Goal: Task Accomplishment & Management: Manage account settings

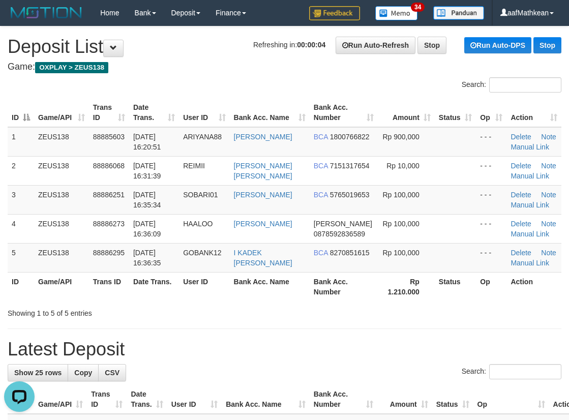
drag, startPoint x: 567, startPoint y: 113, endPoint x: 576, endPoint y: 110, distance: 10.0
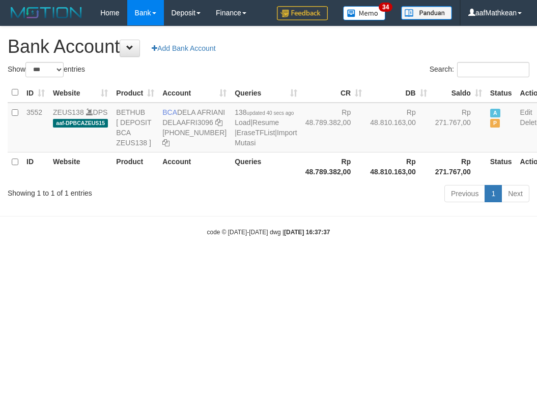
select select "***"
drag, startPoint x: 291, startPoint y: 295, endPoint x: 531, endPoint y: 258, distance: 241.8
click at [427, 262] on html "Toggle navigation Home Bank Account List Load By Website Group [OXPLAY] ZEUS138…" at bounding box center [268, 131] width 537 height 262
click at [299, 181] on table "ID Website Product Account Queries CR DB Saldo Status Action 3552 ZEUS138 DPS a…" at bounding box center [277, 132] width 538 height 98
click at [327, 206] on div "Previous 1 Next" at bounding box center [380, 195] width 298 height 22
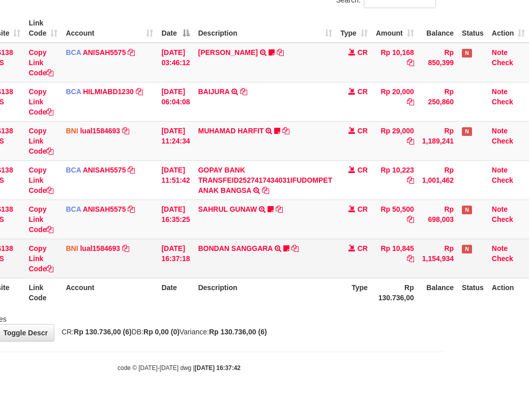
scroll to position [110, 93]
click at [230, 253] on td "BONDAN SANGGARA TRANSFER DARI BPK BONDAN SANGGARA AnakpetirX1000" at bounding box center [265, 258] width 142 height 39
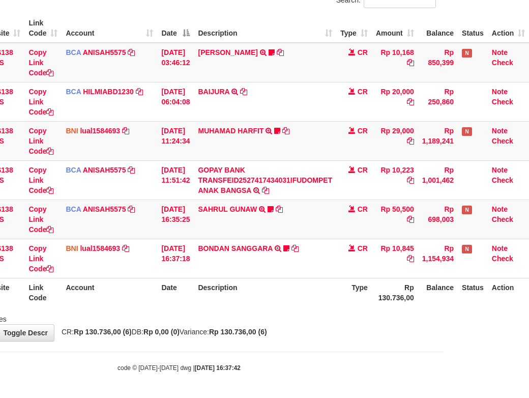
drag, startPoint x: 259, startPoint y: 296, endPoint x: 298, endPoint y: 303, distance: 39.3
click at [261, 299] on th "Description" at bounding box center [265, 292] width 142 height 29
click at [444, 268] on html "Toggle navigation Home Bank Account List Load By Website Group [OXPLAY] ZEUS138…" at bounding box center [179, 157] width 529 height 482
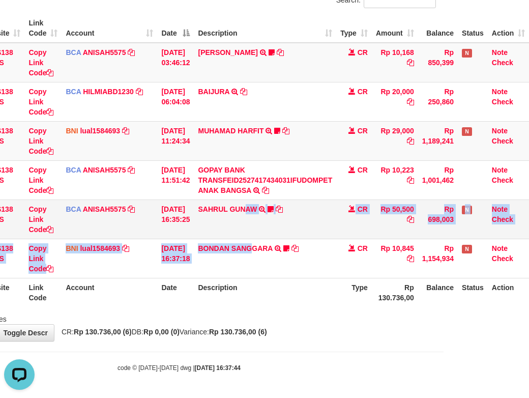
drag, startPoint x: 255, startPoint y: 243, endPoint x: 267, endPoint y: 238, distance: 13.0
click at [264, 239] on td "SAHRUL GUNAW TRSF E-BANKING CR 0110/FTSCY/WS95051 50500.002025100120657631 TRFD…" at bounding box center [265, 218] width 142 height 39
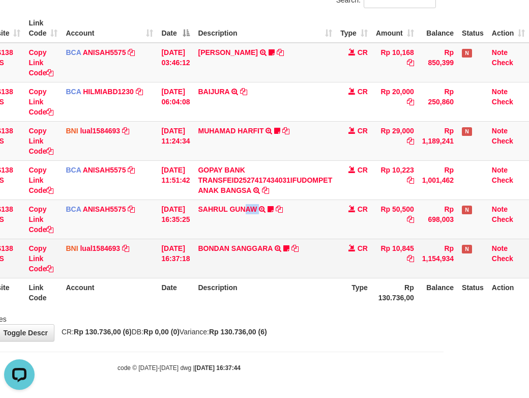
click at [352, 281] on table "ID Website Link Code Account Date Description Type Amount Balance Status Action…" at bounding box center [225, 160] width 607 height 293
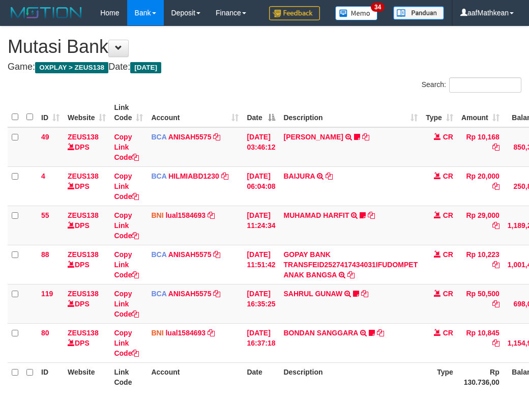
scroll to position [105, 93]
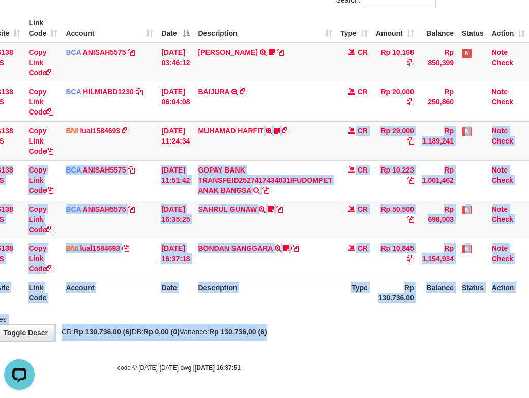
click at [374, 368] on body "Toggle navigation Home Bank Account List Load By Website Group [OXPLAY] ZEUS138…" at bounding box center [179, 157] width 529 height 482
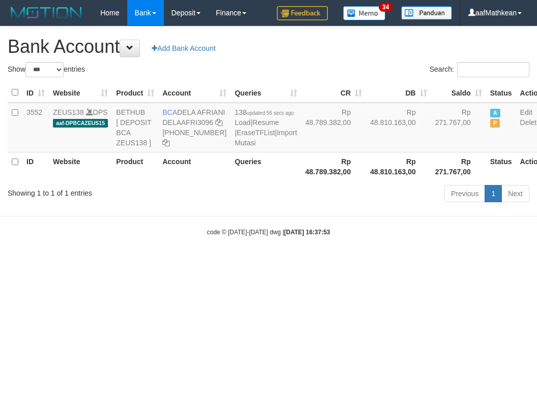
select select "***"
click at [301, 181] on th "Rp 48.789.382,00" at bounding box center [333, 166] width 65 height 29
select select "***"
click at [215, 126] on icon at bounding box center [218, 122] width 7 height 7
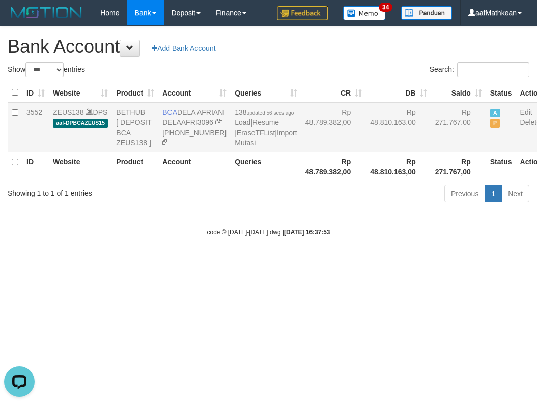
drag, startPoint x: 180, startPoint y: 113, endPoint x: 191, endPoint y: 121, distance: 13.5
click at [191, 121] on td "BCA DELA AFRIANI DELAAFRI3096 [PHONE_NUMBER]" at bounding box center [194, 128] width 72 height 50
click at [260, 206] on div "Previous 1 Next" at bounding box center [380, 195] width 298 height 22
click at [227, 127] on table "ID Website Product Account Queries CR DB Saldo Status Action 3552 ZEUS138 DPS a…" at bounding box center [277, 132] width 538 height 98
select select "***"
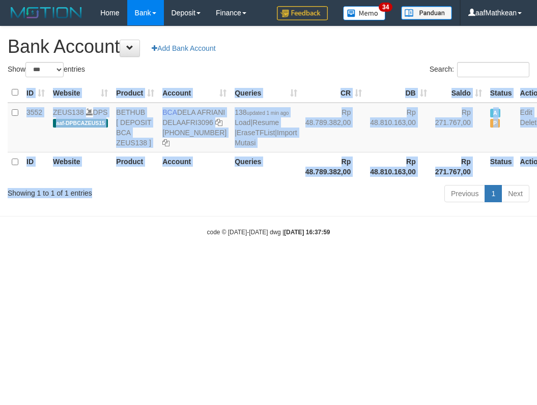
click at [198, 206] on div "Show ** ** ** *** *** entries Search: ID Website Product Account Queries CR DB …" at bounding box center [268, 134] width 521 height 144
click at [179, 112] on td "BCA DELA AFRIANI DELAAFRI3096 869-245-8639" at bounding box center [194, 128] width 72 height 50
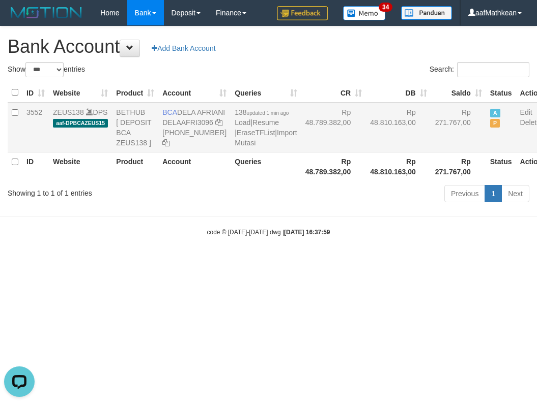
drag, startPoint x: 179, startPoint y: 112, endPoint x: 192, endPoint y: 123, distance: 16.7
click at [192, 123] on td "BCA DELA AFRIANI DELAAFRI3096 869-245-8639" at bounding box center [194, 128] width 72 height 50
drag, startPoint x: 291, startPoint y: 217, endPoint x: 131, endPoint y: 44, distance: 235.4
click at [275, 200] on body "Toggle navigation Home Bank Account List Load By Website Group [OXPLAY] ZEUS138…" at bounding box center [268, 131] width 537 height 262
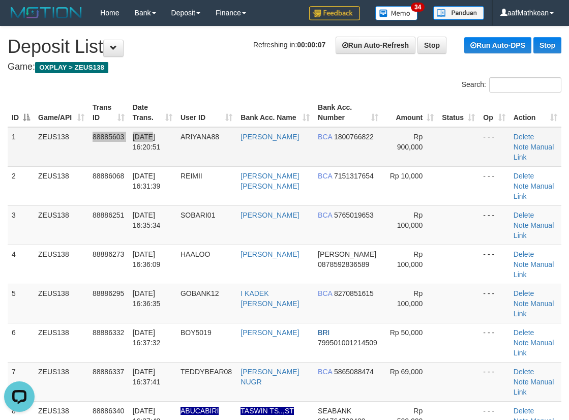
click at [150, 135] on tr "1 ZEUS138 88885603 01/10/2025 16:20:51 ARIYANA88 INDRA ARIYANA BCA 1800766822 R…" at bounding box center [285, 147] width 554 height 40
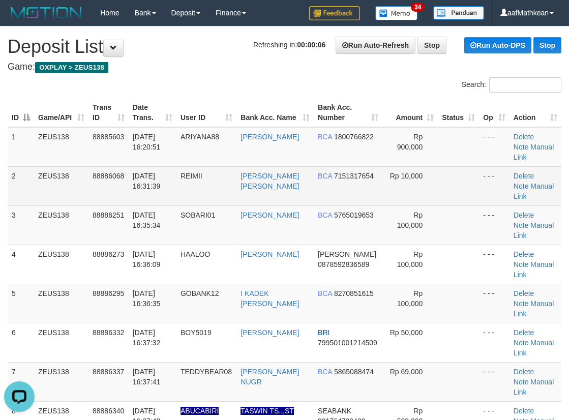
drag, startPoint x: 284, startPoint y: 147, endPoint x: 288, endPoint y: 156, distance: 10.2
click at [283, 154] on td "[PERSON_NAME]" at bounding box center [275, 147] width 77 height 40
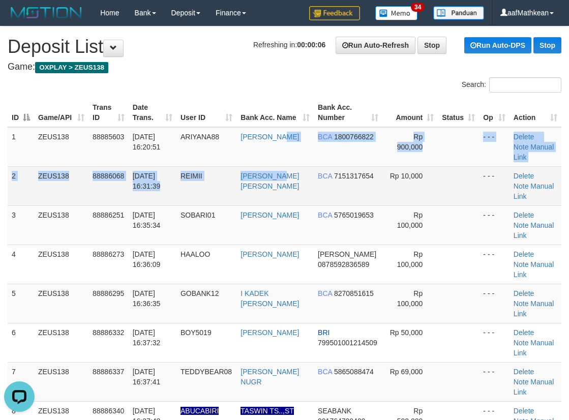
click at [288, 156] on tbody "1 ZEUS138 88885603 01/10/2025 16:20:51 ARIYANA88 INDRA ARIYANA BCA 1800766822 R…" at bounding box center [285, 284] width 554 height 314
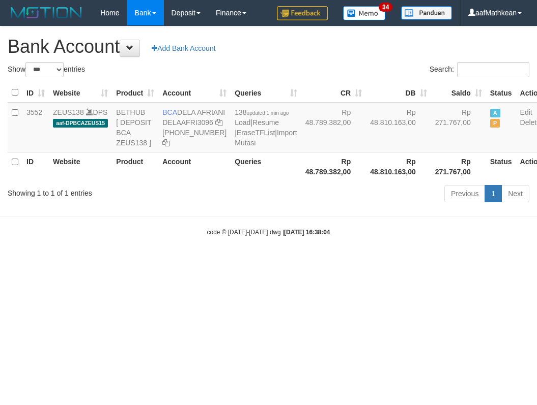
select select "***"
click at [422, 262] on html "Toggle navigation Home Bank Account List Load By Website Group [OXPLAY] ZEUS138…" at bounding box center [268, 131] width 537 height 262
drag, startPoint x: 400, startPoint y: 345, endPoint x: 426, endPoint y: 353, distance: 27.0
click at [426, 262] on html "Toggle navigation Home Bank Account List Load By Website Group [OXPLAY] ZEUS138…" at bounding box center [268, 131] width 537 height 262
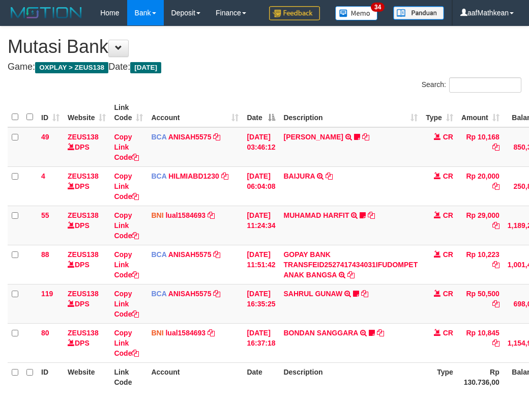
click at [395, 341] on div "**********" at bounding box center [264, 225] width 529 height 399
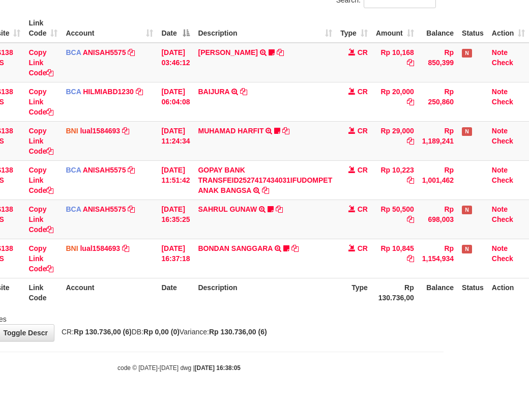
drag, startPoint x: 330, startPoint y: 336, endPoint x: 324, endPoint y: 338, distance: 6.4
click at [324, 340] on div "**********" at bounding box center [179, 141] width 529 height 399
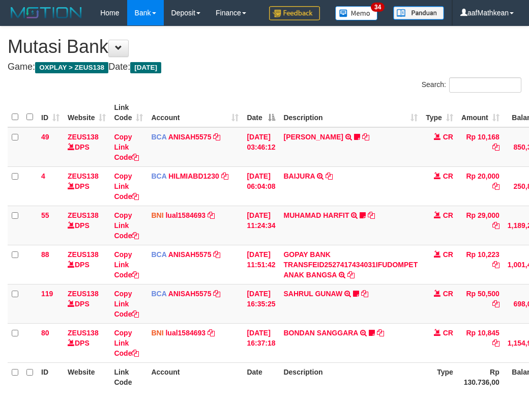
scroll to position [102, 93]
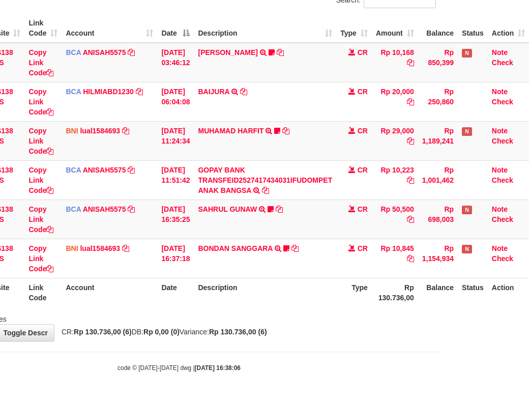
click at [332, 324] on div "Showing 1 to 6 of 6 entries" at bounding box center [179, 317] width 529 height 14
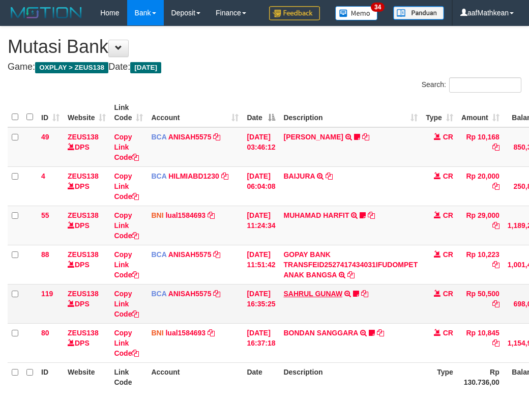
scroll to position [102, 93]
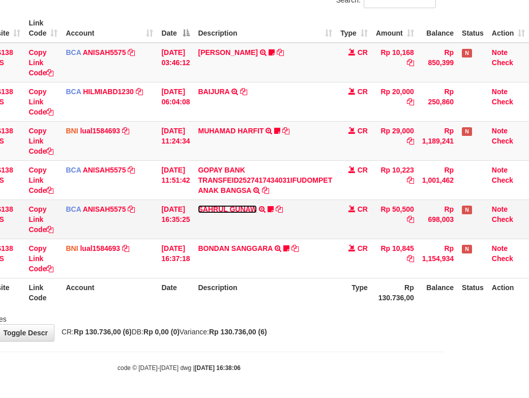
click at [217, 213] on link "SAHRUL GUNAW" at bounding box center [227, 209] width 59 height 8
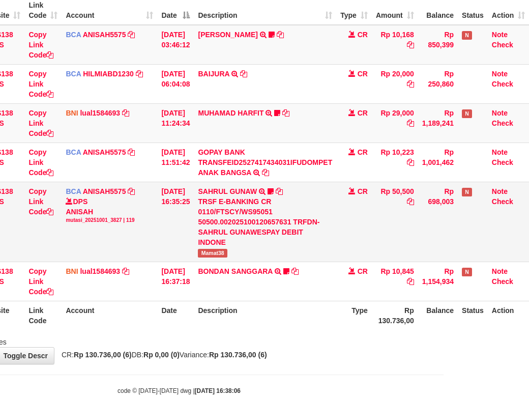
click at [213, 257] on span "Mamat38" at bounding box center [213, 253] width 30 height 9
copy span "Mamat38"
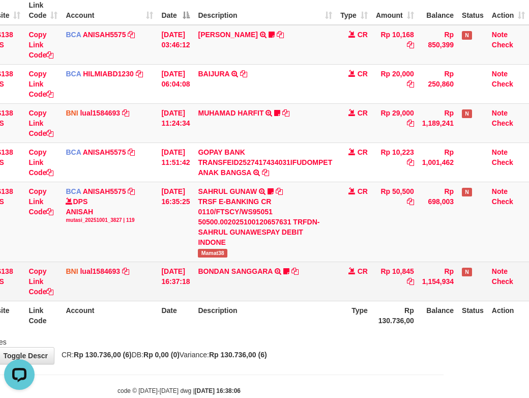
click at [302, 295] on td "BONDAN SANGGARA TRANSFER DARI BPK BONDAN SANGGARA AnakpetirX1000" at bounding box center [265, 280] width 142 height 39
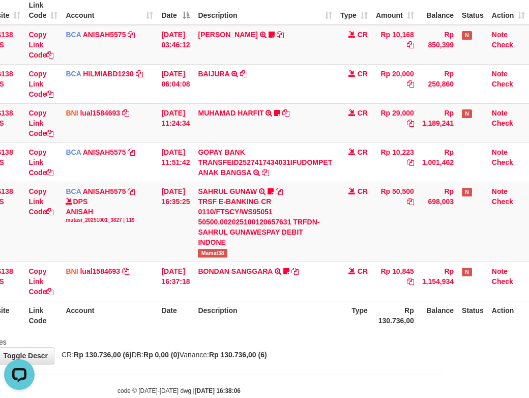
drag, startPoint x: 310, startPoint y: 296, endPoint x: 535, endPoint y: 267, distance: 226.7
click at [343, 293] on tr "80 ZEUS138 DPS Copy Link Code BNI lual1584693 DPS [PERSON_NAME] mutasi_20251001…" at bounding box center [225, 280] width 607 height 39
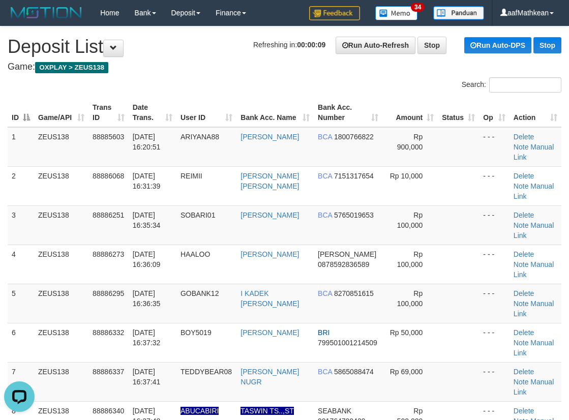
drag, startPoint x: 224, startPoint y: 76, endPoint x: 1, endPoint y: 129, distance: 229.5
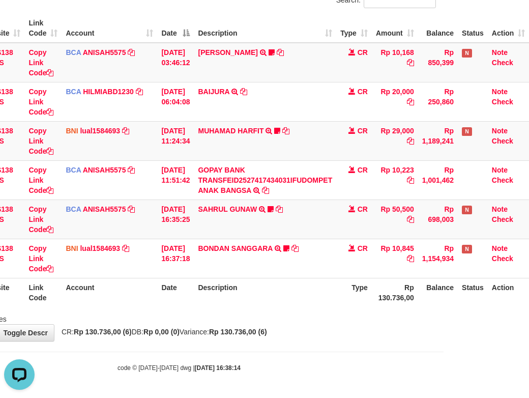
click at [303, 293] on th "Description" at bounding box center [265, 292] width 142 height 29
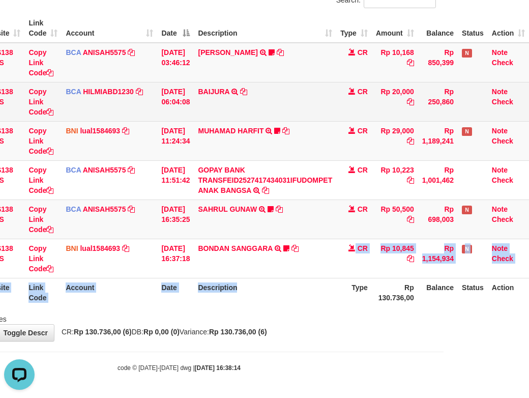
click at [291, 235] on table "ID Website Link Code Account Date Description Type Amount Balance Status Action…" at bounding box center [225, 160] width 607 height 293
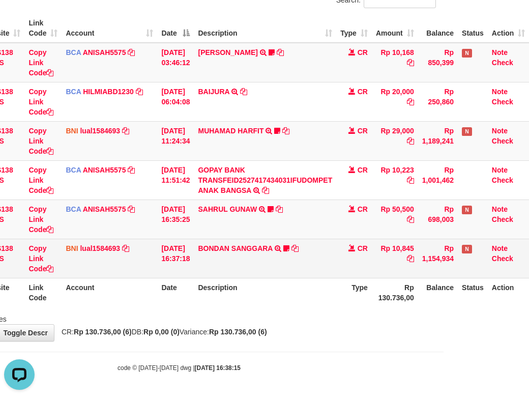
click at [332, 278] on td "BONDAN SANGGARA TRANSFER DARI BPK BONDAN SANGGARA AnakpetirX1000" at bounding box center [265, 258] width 142 height 39
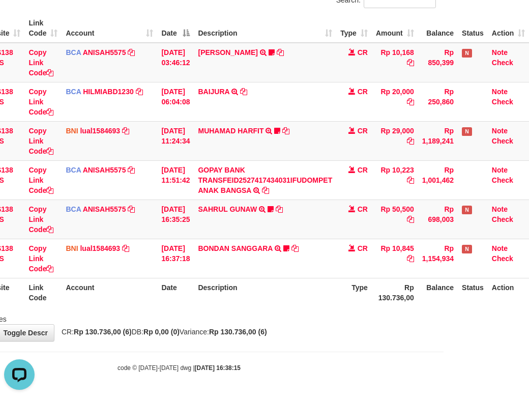
click at [337, 289] on tr "ID Website Link Code Account Date Description Type Rp 130.736,00 Balance Status…" at bounding box center [225, 292] width 607 height 29
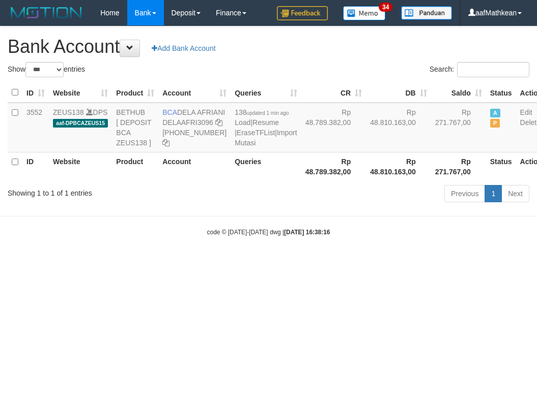
select select "***"
click at [282, 262] on body "Toggle navigation Home Bank Account List Load By Website Group [OXPLAY] ZEUS138…" at bounding box center [268, 131] width 537 height 262
click at [304, 262] on html "Toggle navigation Home Bank Account List Load By Website Group [OXPLAY] ZEUS138…" at bounding box center [268, 131] width 537 height 262
select select "***"
click at [185, 262] on body "Toggle navigation Home Bank Account List Load By Website Group [OXPLAY] ZEUS138…" at bounding box center [268, 131] width 537 height 262
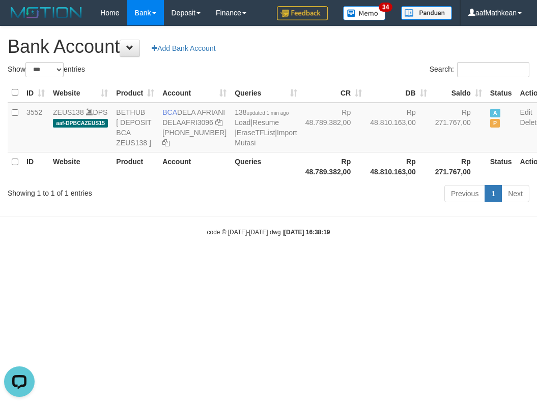
click at [215, 262] on body "Toggle navigation Home Bank Account List Load By Website Group [OXPLAY] ZEUS138…" at bounding box center [268, 131] width 537 height 262
select select "***"
click at [358, 250] on body "Toggle navigation Home Bank Account List Load By Website Group [OXPLAY] ZEUS138…" at bounding box center [268, 131] width 537 height 262
click at [370, 237] on div "code © [DATE]-[DATE] dwg | [DATE] 16:38:25" at bounding box center [268, 232] width 537 height 10
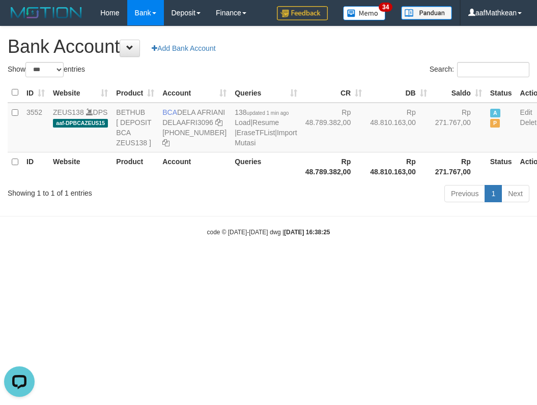
click at [371, 262] on body "Toggle navigation Home Bank Account List Load By Website Group [OXPLAY] ZEUS138…" at bounding box center [268, 131] width 537 height 262
select select "***"
click at [410, 262] on html "Toggle navigation Home Bank Account List Load By Website Group [OXPLAY] ZEUS138…" at bounding box center [268, 131] width 537 height 262
drag, startPoint x: 159, startPoint y: 106, endPoint x: 197, endPoint y: 123, distance: 41.2
click at [196, 123] on td "BCA DELA AFRIANI DELAAFRI3096 [PHONE_NUMBER]" at bounding box center [194, 128] width 72 height 50
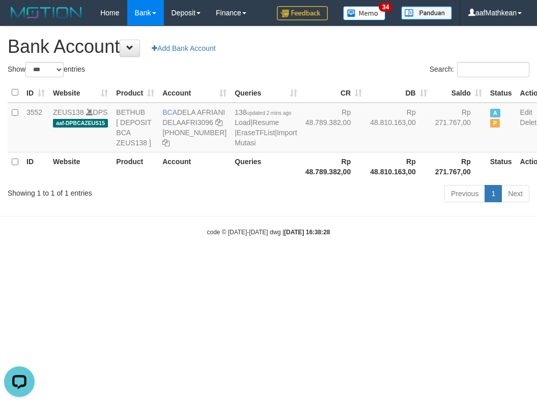
copy td "BCA DELA AFRIANI"
click at [353, 262] on html "Toggle navigation Home Bank Account List Load By Website Group [OXPLAY] ZEUS138…" at bounding box center [268, 131] width 537 height 262
drag, startPoint x: 360, startPoint y: 318, endPoint x: 533, endPoint y: 368, distance: 179.9
click at [419, 262] on html "Toggle navigation Home Bank Account List Load By Website Group [OXPLAY] ZEUS138…" at bounding box center [268, 131] width 537 height 262
select select "***"
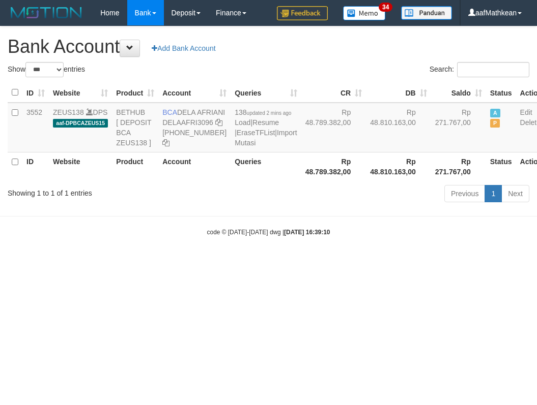
drag, startPoint x: 262, startPoint y: 323, endPoint x: 272, endPoint y: 330, distance: 11.6
click at [261, 262] on html "Toggle navigation Home Bank Account List Load By Website Group [OXPLAY] ZEUS138…" at bounding box center [268, 131] width 537 height 262
drag, startPoint x: 272, startPoint y: 330, endPoint x: 260, endPoint y: 337, distance: 13.7
click at [271, 262] on html "Toggle navigation Home Bank Account List Load By Website Group [OXPLAY] ZEUS138…" at bounding box center [268, 131] width 537 height 262
select select "***"
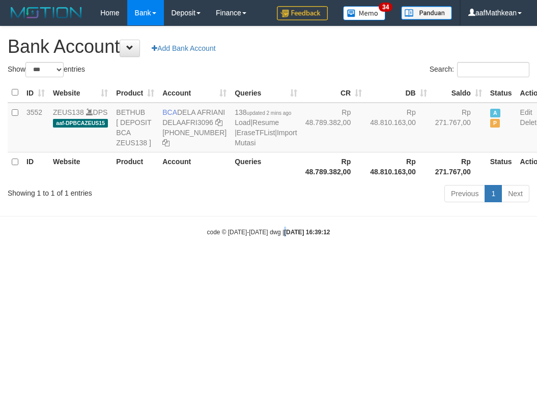
drag, startPoint x: 278, startPoint y: 345, endPoint x: 269, endPoint y: 343, distance: 8.9
click at [271, 262] on html "Toggle navigation Home Bank Account List Load By Website Group [OXPLAY] ZEUS138…" at bounding box center [268, 131] width 537 height 262
select select "***"
drag, startPoint x: 330, startPoint y: 309, endPoint x: 340, endPoint y: 314, distance: 11.6
click at [330, 262] on html "Toggle navigation Home Bank Account List Load By Website Group [OXPLAY] ZEUS138…" at bounding box center [268, 131] width 537 height 262
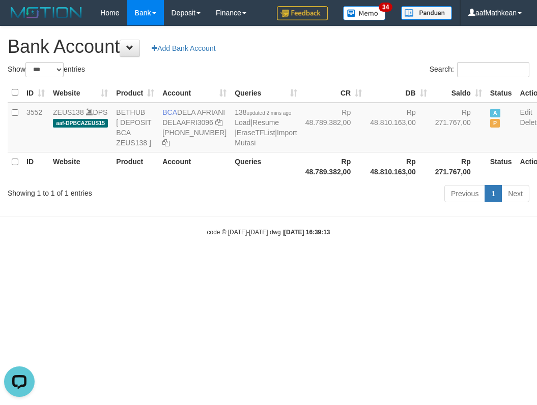
drag, startPoint x: 340, startPoint y: 314, endPoint x: 351, endPoint y: 310, distance: 11.9
click at [338, 262] on html "Toggle navigation Home Bank Account List Load By Website Group [OXPLAY] ZEUS138…" at bounding box center [268, 131] width 537 height 262
select select "***"
click at [320, 262] on html "Toggle navigation Home Bank Account List Load By Website Group [OXPLAY] ZEUS138…" at bounding box center [268, 131] width 537 height 262
drag, startPoint x: 330, startPoint y: 328, endPoint x: 321, endPoint y: 299, distance: 30.9
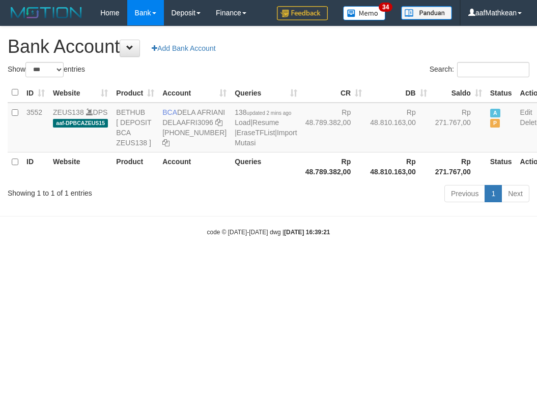
click at [331, 262] on html "Toggle navigation Home Bank Account List Load By Website Group [OXPLAY] ZEUS138…" at bounding box center [268, 131] width 537 height 262
select select "***"
click at [250, 262] on html "Toggle navigation Home Bank Account List Load By Website Group [OXPLAY] ZEUS138…" at bounding box center [268, 131] width 537 height 262
click at [256, 262] on html "Toggle navigation Home Bank Account List Load By Website Group [OXPLAY] ZEUS138…" at bounding box center [268, 131] width 537 height 262
select select "***"
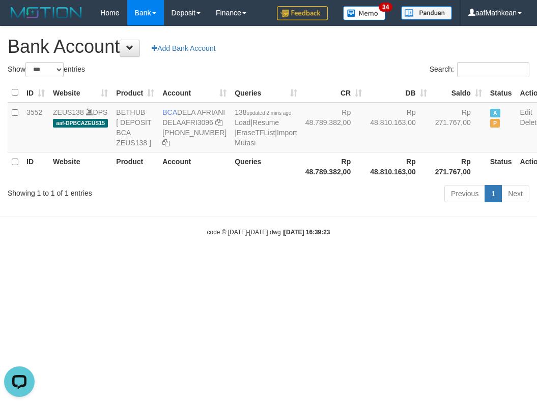
drag, startPoint x: 358, startPoint y: 355, endPoint x: 356, endPoint y: 368, distance: 13.8
click at [359, 262] on html "Toggle navigation Home Bank Account List Load By Website Group [OXPLAY] ZEUS138…" at bounding box center [268, 131] width 537 height 262
drag, startPoint x: 347, startPoint y: 358, endPoint x: 345, endPoint y: 350, distance: 7.6
click at [346, 262] on html "Toggle navigation Home Bank Account List Load By Website Group [OXPLAY] ZEUS138…" at bounding box center [268, 131] width 537 height 262
drag, startPoint x: 345, startPoint y: 350, endPoint x: 345, endPoint y: 343, distance: 7.6
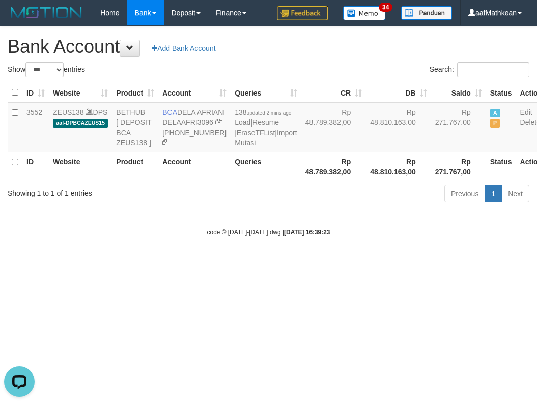
click at [346, 262] on html "Toggle navigation Home Bank Account List Load By Website Group [OXPLAY] ZEUS138…" at bounding box center [268, 131] width 537 height 262
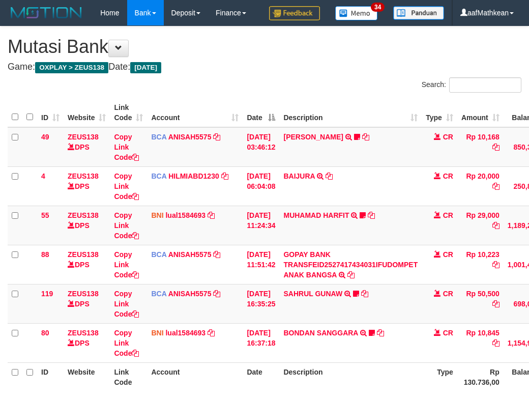
scroll to position [102, 93]
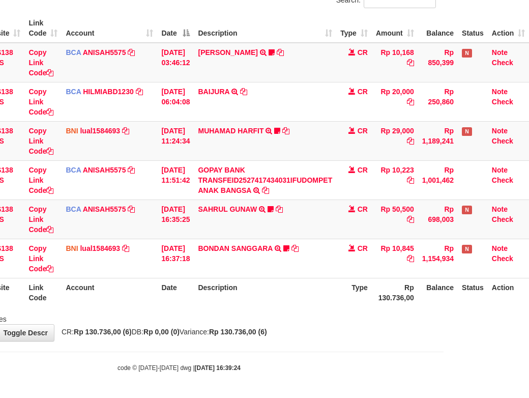
drag, startPoint x: 0, startPoint y: 0, endPoint x: 339, endPoint y: 296, distance: 449.6
click at [339, 296] on th "Type" at bounding box center [354, 292] width 36 height 29
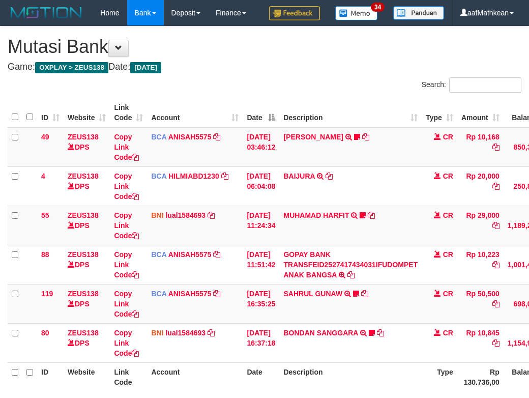
scroll to position [102, 93]
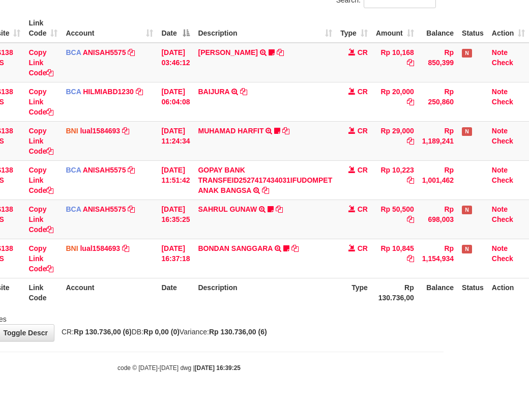
click at [337, 294] on th "Type" at bounding box center [354, 292] width 36 height 29
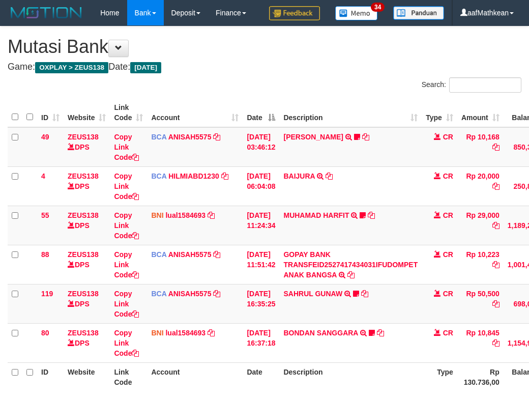
scroll to position [102, 93]
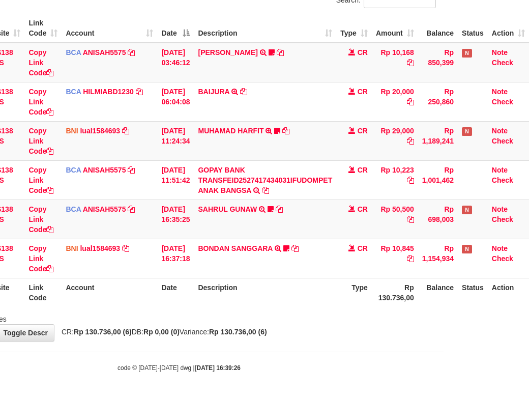
scroll to position [102, 93]
click at [294, 295] on th "Description" at bounding box center [265, 292] width 142 height 29
click at [277, 320] on div "Showing 1 to 6 of 6 entries" at bounding box center [179, 317] width 529 height 14
click at [278, 321] on div "Showing 1 to 6 of 6 entries" at bounding box center [179, 317] width 529 height 14
click at [277, 321] on div "Showing 1 to 6 of 6 entries" at bounding box center [179, 317] width 529 height 14
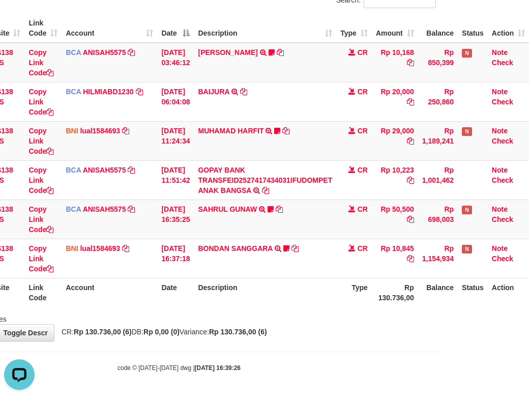
click at [275, 324] on div "Showing 1 to 6 of 6 entries" at bounding box center [179, 317] width 529 height 14
drag, startPoint x: 281, startPoint y: 300, endPoint x: 392, endPoint y: 301, distance: 110.9
click at [357, 307] on tr "ID Website Link Code Account Date Description Type Rp 130.736,00 Balance Status…" at bounding box center [225, 292] width 607 height 29
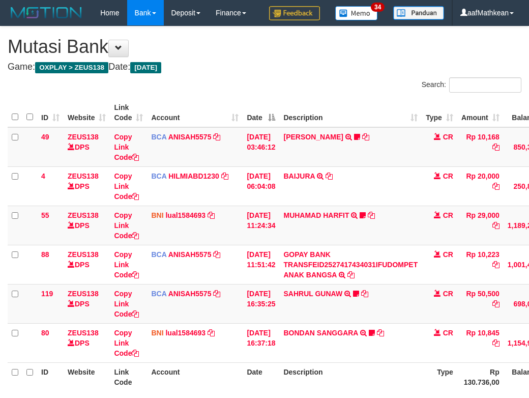
scroll to position [102, 93]
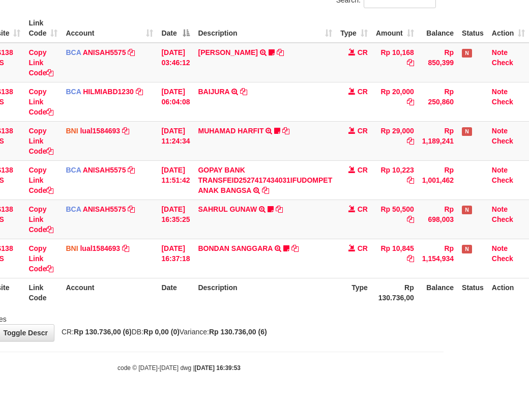
click at [265, 341] on div "**********" at bounding box center [179, 141] width 529 height 399
drag, startPoint x: 265, startPoint y: 347, endPoint x: 261, endPoint y: 355, distance: 8.6
click at [268, 341] on div "**********" at bounding box center [179, 141] width 529 height 399
drag, startPoint x: 242, startPoint y: 360, endPoint x: 359, endPoint y: 362, distance: 116.5
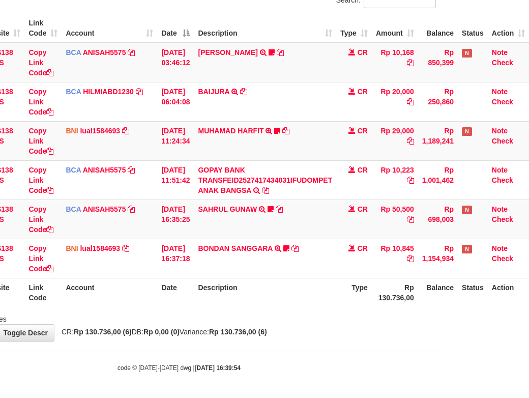
click at [247, 360] on body "Toggle navigation Home Bank Account List Load By Website Group [OXPLAY] ZEUS138…" at bounding box center [179, 157] width 529 height 482
click at [332, 310] on div "ID Website Link Code Account Date Description Type Amount Balance Status Action…" at bounding box center [179, 160] width 529 height 299
click at [246, 365] on body "Toggle navigation Home Bank Account List Load By Website Group [OXPLAY] ZEUS138…" at bounding box center [179, 157] width 529 height 482
drag, startPoint x: 273, startPoint y: 364, endPoint x: 301, endPoint y: 359, distance: 28.5
click at [274, 364] on body "Toggle navigation Home Bank Account List Load By Website Group [OXPLAY] ZEUS138…" at bounding box center [179, 157] width 529 height 482
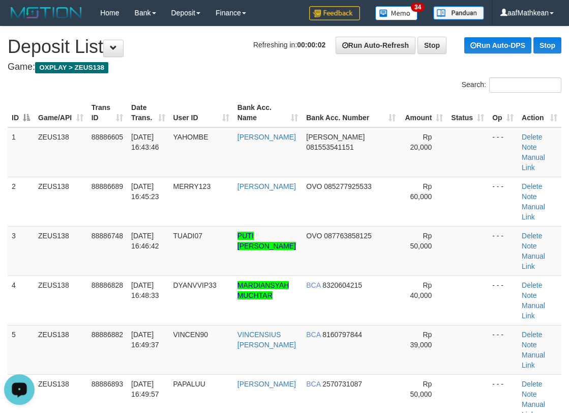
click at [119, 87] on div "Search:" at bounding box center [284, 86] width 569 height 18
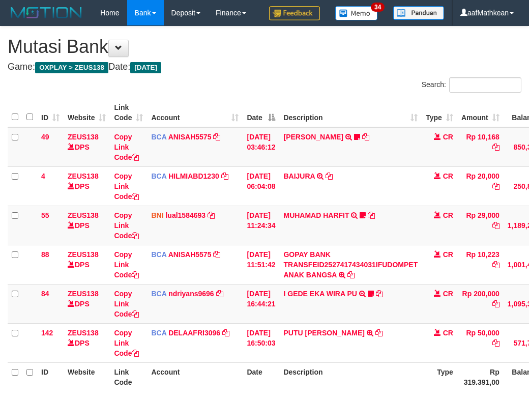
scroll to position [102, 93]
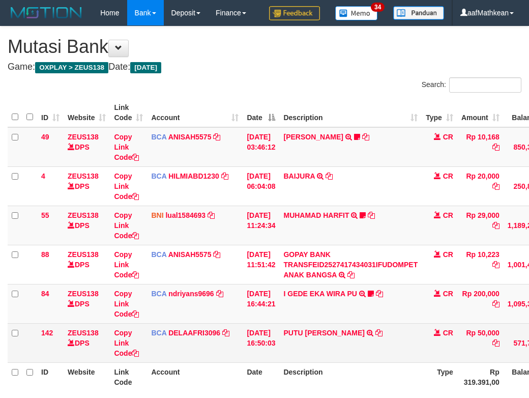
scroll to position [102, 93]
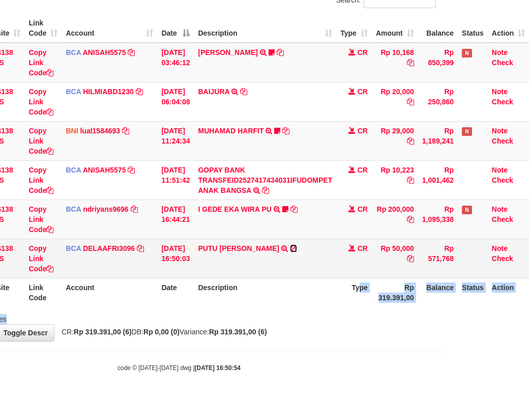
click at [291, 252] on icon at bounding box center [293, 248] width 7 height 7
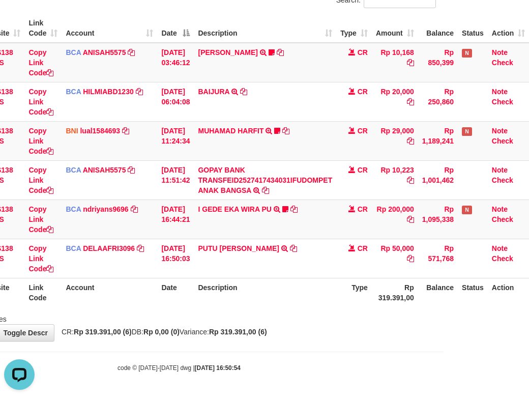
scroll to position [0, 0]
drag, startPoint x: 265, startPoint y: 310, endPoint x: 812, endPoint y: 350, distance: 548.9
click at [288, 319] on div "Search: ID Website Link Code Account Date Description Type Amount Balance Statu…" at bounding box center [179, 158] width 514 height 331
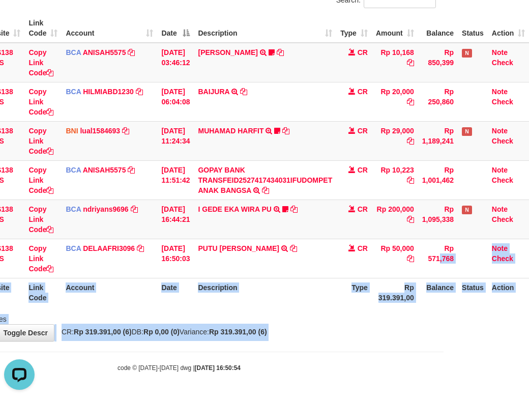
click at [444, 350] on html "Toggle navigation Home Bank Account List Load By Website Group [OXPLAY] ZEUS138…" at bounding box center [179, 157] width 529 height 482
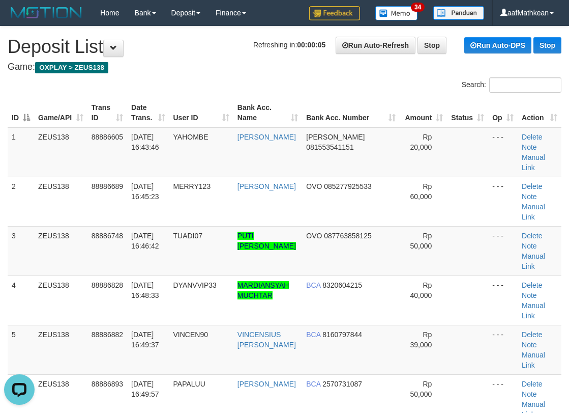
click at [108, 91] on div "Search:" at bounding box center [284, 86] width 569 height 18
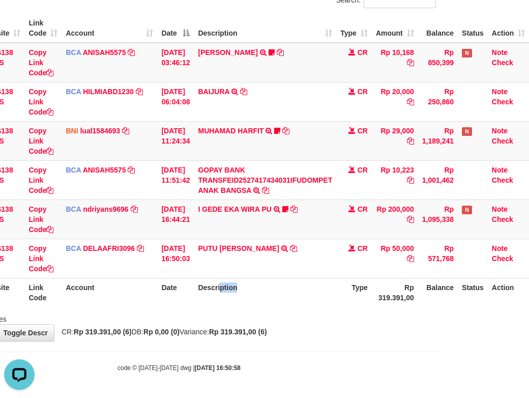
click at [242, 298] on th "Description" at bounding box center [265, 292] width 142 height 29
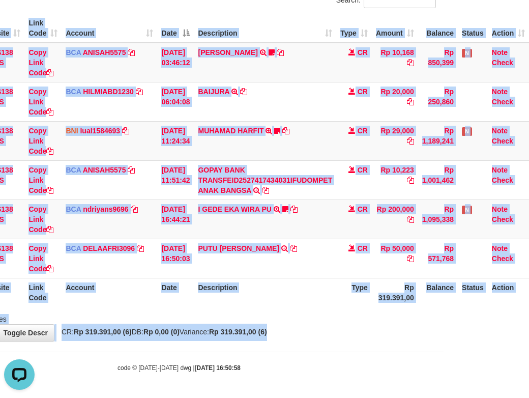
drag, startPoint x: 273, startPoint y: 319, endPoint x: 530, endPoint y: 355, distance: 259.9
click at [387, 341] on div "**********" at bounding box center [179, 141] width 529 height 399
click at [335, 355] on body "Toggle navigation Home Bank Account List Load By Website Group [OXPLAY] ZEUS138…" at bounding box center [179, 157] width 529 height 482
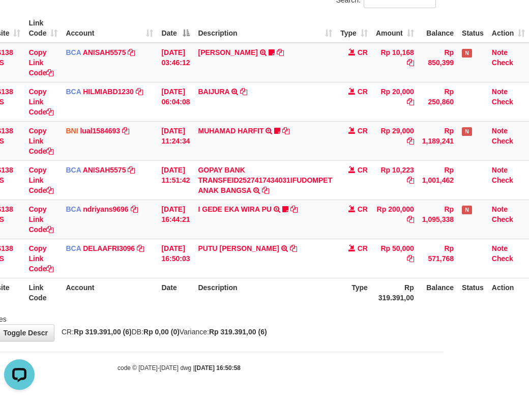
drag, startPoint x: 318, startPoint y: 322, endPoint x: 333, endPoint y: 326, distance: 15.7
click at [326, 324] on div "Showing 1 to 6 of 6 entries" at bounding box center [179, 317] width 529 height 14
drag, startPoint x: 333, startPoint y: 326, endPoint x: 293, endPoint y: 300, distance: 48.0
click at [334, 321] on div "Showing 1 to 6 of 6 entries" at bounding box center [179, 317] width 529 height 14
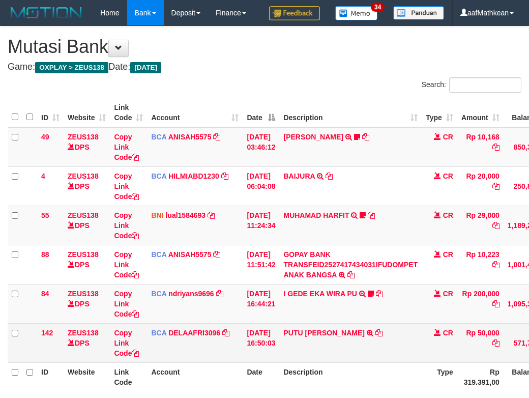
scroll to position [102, 93]
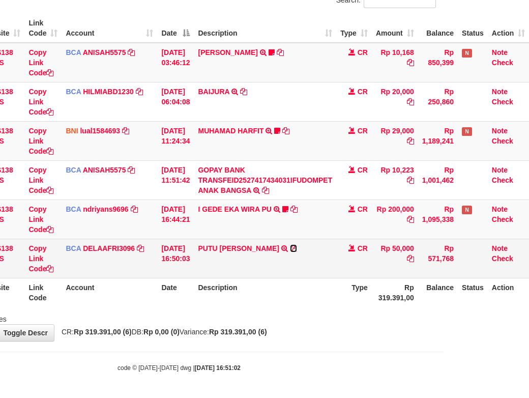
click at [290, 252] on icon at bounding box center [293, 248] width 7 height 7
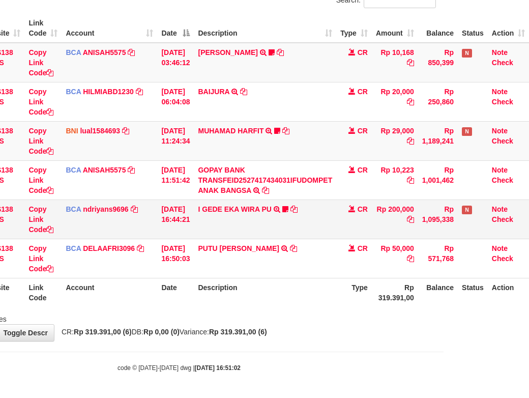
click at [255, 212] on td "I GEDE EKA WIRA PU TRSF E-BANKING CR 10/01 00Y41 I GEDE EKA WIRA PU Sentanu138" at bounding box center [265, 218] width 142 height 39
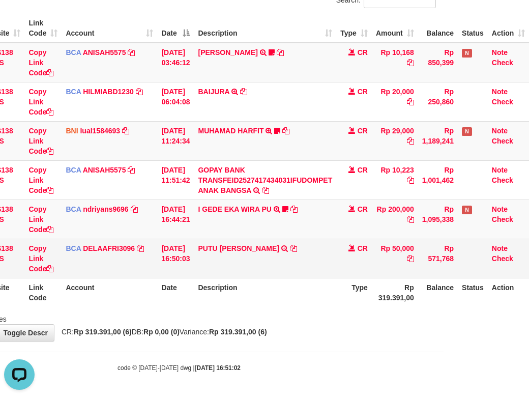
scroll to position [0, 0]
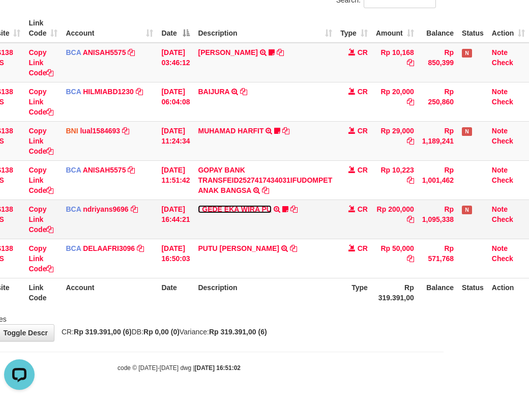
click at [222, 213] on link "I GEDE EKA WIRA PU" at bounding box center [234, 209] width 73 height 8
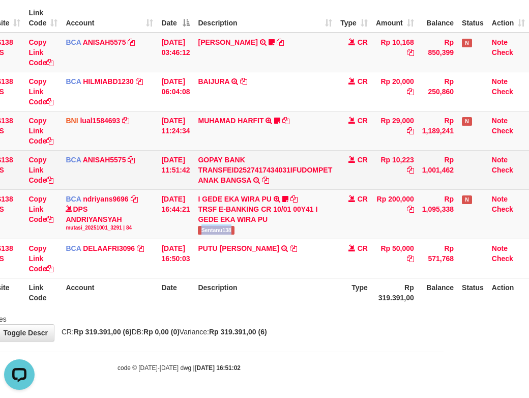
drag, startPoint x: 206, startPoint y: 249, endPoint x: 444, endPoint y: 169, distance: 251.3
click at [244, 239] on td "I GEDE EKA WIRA PU TRSF E-BANKING CR 10/01 00Y41 I GEDE EKA WIRA PU Sentanu138" at bounding box center [265, 213] width 142 height 49
copy span "Sentanu138"
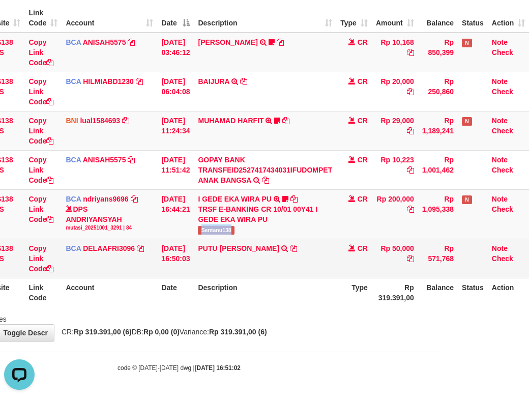
click at [223, 278] on td "PUTU SETIADI DHARM TRSF E-BANKING CR 0110/FTSCY/WS95031 50000.00DEPO PUTU SETIA…" at bounding box center [265, 258] width 142 height 39
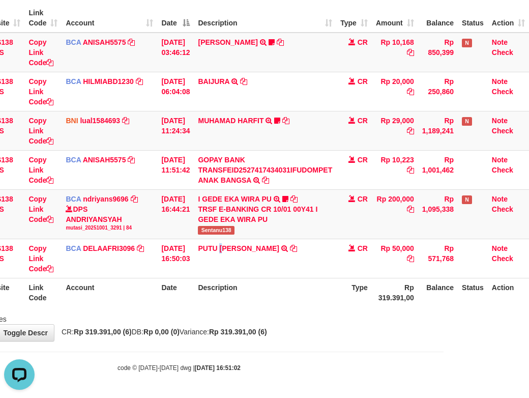
click at [259, 305] on th "Description" at bounding box center [265, 292] width 142 height 29
click at [285, 307] on th "Description" at bounding box center [265, 292] width 142 height 29
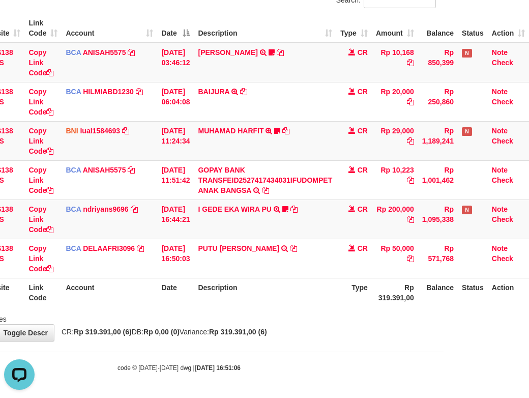
click at [256, 332] on div "**********" at bounding box center [179, 141] width 529 height 399
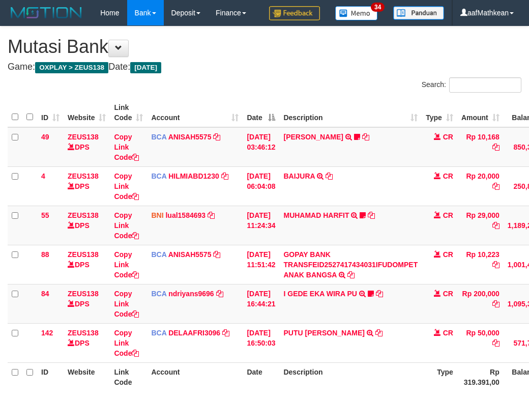
scroll to position [102, 93]
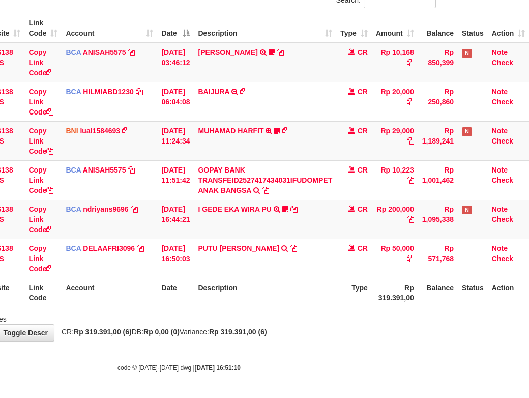
click at [270, 324] on div "Showing 1 to 6 of 6 entries" at bounding box center [179, 317] width 529 height 14
click at [267, 336] on strong "Rp 319.391,00 (6)" at bounding box center [238, 332] width 58 height 8
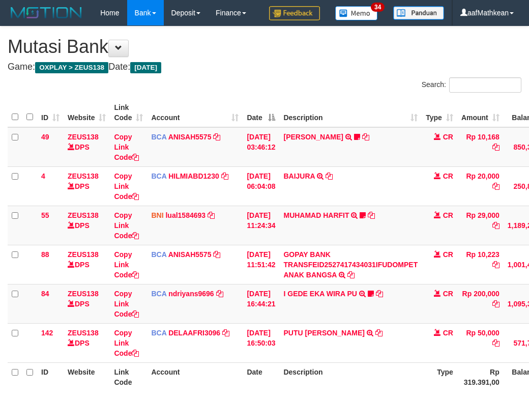
scroll to position [102, 93]
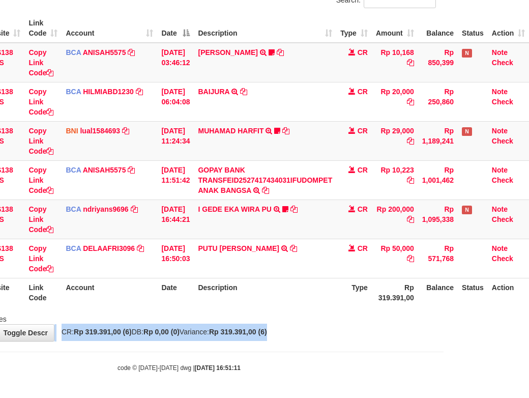
drag, startPoint x: 332, startPoint y: 357, endPoint x: 536, endPoint y: 388, distance: 206.3
click at [343, 364] on body "Toggle navigation Home Bank Account List Load By Website Group [OXPLAY] ZEUS138…" at bounding box center [179, 157] width 529 height 482
drag, startPoint x: 382, startPoint y: 341, endPoint x: 534, endPoint y: 360, distance: 153.2
click at [444, 352] on html "Toggle navigation Home Bank Account List Load By Website Group [OXPLAY] ZEUS138…" at bounding box center [179, 157] width 529 height 482
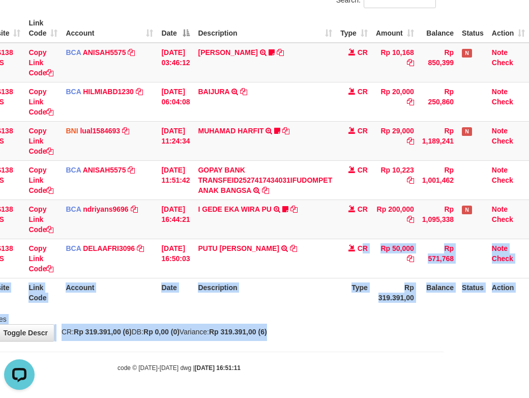
drag, startPoint x: 342, startPoint y: 349, endPoint x: 480, endPoint y: 361, distance: 138.4
click at [408, 356] on body "Toggle navigation Home Bank Account List Load By Website Group [OXPLAY] ZEUS138…" at bounding box center [179, 157] width 529 height 482
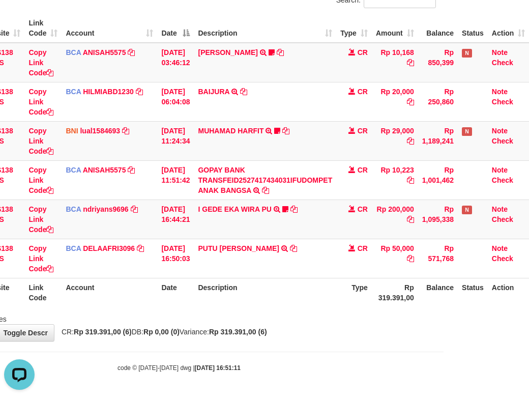
click at [317, 319] on div "Showing 1 to 6 of 6 entries" at bounding box center [179, 317] width 529 height 14
click at [356, 300] on th "Type" at bounding box center [354, 292] width 36 height 29
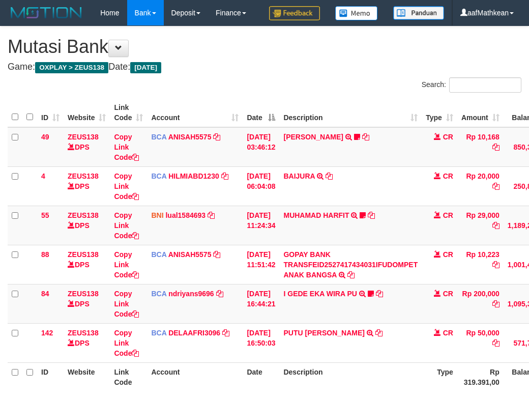
click at [317, 362] on th "Description" at bounding box center [350, 376] width 142 height 29
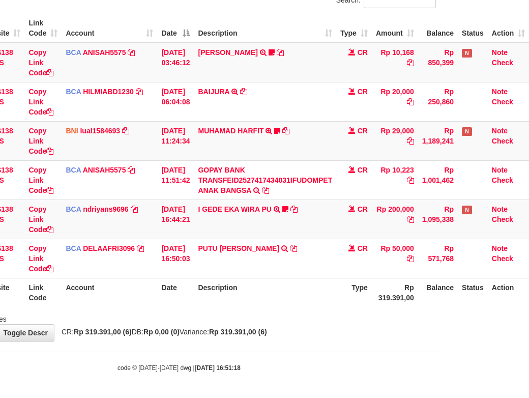
click at [291, 295] on th "Description" at bounding box center [265, 292] width 142 height 29
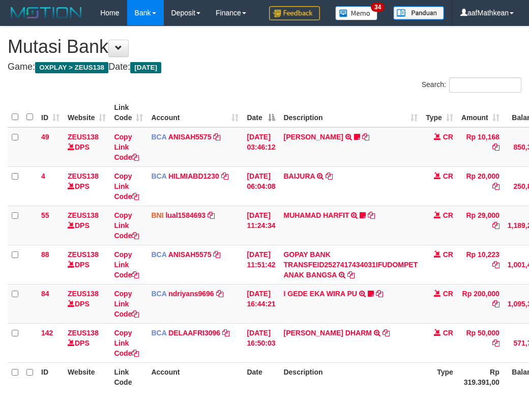
scroll to position [102, 93]
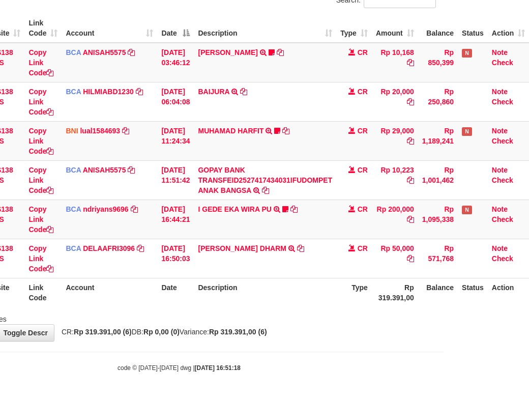
click at [57, 323] on div "Showing 1 to 6 of 6 entries" at bounding box center [24, 317] width 205 height 14
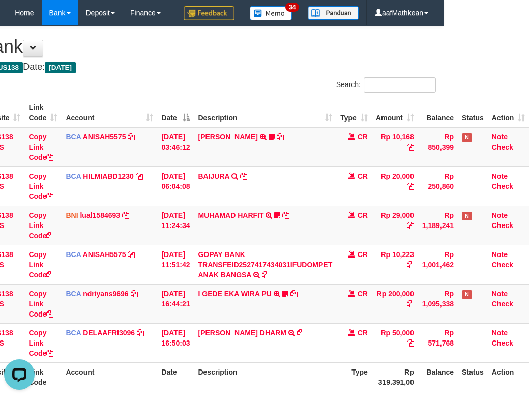
scroll to position [0, 0]
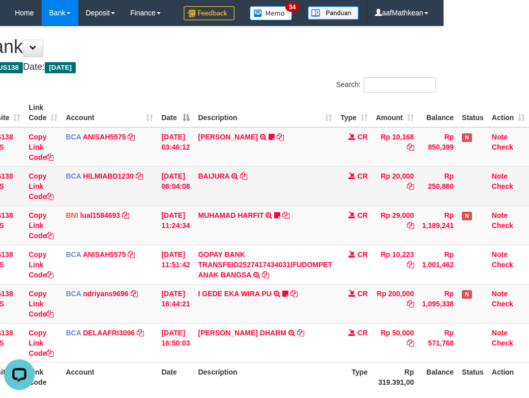
click at [348, 206] on td "CR" at bounding box center [354, 185] width 36 height 39
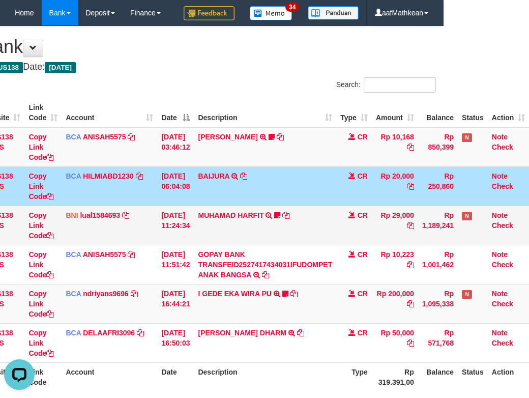
drag, startPoint x: 348, startPoint y: 229, endPoint x: 346, endPoint y: 240, distance: 11.0
click at [349, 206] on td "CR" at bounding box center [354, 185] width 36 height 39
click at [346, 241] on td "CR" at bounding box center [354, 225] width 36 height 39
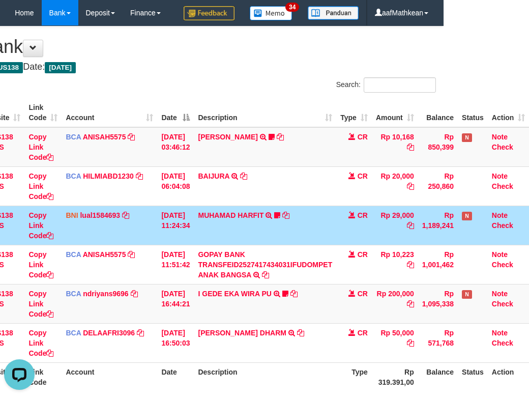
drag, startPoint x: 331, startPoint y: 257, endPoint x: 531, endPoint y: 306, distance: 205.7
click at [473, 294] on tbody "49 ZEUS138 DPS Copy Link Code BCA ANISAH5575 DPS ANISAH mutasi_20251001_3827 | …" at bounding box center [225, 245] width 607 height 236
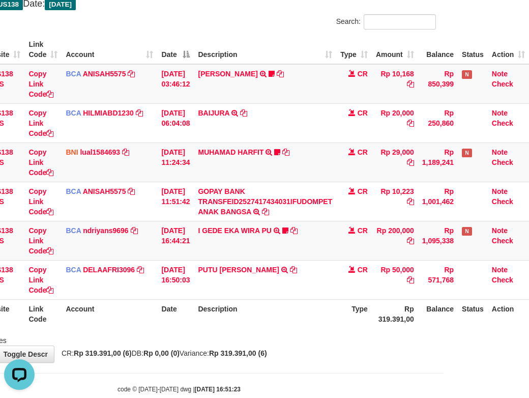
scroll to position [110, 93]
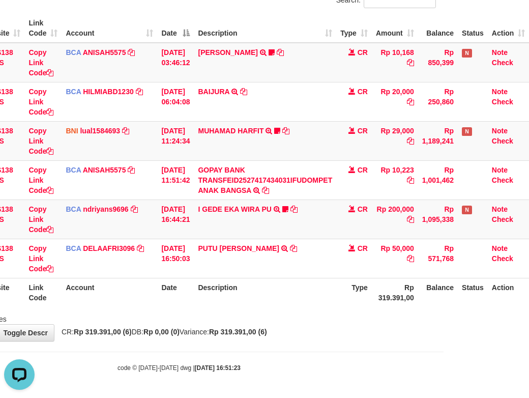
drag, startPoint x: 278, startPoint y: 319, endPoint x: 688, endPoint y: 330, distance: 409.6
click at [444, 330] on html "Toggle navigation Home Bank Account List Load By Website Group [OXPLAY] ZEUS138…" at bounding box center [179, 157] width 529 height 482
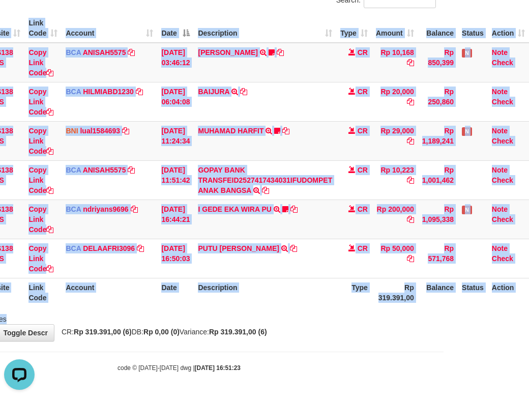
drag, startPoint x: 315, startPoint y: 305, endPoint x: 328, endPoint y: 318, distance: 18.0
click at [329, 318] on div "Search: ID Website Link Code Account Date Description Type Amount Balance Statu…" at bounding box center [179, 158] width 514 height 331
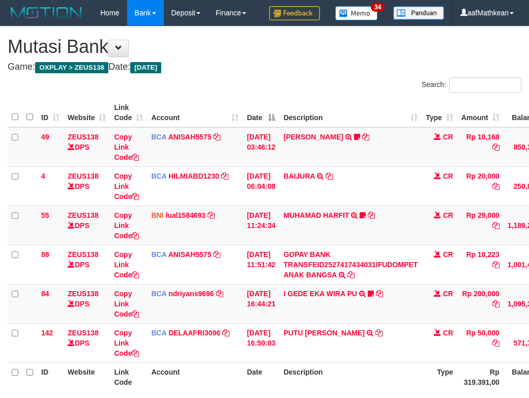
click at [333, 394] on div "Showing 1 to 6 of 6 entries" at bounding box center [264, 401] width 529 height 14
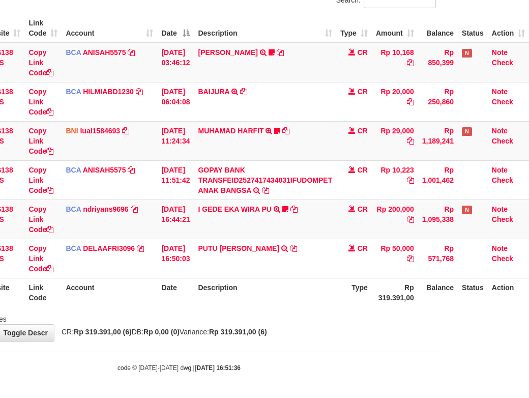
drag, startPoint x: 333, startPoint y: 323, endPoint x: 313, endPoint y: 320, distance: 19.4
click at [333, 323] on div "Showing 1 to 6 of 6 entries" at bounding box center [179, 317] width 529 height 14
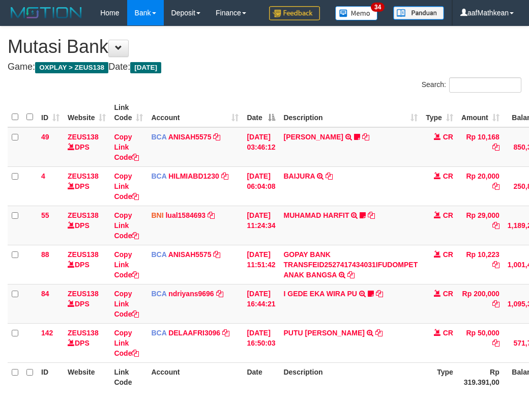
scroll to position [107, 93]
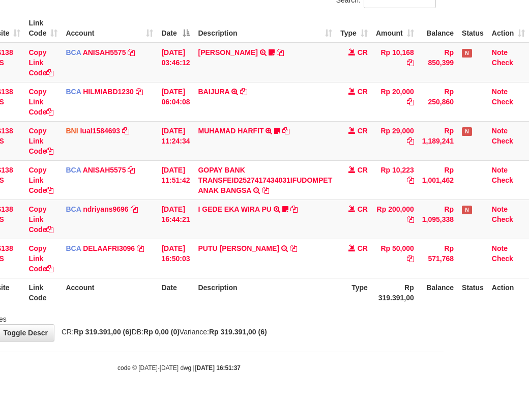
click at [262, 319] on div "Showing 1 to 6 of 6 entries" at bounding box center [179, 317] width 529 height 14
click at [337, 346] on body "Toggle navigation Home Bank Account List Load By Website Group [OXPLAY] ZEUS138…" at bounding box center [179, 157] width 529 height 482
click at [351, 341] on div "**********" at bounding box center [179, 141] width 529 height 399
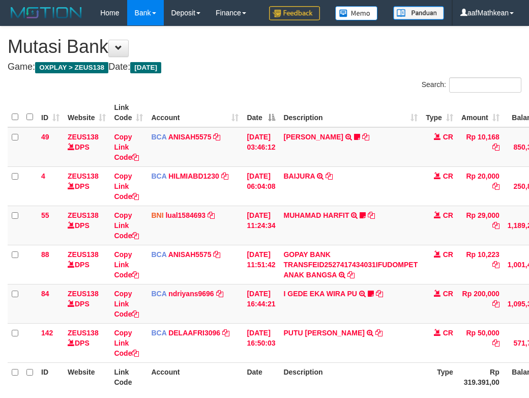
scroll to position [105, 93]
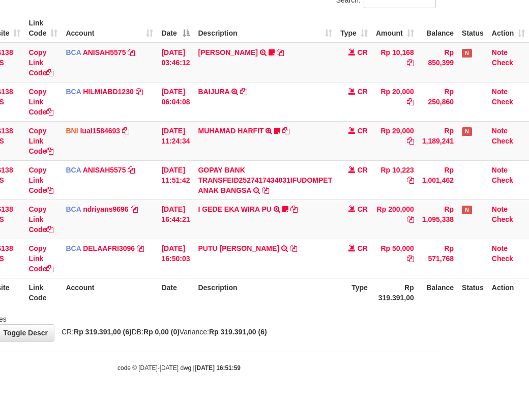
click at [345, 321] on div "Showing 1 to 6 of 6 entries" at bounding box center [179, 317] width 529 height 14
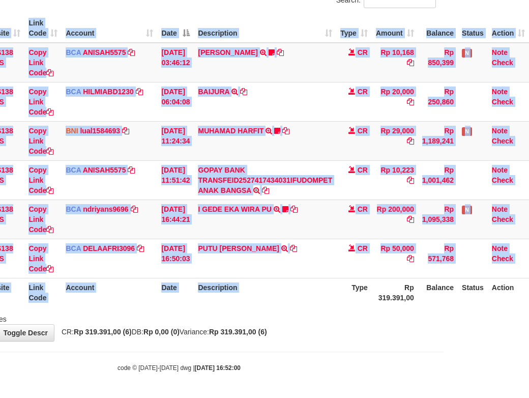
click at [354, 310] on div "ID Website Link Code Account Date Description Type Amount Balance Status Action…" at bounding box center [179, 160] width 529 height 299
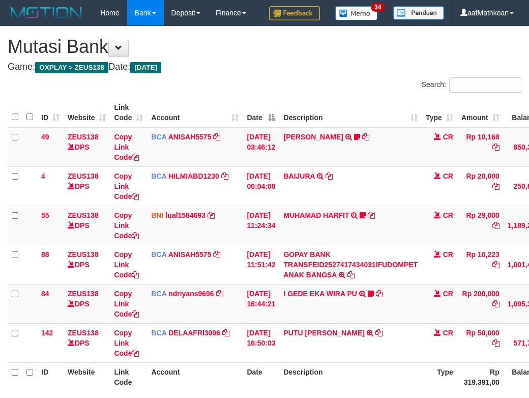
scroll to position [105, 93]
click at [529, 320] on html "Toggle navigation Home Bank Account List Load By Website Group [OXPLAY] ZEUS138…" at bounding box center [264, 241] width 529 height 482
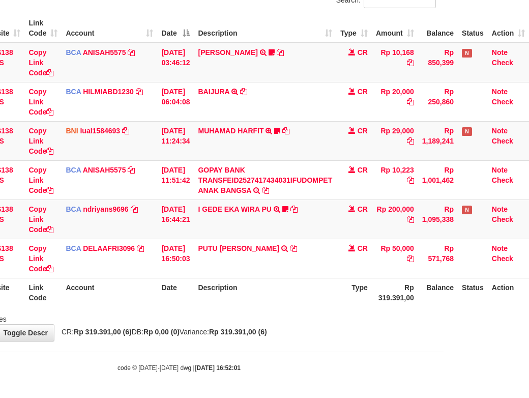
drag, startPoint x: 195, startPoint y: 345, endPoint x: 237, endPoint y: 355, distance: 42.2
click at [204, 350] on body "Toggle navigation Home Bank Account List Load By Website Group [OXPLAY] ZEUS138…" at bounding box center [179, 157] width 529 height 482
click at [237, 356] on body "Toggle navigation Home Bank Account List Load By Website Group [OXPLAY] ZEUS138…" at bounding box center [179, 157] width 529 height 482
click at [244, 341] on div "**********" at bounding box center [179, 141] width 529 height 399
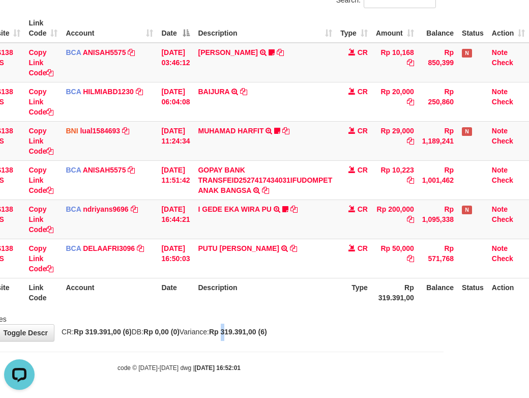
click at [295, 323] on div "Showing 1 to 6 of 6 entries" at bounding box center [179, 317] width 529 height 14
click at [350, 305] on th "Type" at bounding box center [354, 292] width 36 height 29
click at [353, 314] on div "Search: ID Website Link Code Account Date Description Type Amount Balance Statu…" at bounding box center [179, 158] width 514 height 331
drag, startPoint x: 320, startPoint y: 340, endPoint x: 308, endPoint y: 344, distance: 12.7
click at [315, 347] on body "Toggle navigation Home Bank Account List Load By Website Group [OXPLAY] ZEUS138…" at bounding box center [179, 157] width 529 height 482
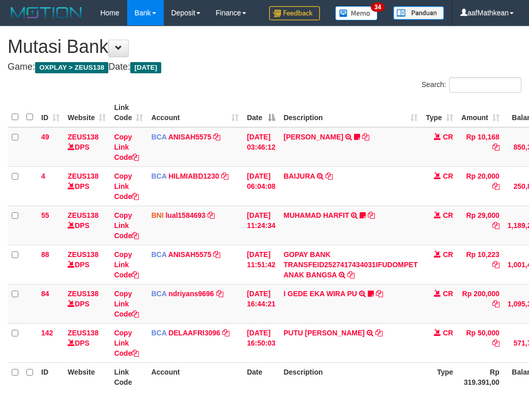
scroll to position [102, 93]
click at [279, 345] on div "**********" at bounding box center [264, 225] width 529 height 399
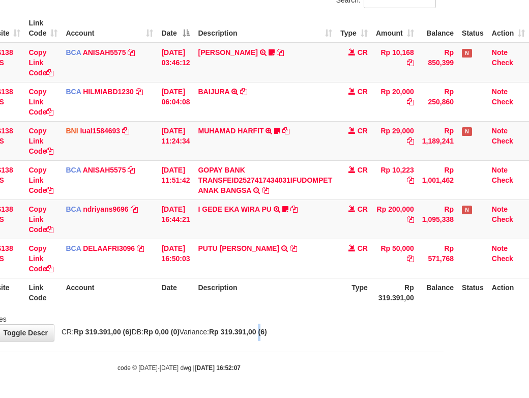
click at [280, 341] on div "**********" at bounding box center [179, 141] width 529 height 399
click at [250, 339] on div "**********" at bounding box center [179, 141] width 529 height 399
click at [367, 307] on th "Type" at bounding box center [354, 292] width 36 height 29
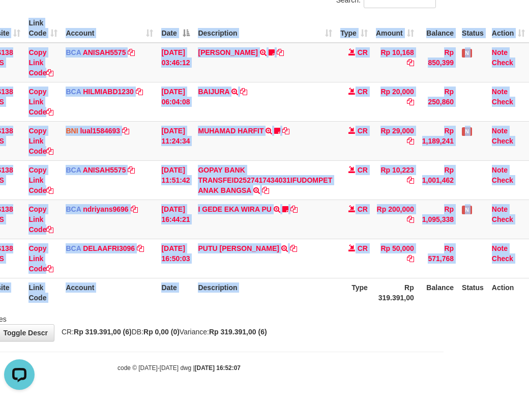
click at [346, 319] on div "Search: ID Website Link Code Account Date Description Type Amount Balance Statu…" at bounding box center [179, 158] width 514 height 331
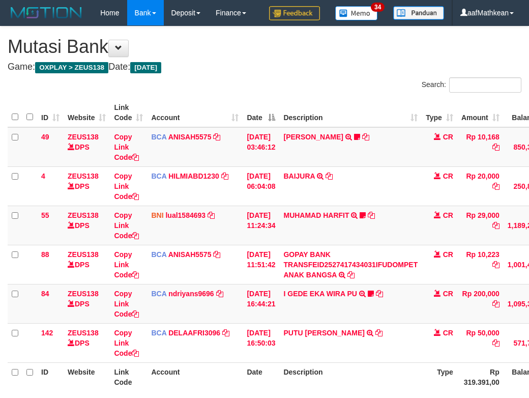
scroll to position [102, 93]
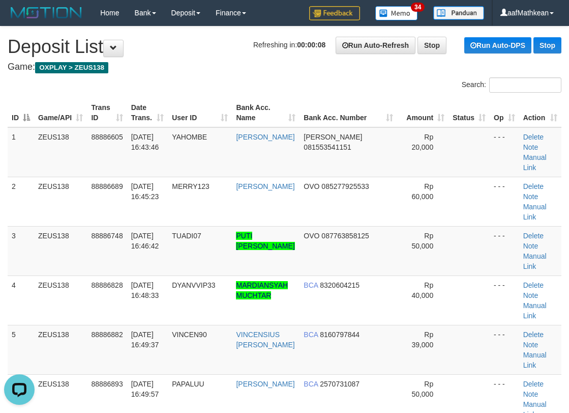
drag, startPoint x: 86, startPoint y: 38, endPoint x: 1, endPoint y: 56, distance: 87.5
click at [207, 100] on tr "ID Game/API Trans ID Date Trans. User ID Bank Acc. Name Bank Acc. Number Amount…" at bounding box center [285, 112] width 554 height 29
drag, startPoint x: 162, startPoint y: 94, endPoint x: 128, endPoint y: 71, distance: 40.8
click at [133, 77] on div "Search: ID Game/API Trans ID Date Trans. User ID Bank Acc. Name Bank Acc. Numbe…" at bounding box center [285, 421] width 554 height 688
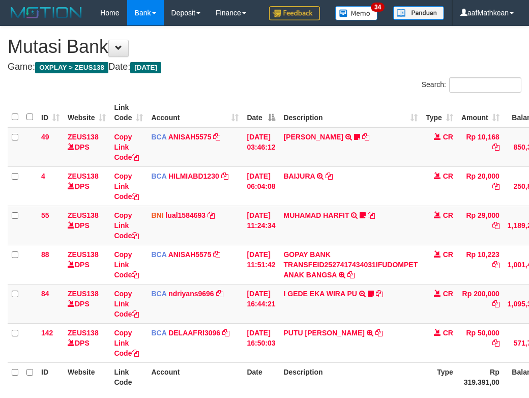
scroll to position [102, 93]
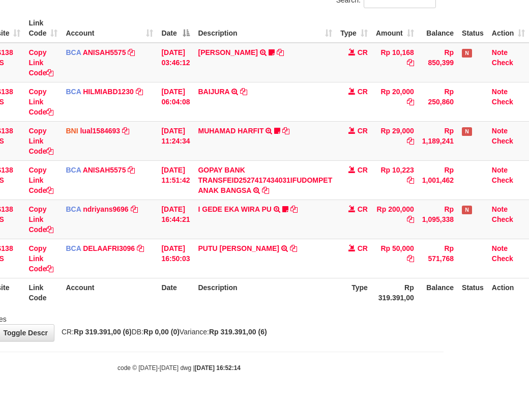
drag, startPoint x: 0, startPoint y: 0, endPoint x: 323, endPoint y: 328, distance: 460.1
click at [323, 324] on div "Showing 1 to 6 of 6 entries" at bounding box center [179, 317] width 529 height 14
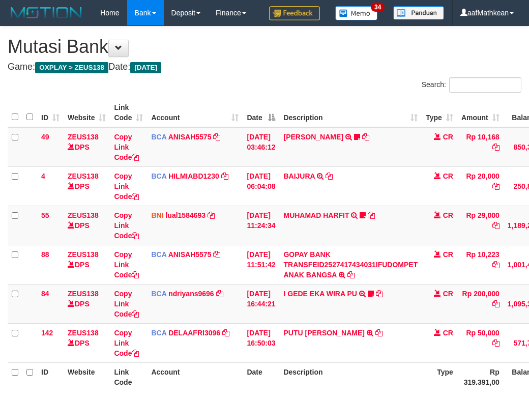
scroll to position [102, 93]
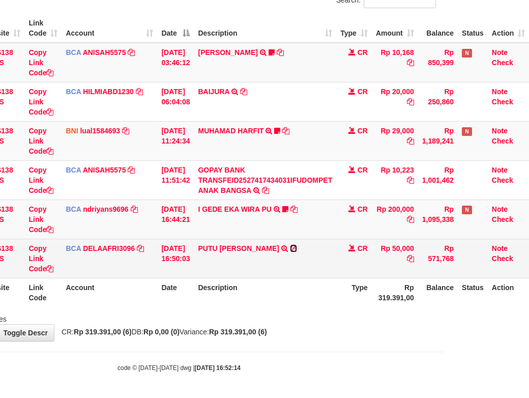
click at [292, 252] on icon at bounding box center [293, 248] width 7 height 7
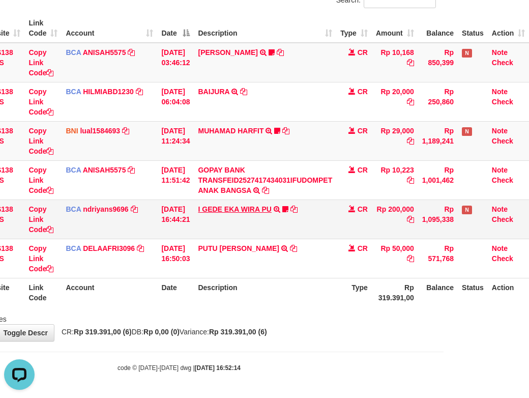
scroll to position [0, 0]
click at [231, 213] on link "I GEDE EKA WIRA PU" at bounding box center [234, 209] width 73 height 8
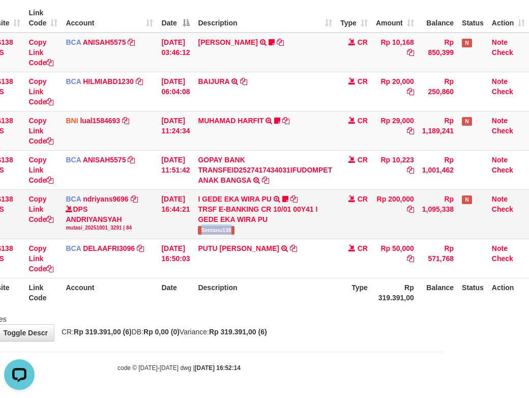
drag, startPoint x: 217, startPoint y: 250, endPoint x: 333, endPoint y: 216, distance: 120.9
click at [239, 239] on td "I GEDE EKA WIRA PU TRSF E-BANKING CR 10/01 00Y41 I GEDE EKA WIRA PU Sentanu138" at bounding box center [265, 213] width 142 height 49
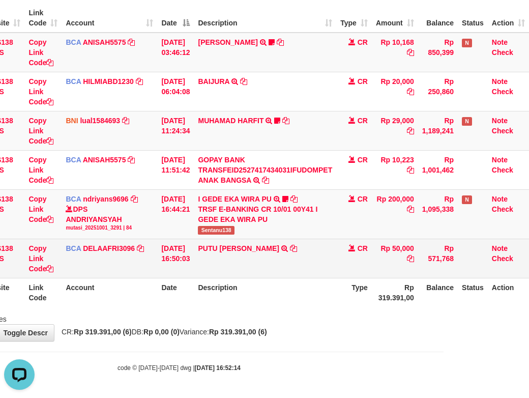
click at [308, 278] on td "PUTU SETIADI DHARM TRSF E-BANKING CR 0110/FTSCY/WS95031 50000.00DEPO PUTU SETIA…" at bounding box center [265, 258] width 142 height 39
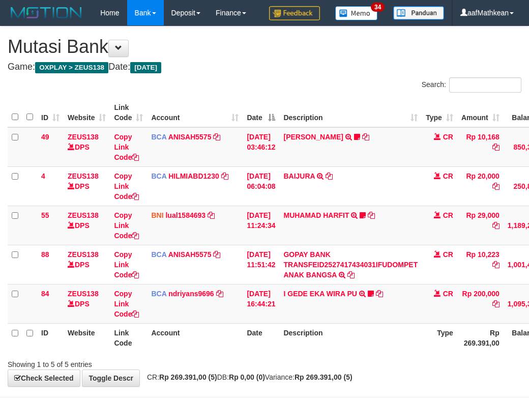
click at [311, 284] on td "GOPAY BANK TRANSFEID2527417434031IFUDOMPET ANAK BANGSA TRSF E-BANKING CR 0110/F…" at bounding box center [350, 264] width 142 height 39
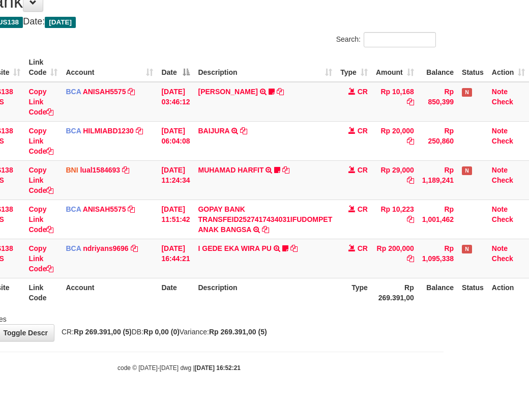
click at [349, 350] on body "Toggle navigation Home Bank Account List Load By Website Group [OXPLAY] ZEUS138…" at bounding box center [179, 176] width 529 height 443
click at [347, 359] on body "Toggle navigation Home Bank Account List Load By Website Group [OXPLAY] ZEUS138…" at bounding box center [179, 176] width 529 height 443
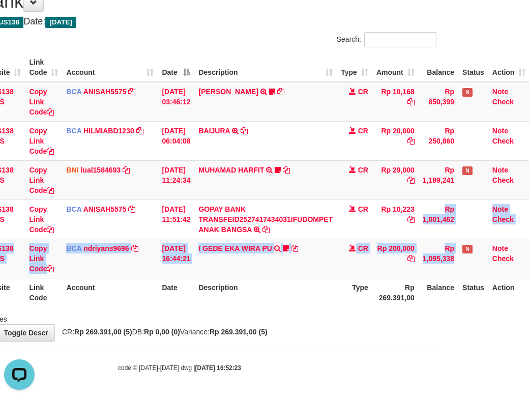
drag, startPoint x: 421, startPoint y: 217, endPoint x: 438, endPoint y: 289, distance: 73.7
click at [453, 282] on table "ID Website Link Code Account Date Description Type Amount Balance Status Action…" at bounding box center [226, 180] width 607 height 254
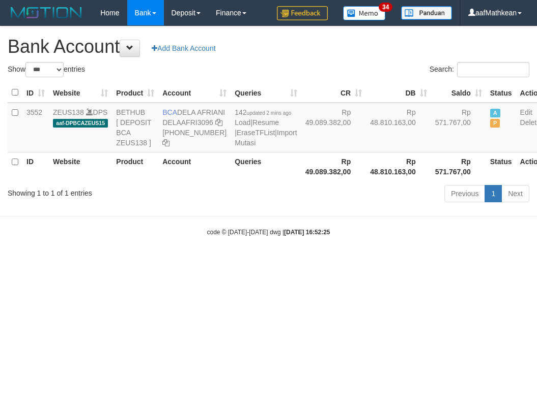
select select "***"
click at [315, 262] on body "Toggle navigation Home Bank Account List Load By Website Group [OXPLAY] ZEUS138…" at bounding box center [268, 131] width 537 height 262
select select "***"
click at [311, 262] on body "Toggle navigation Home Bank Account List Load By Website Group [OXPLAY] ZEUS138…" at bounding box center [268, 131] width 537 height 262
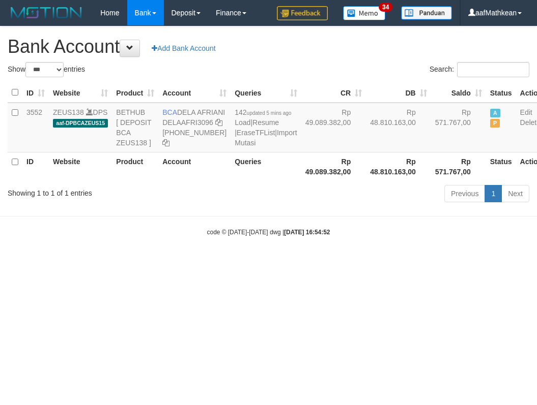
select select "***"
click at [269, 241] on body "Toggle navigation Home Bank Account List Load By Website Group [OXPLAY] ZEUS138…" at bounding box center [268, 131] width 537 height 262
select select "***"
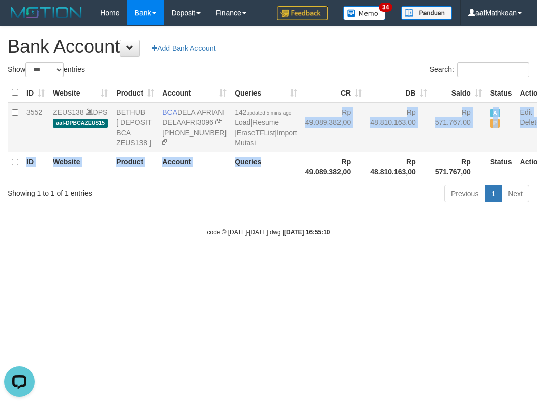
drag, startPoint x: 256, startPoint y: 184, endPoint x: 265, endPoint y: 181, distance: 8.5
click at [258, 181] on table "ID Website Product Account Queries CR DB Saldo Status Action 3552 ZEUS138 DPS a…" at bounding box center [277, 132] width 538 height 98
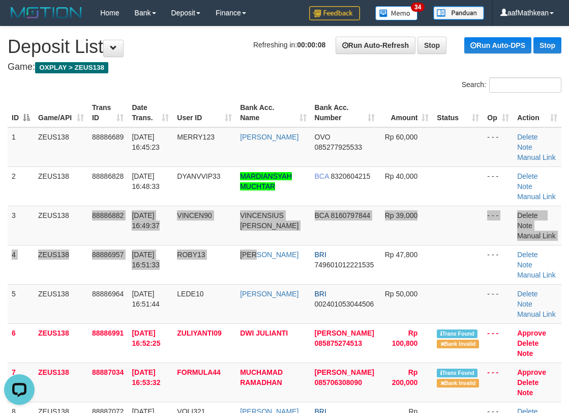
click at [304, 258] on tbody "1 ZEUS138 88886689 [DATE] 16:45:23 MERRY123 [PERSON_NAME] OVO 085277925533 Rp 6…" at bounding box center [285, 392] width 554 height 530
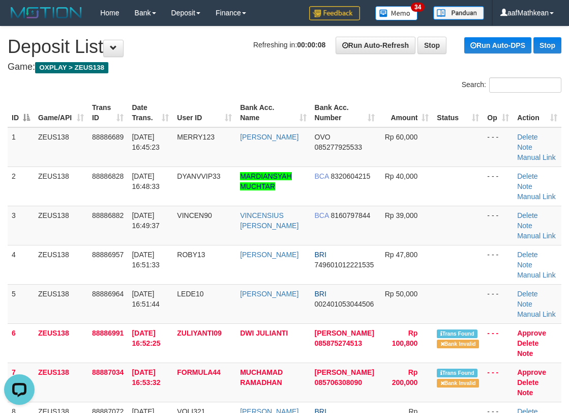
scroll to position [288, 0]
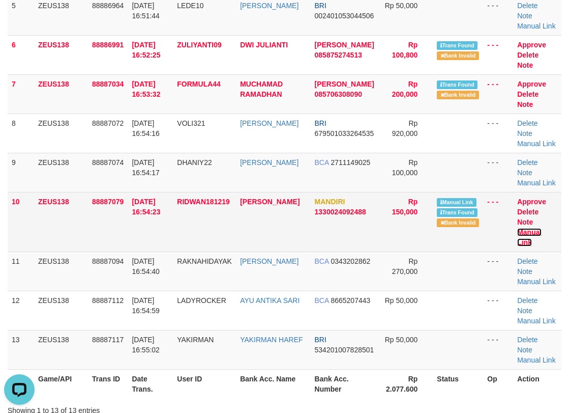
click at [533, 231] on link "Manual Link" at bounding box center [529, 237] width 24 height 18
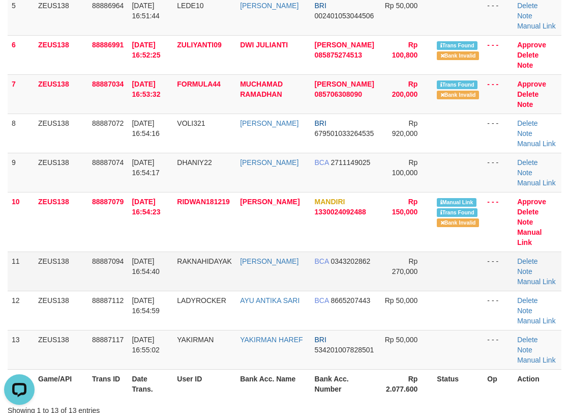
click at [119, 280] on td "88887094" at bounding box center [108, 270] width 40 height 39
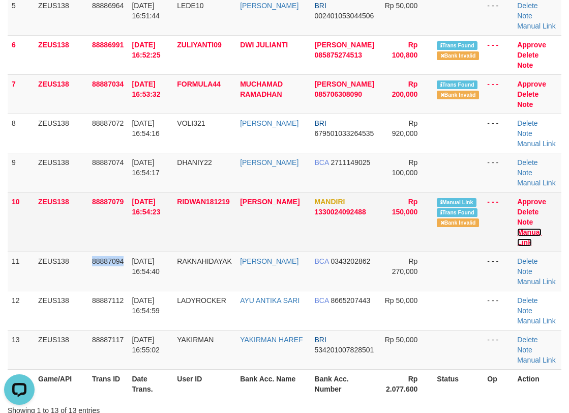
click at [538, 228] on link "Manual Link" at bounding box center [529, 237] width 24 height 18
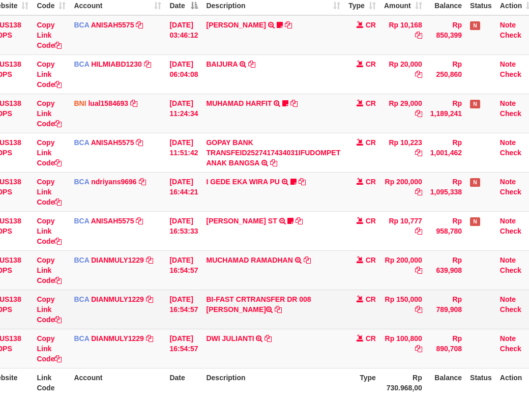
scroll to position [112, 77]
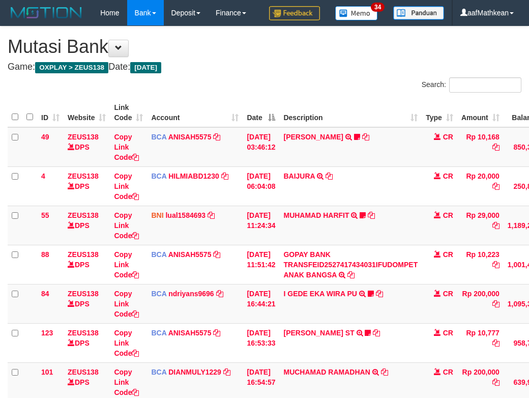
scroll to position [227, 77]
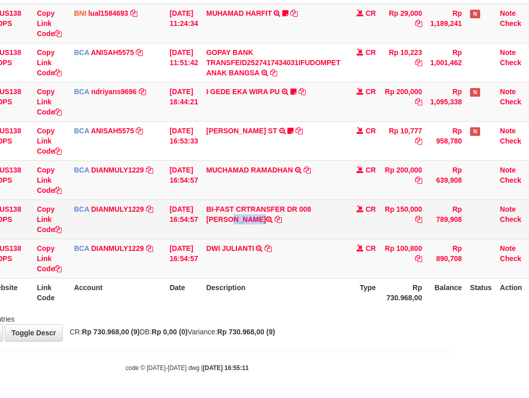
copy td "[PERSON_NAME]"
drag, startPoint x: 214, startPoint y: 219, endPoint x: 295, endPoint y: 227, distance: 81.8
click at [287, 228] on td "BI-FAST CRTRANSFER DR 008 RIDWAN MARYOTO" at bounding box center [273, 218] width 142 height 39
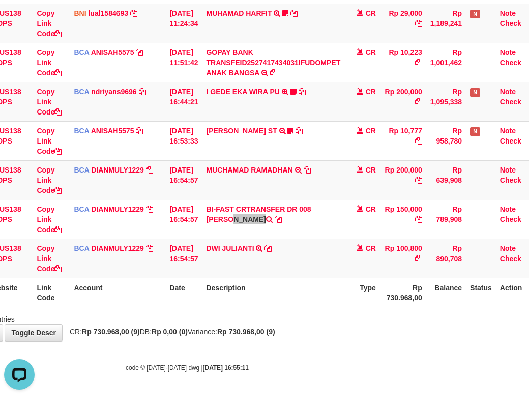
scroll to position [0, 0]
click at [309, 261] on td "DWI JULIANTI TRSF E-BANKING CR 0110/FTSCY/WS95051 100800.002025100141729189 TRF…" at bounding box center [273, 258] width 142 height 39
click at [272, 249] on icon at bounding box center [268, 248] width 7 height 7
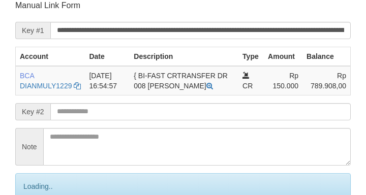
click at [182, 120] on input "text" at bounding box center [200, 111] width 301 height 17
click at [186, 120] on input "text" at bounding box center [200, 111] width 301 height 17
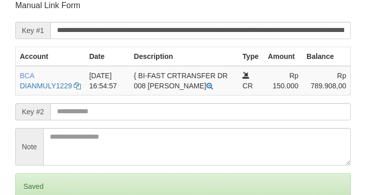
click at [192, 121] on input "text" at bounding box center [200, 111] width 301 height 17
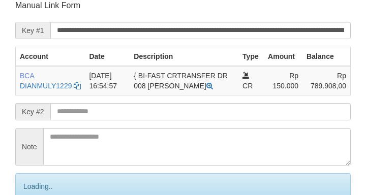
scroll to position [199, 0]
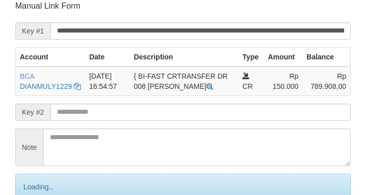
click at [194, 121] on input "text" at bounding box center [200, 112] width 301 height 17
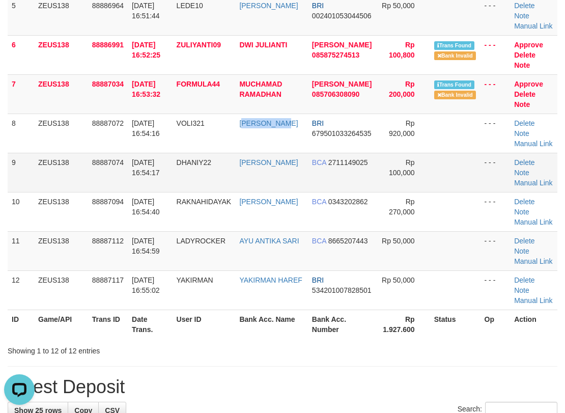
click at [285, 136] on td "EKO PRASETYO" at bounding box center [271, 132] width 72 height 39
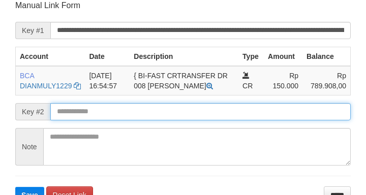
drag, startPoint x: 57, startPoint y: 124, endPoint x: 64, endPoint y: 124, distance: 6.6
click at [63, 121] on input "text" at bounding box center [200, 111] width 301 height 17
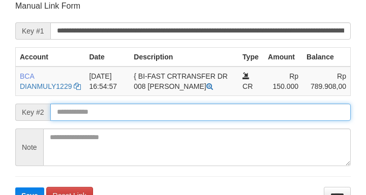
click at [15, 188] on button "Save" at bounding box center [29, 196] width 29 height 16
drag, startPoint x: 67, startPoint y: 123, endPoint x: 73, endPoint y: 126, distance: 6.6
click at [68, 121] on input "text" at bounding box center [200, 112] width 301 height 17
click at [15, 188] on button "Save" at bounding box center [29, 196] width 29 height 16
click at [73, 121] on input "text" at bounding box center [200, 112] width 301 height 17
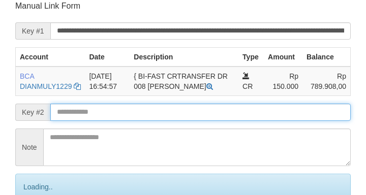
click at [79, 121] on input "text" at bounding box center [200, 112] width 301 height 17
drag, startPoint x: 82, startPoint y: 128, endPoint x: 97, endPoint y: 125, distance: 14.5
click at [90, 121] on input "text" at bounding box center [200, 112] width 301 height 17
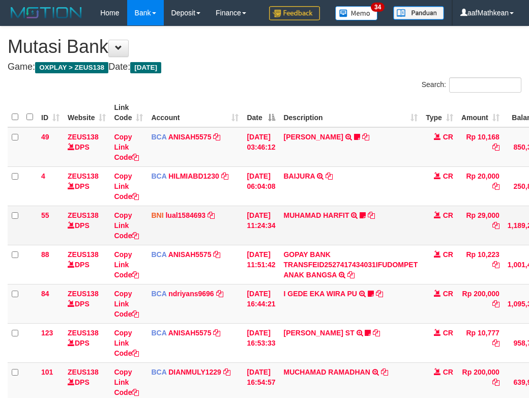
click at [361, 245] on td "MUHAMAD HARFIT TRANSFER DARI SDR MUHAMAD HARFIT Sano27" at bounding box center [350, 225] width 142 height 39
drag, startPoint x: 453, startPoint y: 261, endPoint x: 589, endPoint y: 209, distance: 145.4
click at [529, 209] on html "Toggle navigation Home Bank Account List Load By Website Group [OXPLAY] ZEUS138…" at bounding box center [264, 280] width 529 height 561
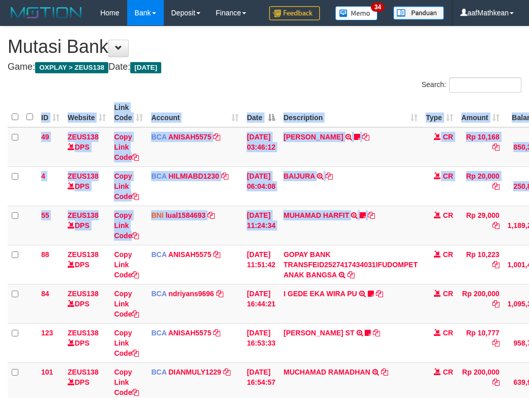
scroll to position [0, 56]
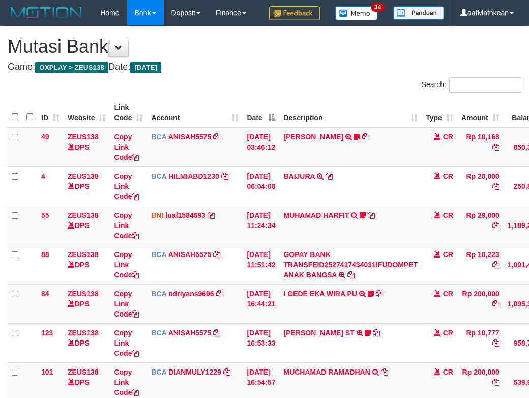
scroll to position [0, 56]
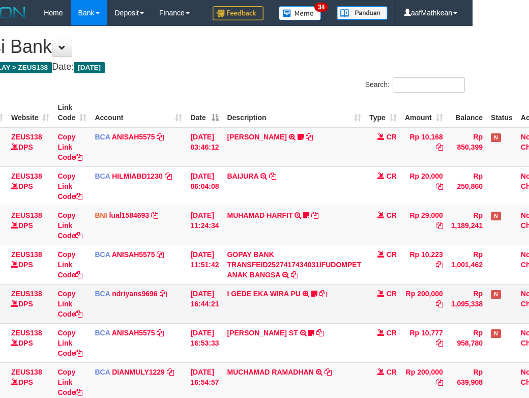
click at [305, 323] on td "I GEDE EKA WIRA PU TRSF E-BANKING CR 10/01 00Y41 I GEDE EKA WIRA PU Sentanu138" at bounding box center [294, 303] width 142 height 39
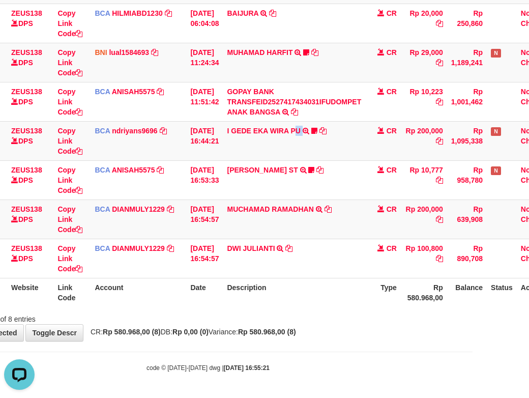
scroll to position [0, 0]
click at [329, 210] on td "MUCHAMAD RAMADHAN TRSF E-BANKING CR 0110/FTSCY/WS95271 200000.00MUCHAMAD RAMADH…" at bounding box center [294, 218] width 142 height 39
click at [332, 208] on icon at bounding box center [328, 209] width 7 height 7
drag, startPoint x: 335, startPoint y: 207, endPoint x: 527, endPoint y: 207, distance: 192.3
click at [332, 207] on icon at bounding box center [328, 209] width 7 height 7
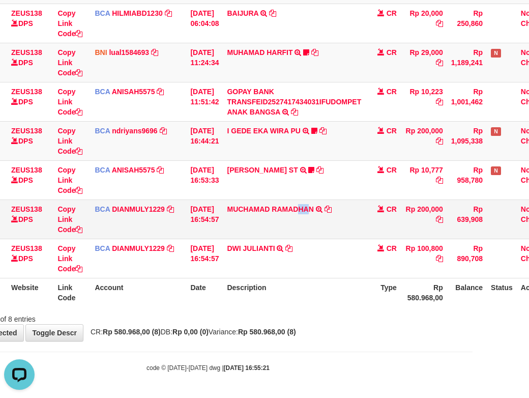
click at [325, 238] on td "MUCHAMAD RAMADHAN TRSF E-BANKING CR 0110/FTSCY/WS95271 200000.00MUCHAMAD RAMADH…" at bounding box center [294, 218] width 142 height 39
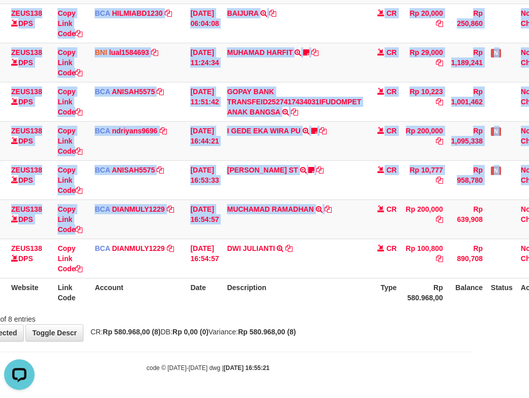
drag, startPoint x: 398, startPoint y: 227, endPoint x: 645, endPoint y: 185, distance: 250.4
click at [473, 185] on html "Toggle navigation Home Bank Account List Load By Website Group [OXPLAY] ZEUS138…" at bounding box center [208, 117] width 529 height 561
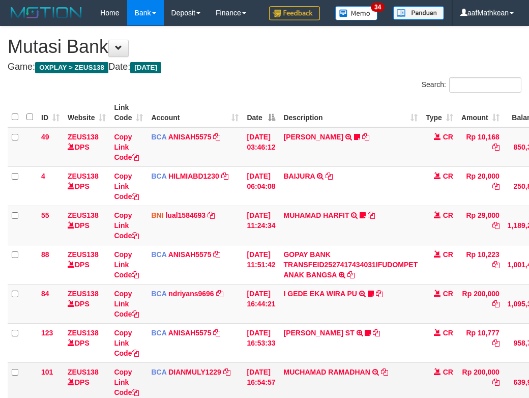
scroll to position [188, 93]
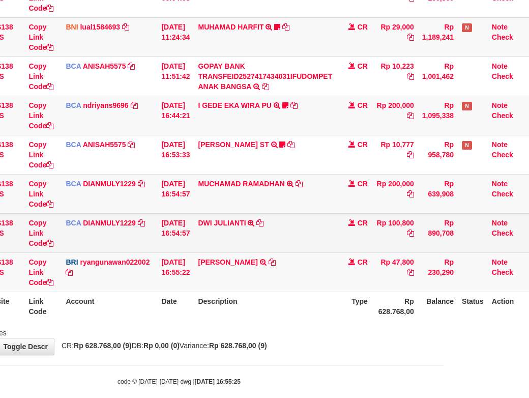
click at [299, 252] on td "DWI JULIANTI TRSF E-BANKING CR 0110/FTSCY/WS95051 100800.002025100141729189 TRF…" at bounding box center [265, 232] width 142 height 39
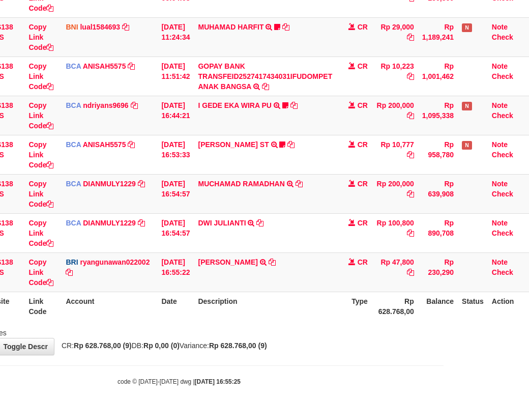
drag, startPoint x: 362, startPoint y: 280, endPoint x: 562, endPoint y: 298, distance: 200.7
click at [444, 298] on html "Toggle navigation Home Bank Account List Load By Website Group [OXPLAY] ZEUS138…" at bounding box center [179, 112] width 529 height 600
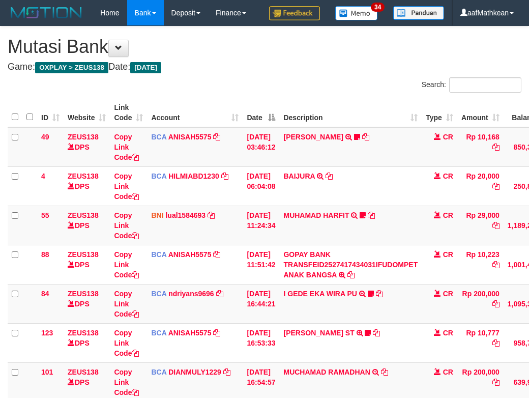
scroll to position [188, 93]
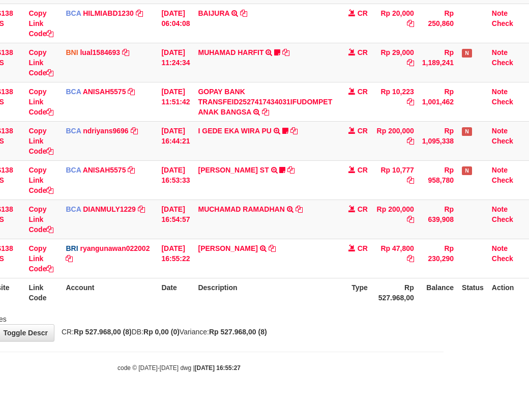
click at [340, 318] on div "Showing 1 to 8 of 8 entries" at bounding box center [179, 317] width 529 height 14
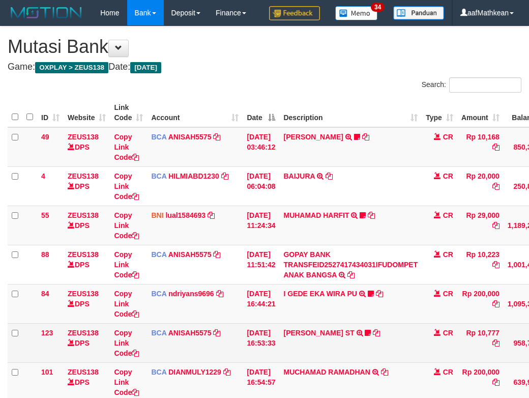
click at [325, 354] on td "PUJI SAROYO ST TRSF E-BANKING CR 0110/FTSCY/WS95031 10777.00PUJI SAROYO ST Ipoe…" at bounding box center [350, 342] width 142 height 39
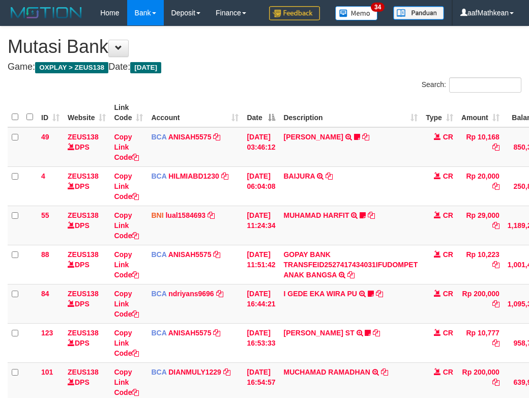
click at [496, 383] on html "Toggle navigation Home Bank Account List Load By Website Group [OXPLAY] ZEUS138…" at bounding box center [264, 260] width 529 height 521
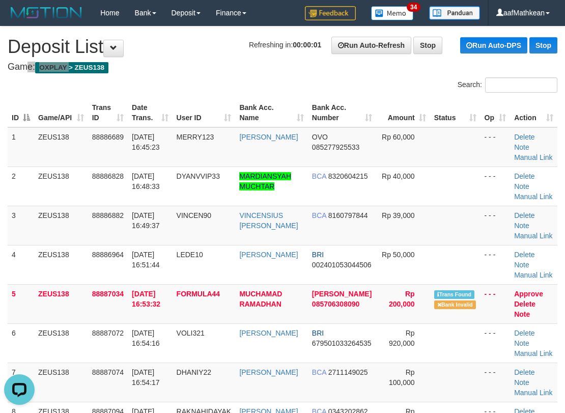
drag, startPoint x: 151, startPoint y: 40, endPoint x: 138, endPoint y: 53, distance: 18.3
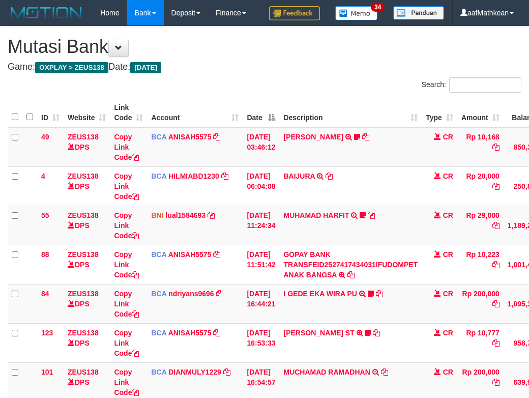
scroll to position [149, 37]
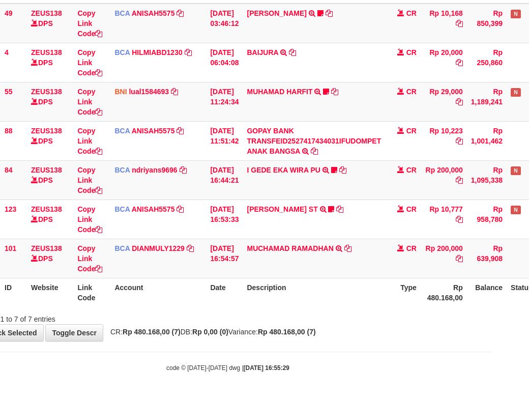
click at [399, 339] on div "**********" at bounding box center [227, 122] width 529 height 438
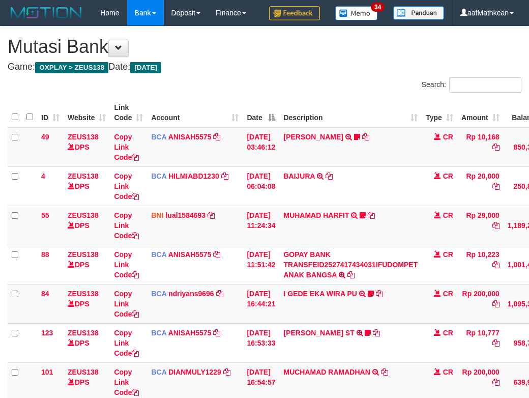
scroll to position [149, 22]
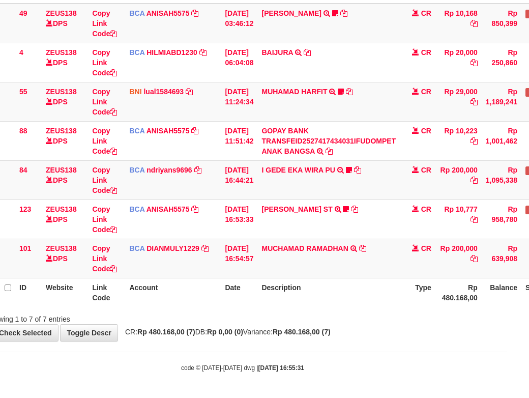
click at [280, 291] on th "Description" at bounding box center [328, 292] width 142 height 29
drag, startPoint x: 282, startPoint y: 295, endPoint x: 299, endPoint y: 291, distance: 16.6
click at [295, 293] on th "Description" at bounding box center [328, 292] width 142 height 29
click at [315, 298] on th "Description" at bounding box center [328, 292] width 142 height 29
click at [457, 311] on div "Search: ID Website Link Code Account Date Description Type Amount Balance Statu…" at bounding box center [243, 139] width 514 height 370
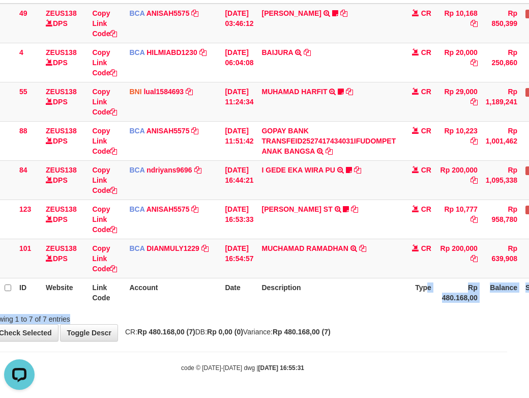
scroll to position [0, 0]
drag, startPoint x: 437, startPoint y: 318, endPoint x: 535, endPoint y: 300, distance: 99.3
click at [468, 313] on div "**********" at bounding box center [242, 122] width 529 height 438
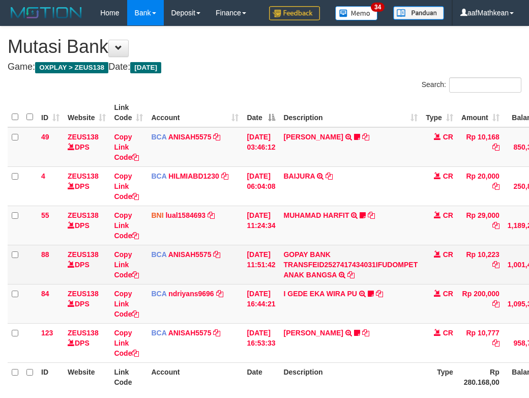
click at [243, 276] on tr "88 ZEUS138 DPS Copy Link Code BCA ANISAH5575 DPS ANISAH mutasi_20251001_3827 | …" at bounding box center [311, 264] width 607 height 39
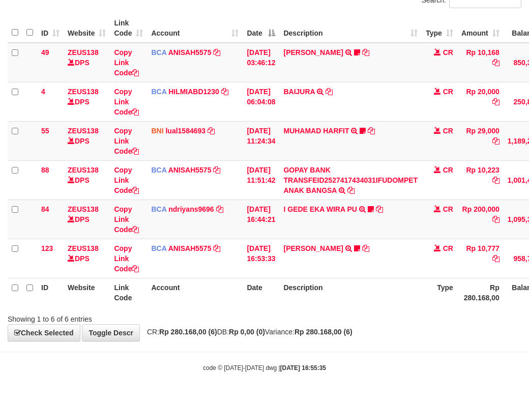
scroll to position [110, 0]
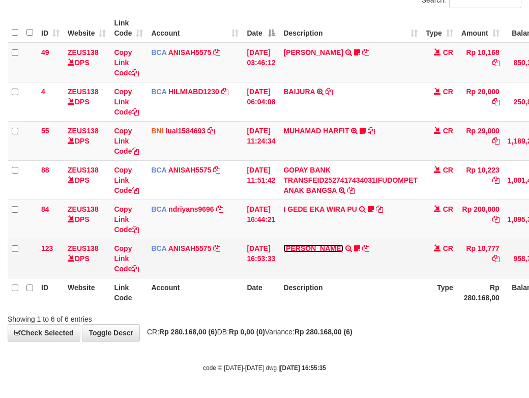
click at [325, 248] on link "[PERSON_NAME] ST" at bounding box center [313, 248] width 60 height 8
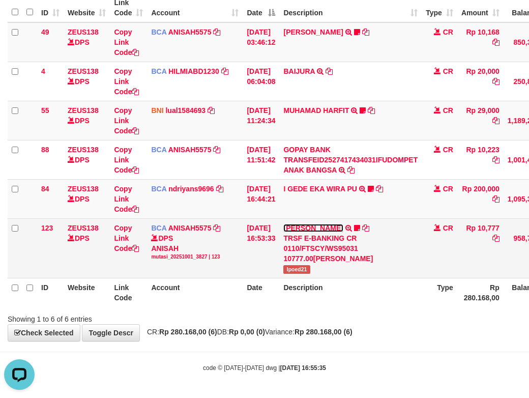
scroll to position [0, 0]
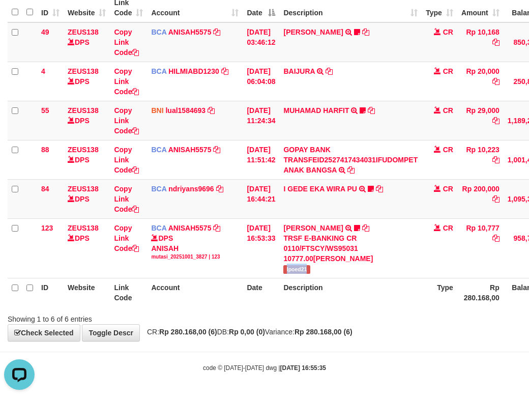
drag, startPoint x: 290, startPoint y: 292, endPoint x: 536, endPoint y: 161, distance: 278.6
click at [329, 278] on td "PUJI SAROYO ST TRSF E-BANKING CR 0110/FTSCY/WS95031 10777.00PUJI SAROYO ST Ipoe…" at bounding box center [350, 248] width 142 height 60
copy span "Ipoed21"
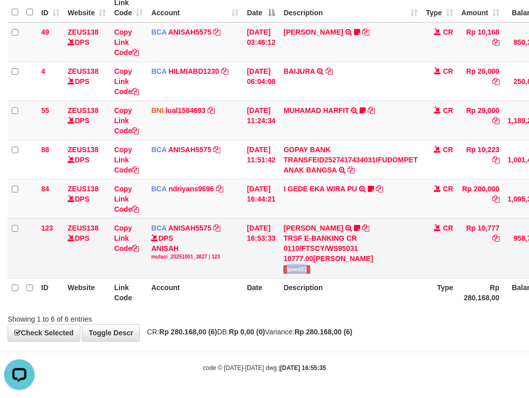
click at [237, 278] on td "BCA ANISAH5575 DPS ANISAH mutasi_20251001_3827 | 123 mutasi_20251001_3827 | 123" at bounding box center [195, 248] width 96 height 60
drag, startPoint x: 238, startPoint y: 295, endPoint x: 225, endPoint y: 275, distance: 23.8
click at [234, 278] on td "BCA ANISAH5575 DPS ANISAH mutasi_20251001_3827 | 123 mutasi_20251001_3827 | 123" at bounding box center [195, 248] width 96 height 60
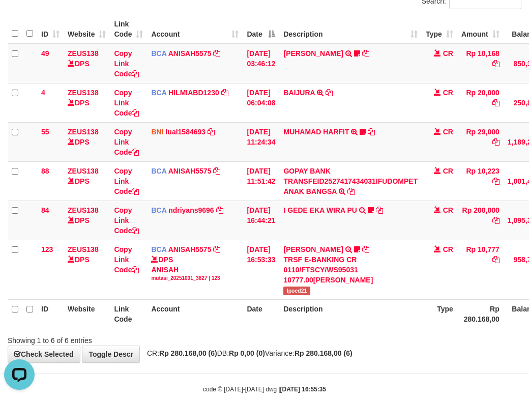
scroll to position [59, 0]
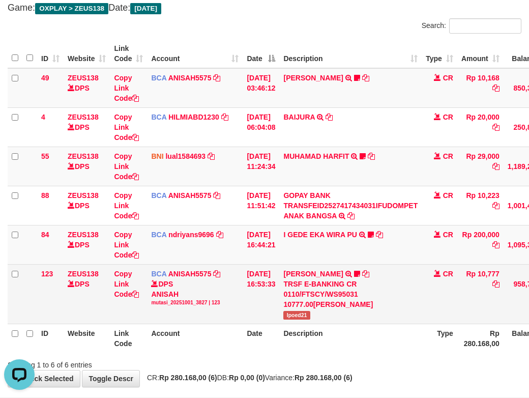
drag, startPoint x: 367, startPoint y: 354, endPoint x: 367, endPoint y: 332, distance: 21.4
click at [367, 350] on th "Description" at bounding box center [350, 338] width 142 height 29
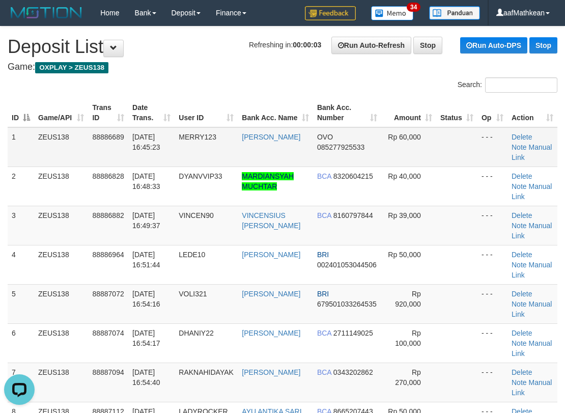
click at [237, 146] on tr "1 ZEUS138 88886689 01/10/2025 16:45:23 MERRY123 HERWIN TARIGAN OVO 085277925533…" at bounding box center [282, 147] width 549 height 40
drag, startPoint x: 197, startPoint y: 69, endPoint x: 4, endPoint y: 121, distance: 199.7
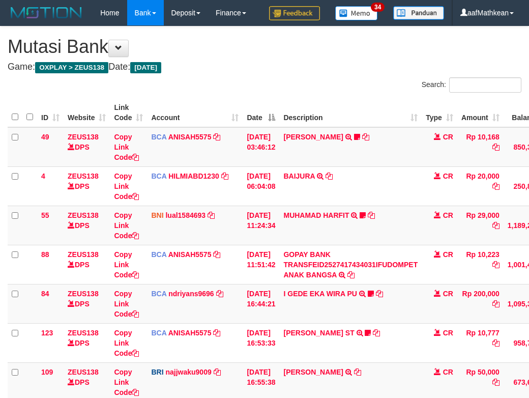
scroll to position [149, 0]
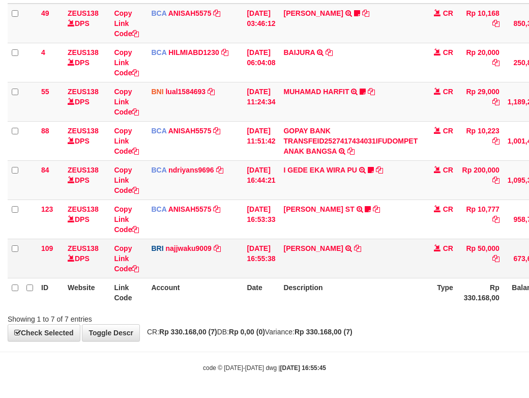
click at [362, 250] on td "ALFONSIUS LETS TRANSFER NBMB ALFONSIUS LETS TO SITI KURNIA NINGSIH" at bounding box center [350, 258] width 142 height 39
click at [361, 249] on icon at bounding box center [357, 248] width 7 height 7
click at [383, 268] on td "ALFONSIUS LETS TRANSFER NBMB ALFONSIUS LETS TO SITI KURNIA NINGSIH" at bounding box center [350, 258] width 142 height 39
click at [529, 253] on html "Toggle navigation Home Bank Account List Load By Website Group [OXPLAY] ZEUS138…" at bounding box center [264, 136] width 529 height 521
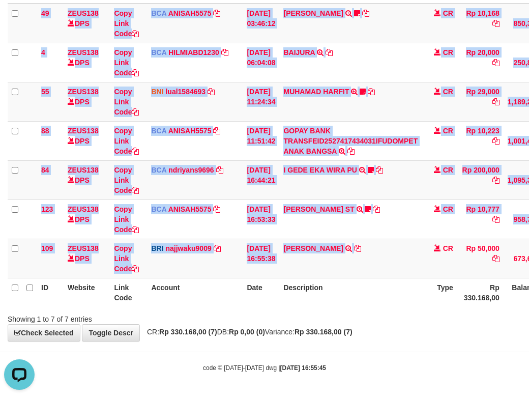
scroll to position [149, 21]
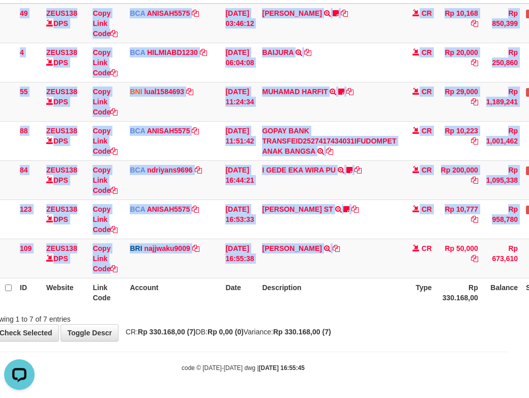
drag, startPoint x: 155, startPoint y: 307, endPoint x: 199, endPoint y: 314, distance: 44.8
click at [169, 317] on div "Search: ID Website Link Code Account Date Description Type Amount Balance Statu…" at bounding box center [243, 139] width 514 height 370
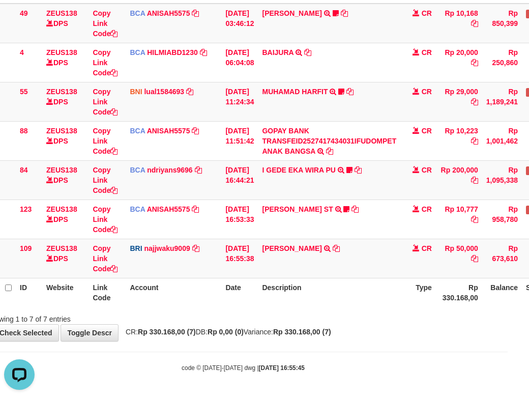
drag, startPoint x: 230, startPoint y: 320, endPoint x: 235, endPoint y: 312, distance: 9.1
click at [231, 320] on div "Showing 1 to 7 of 7 entries" at bounding box center [243, 317] width 529 height 14
drag, startPoint x: 235, startPoint y: 312, endPoint x: 258, endPoint y: 316, distance: 24.3
click at [252, 316] on div "Showing 1 to 7 of 7 entries" at bounding box center [243, 317] width 529 height 14
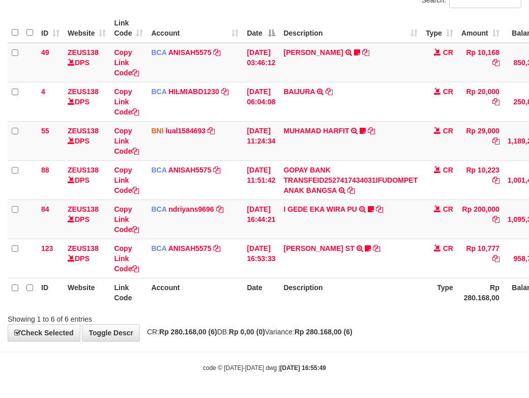
scroll to position [110, 0]
drag, startPoint x: 362, startPoint y: 318, endPoint x: 390, endPoint y: 321, distance: 28.7
click at [360, 317] on div "Showing 1 to 6 of 6 entries" at bounding box center [264, 317] width 529 height 14
drag, startPoint x: 390, startPoint y: 321, endPoint x: 536, endPoint y: 314, distance: 145.6
click at [478, 319] on div "Showing 1 to 6 of 6 entries" at bounding box center [264, 317] width 529 height 14
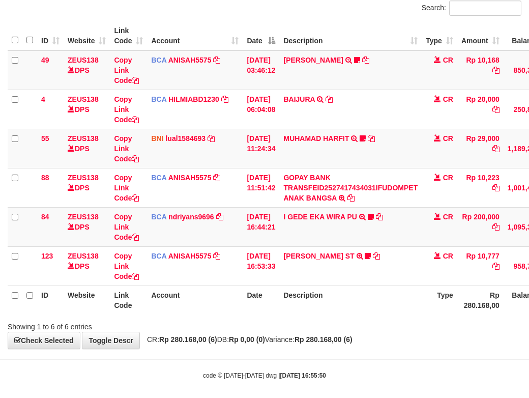
drag, startPoint x: 386, startPoint y: 354, endPoint x: 536, endPoint y: 347, distance: 150.7
click at [458, 332] on div "Showing 1 to 6 of 6 entries" at bounding box center [264, 324] width 529 height 14
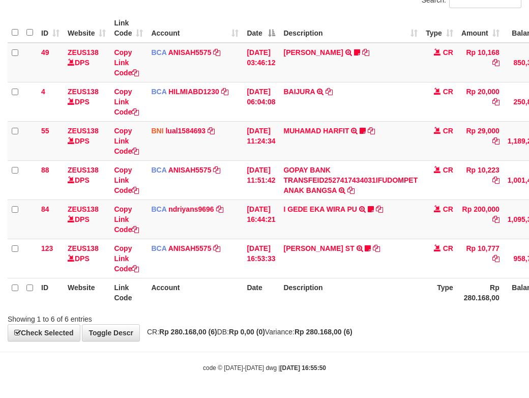
click at [284, 318] on div "Showing 1 to 6 of 6 entries" at bounding box center [264, 317] width 529 height 14
click at [289, 317] on div "Showing 1 to 6 of 6 entries" at bounding box center [264, 317] width 529 height 14
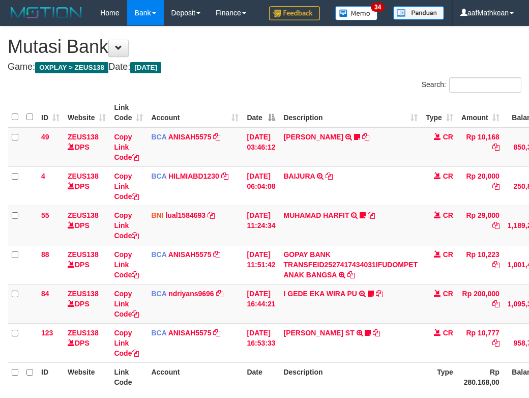
scroll to position [77, 0]
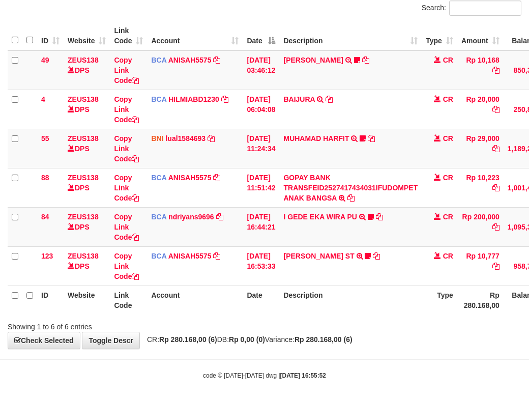
scroll to position [110, 0]
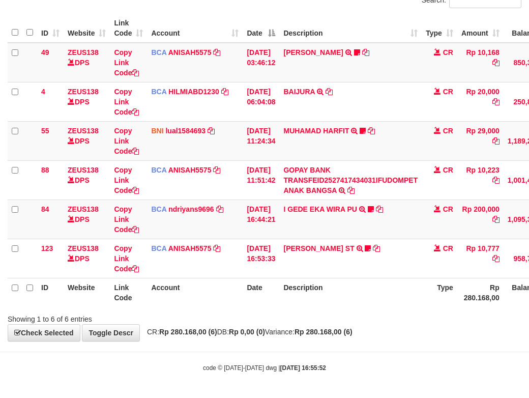
click at [258, 292] on table "ID Website Link Code Account Date Description Type Amount Balance Status Action…" at bounding box center [311, 160] width 607 height 293
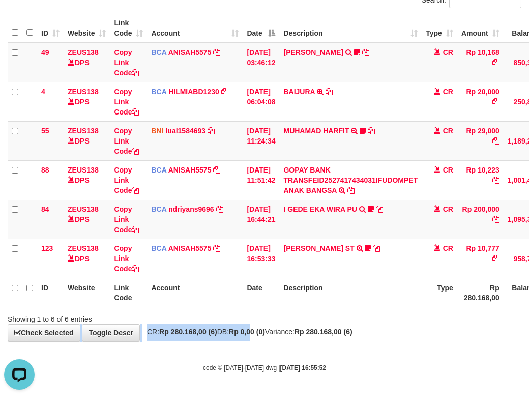
drag, startPoint x: 271, startPoint y: 336, endPoint x: 284, endPoint y: 328, distance: 16.0
click at [279, 333] on div "**********" at bounding box center [264, 141] width 529 height 399
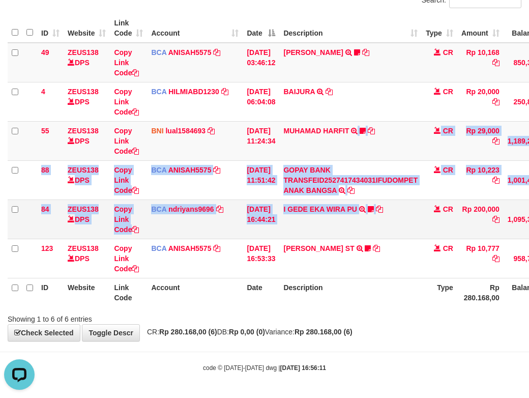
click at [444, 230] on tbody "49 ZEUS138 DPS Copy Link Code BCA ANISAH5575 DPS [PERSON_NAME] mutasi_20251001_…" at bounding box center [311, 161] width 607 height 236
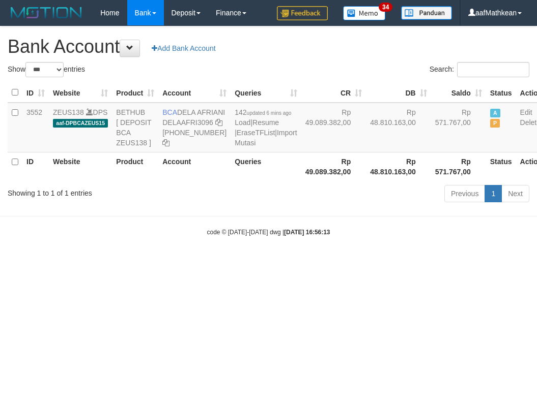
select select "***"
drag, startPoint x: 177, startPoint y: 111, endPoint x: 199, endPoint y: 125, distance: 26.0
click at [199, 125] on td "BCA DELA AFRIANI DELAAFRI3096 869-245-8639" at bounding box center [194, 128] width 72 height 50
click at [206, 181] on th "Account" at bounding box center [194, 166] width 72 height 29
click at [215, 126] on icon at bounding box center [218, 122] width 7 height 7
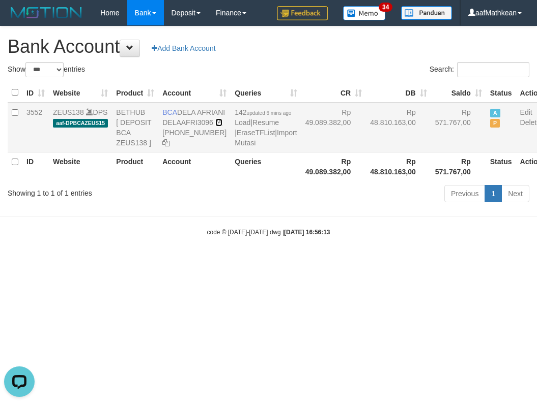
click at [215, 126] on icon at bounding box center [218, 122] width 7 height 7
drag, startPoint x: 181, startPoint y: 179, endPoint x: 168, endPoint y: 165, distance: 19.4
click at [170, 153] on tr "3552 ZEUS138 DPS aaf-DPBCAZEUS15 BETHUB [ DEPOSIT BCA ZEUS138 ] BCA DELA AFRIAN…" at bounding box center [277, 128] width 538 height 50
click at [235, 147] on link "Import Mutasi" at bounding box center [266, 138] width 62 height 18
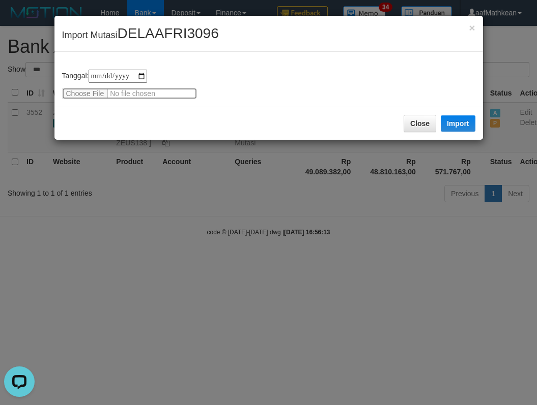
click at [87, 93] on input "file" at bounding box center [129, 93] width 135 height 11
type input "**********"
click at [457, 123] on button "Import" at bounding box center [458, 123] width 35 height 16
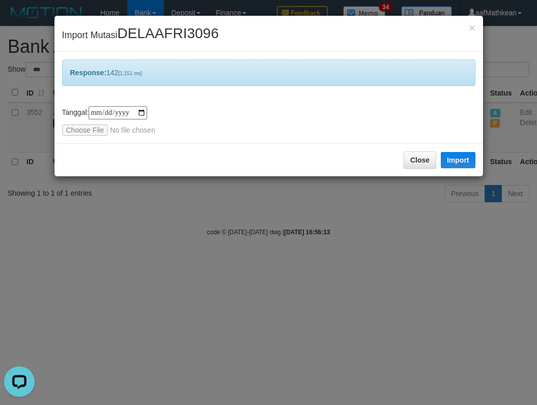
click at [309, 224] on div "**********" at bounding box center [268, 202] width 537 height 405
drag, startPoint x: 311, startPoint y: 228, endPoint x: 320, endPoint y: 240, distance: 14.9
click at [312, 228] on div "**********" at bounding box center [268, 202] width 537 height 405
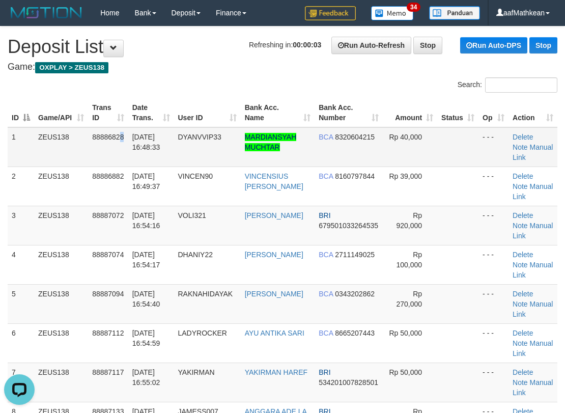
click at [123, 143] on td "88886828" at bounding box center [108, 147] width 40 height 40
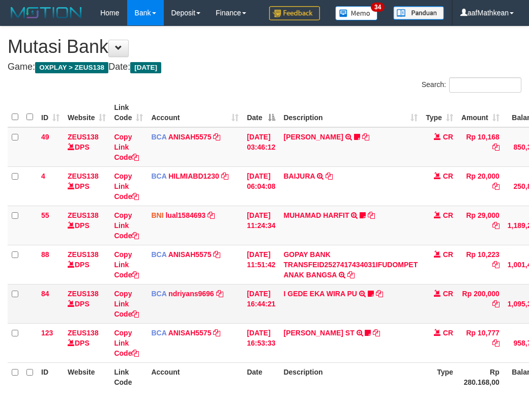
scroll to position [77, 0]
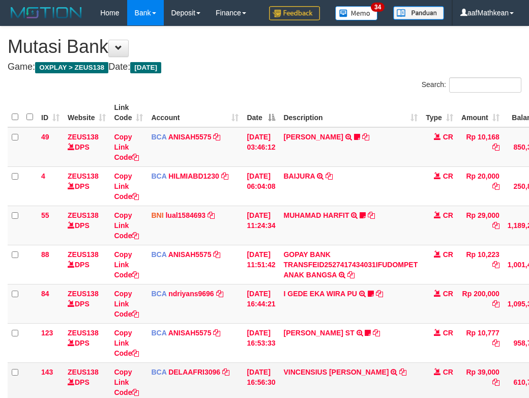
click at [373, 362] on td "VINCENSIUS [PERSON_NAME] F TRSF E-BANKING CR 0110/FTSCY/WS95031 39000.00VINCENS…" at bounding box center [350, 381] width 142 height 39
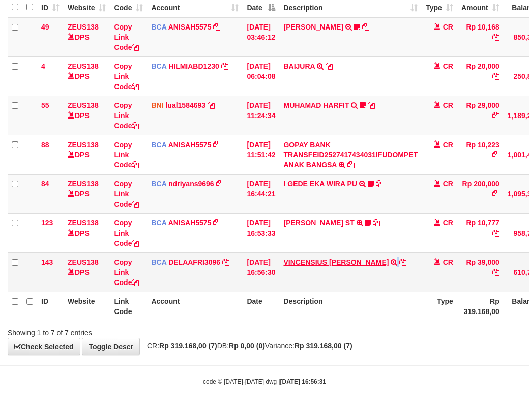
click at [362, 291] on td "VINCENSIUS RICKY F TRSF E-BANKING CR 0110/FTSCY/WS95031 39000.00VINCENSIUS RICK…" at bounding box center [350, 271] width 142 height 39
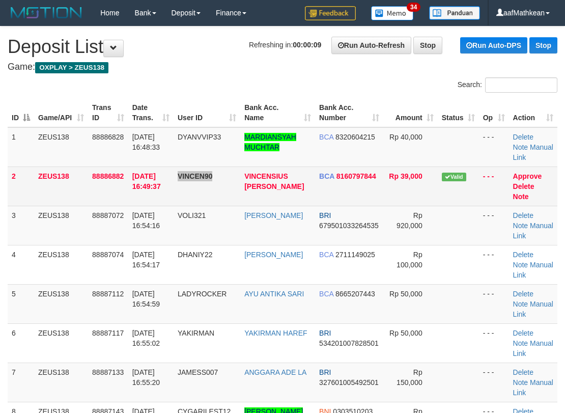
click at [221, 189] on tr "2 ZEUS138 88886882 01/10/2025 16:49:37 VINCEN90 VINCENSIUS RICKY F BCA 81607978…" at bounding box center [282, 185] width 549 height 39
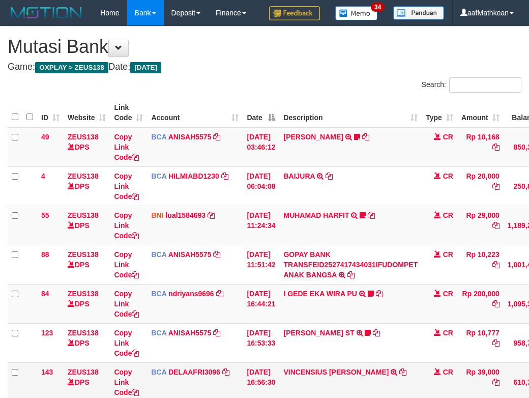
scroll to position [110, 0]
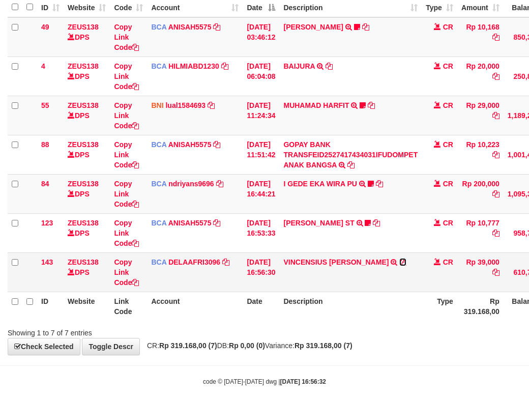
click at [399, 266] on icon at bounding box center [402, 261] width 7 height 7
drag, startPoint x: 287, startPoint y: 300, endPoint x: 294, endPoint y: 296, distance: 7.3
click at [297, 291] on tr "143 ZEUS138 DPS Copy Link Code BCA DELAAFRI3096 DPS DELA AFRIANI mutasi_2025100…" at bounding box center [311, 271] width 607 height 39
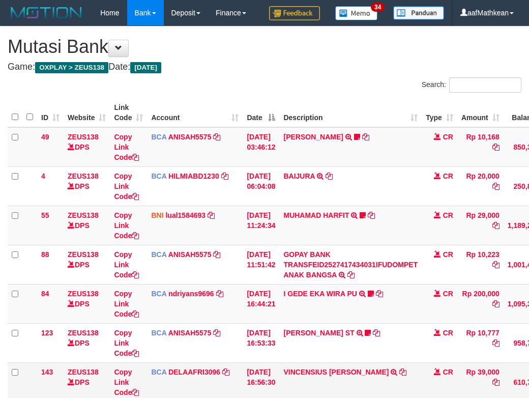
scroll to position [110, 0]
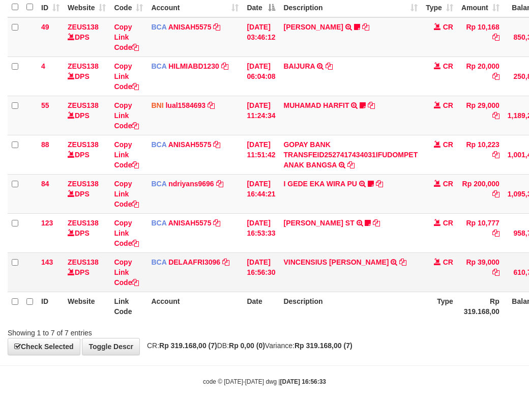
click at [294, 291] on td "VINCENSIUS RICKY F TRSF E-BANKING CR 0110/FTSCY/WS95031 39000.00VINCENSIUS RICK…" at bounding box center [350, 271] width 142 height 39
drag, startPoint x: 389, startPoint y: 273, endPoint x: 394, endPoint y: 296, distance: 23.9
click at [386, 281] on tbody "49 ZEUS138 DPS Copy Link Code BCA ANISAH5575 DPS ANISAH mutasi_20251001_3827 | …" at bounding box center [311, 154] width 607 height 275
click at [342, 320] on th "Description" at bounding box center [350, 305] width 142 height 29
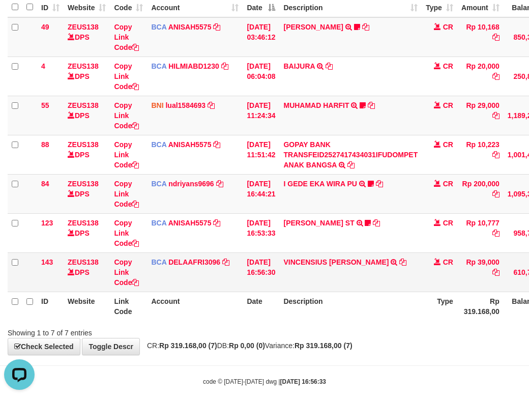
click at [346, 291] on td "VINCENSIUS RICKY F TRSF E-BANKING CR 0110/FTSCY/WS95031 39000.00VINCENSIUS RICK…" at bounding box center [350, 271] width 142 height 39
click at [349, 291] on td "VINCENSIUS RICKY F TRSF E-BANKING CR 0110/FTSCY/WS95031 39000.00VINCENSIUS RICK…" at bounding box center [350, 271] width 142 height 39
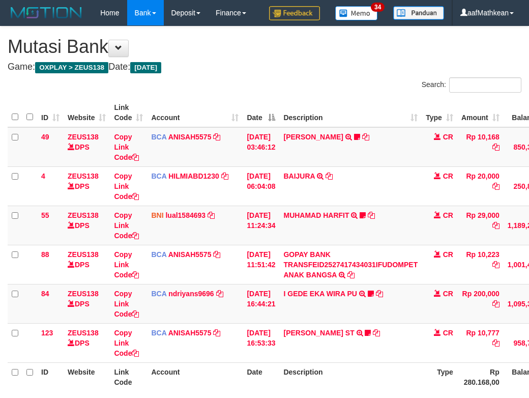
click at [337, 323] on td "[PERSON_NAME] ST TRSF E-BANKING CR 0110/FTSCY/WS95031 10777.00PUJI SAROYO ST Ip…" at bounding box center [350, 342] width 142 height 39
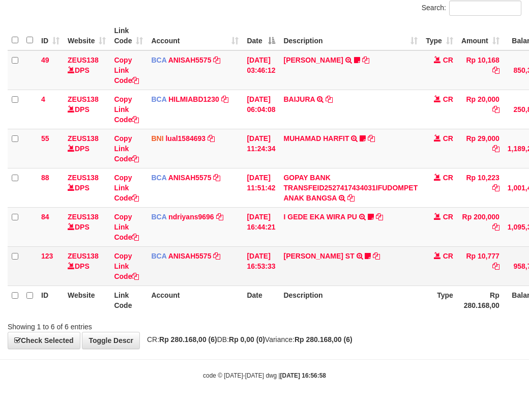
click at [354, 285] on td "[PERSON_NAME] ST TRSF E-BANKING CR 0110/FTSCY/WS95031 10777.00PUJI SAROYO ST Ip…" at bounding box center [350, 265] width 142 height 39
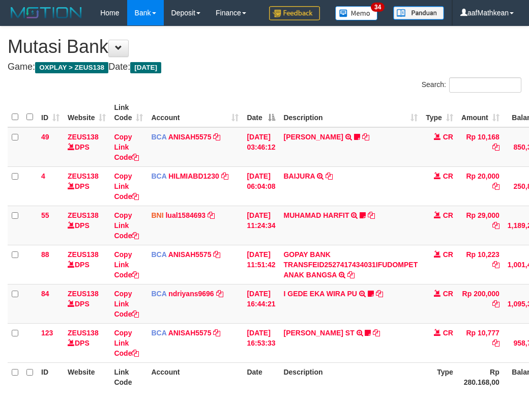
scroll to position [77, 0]
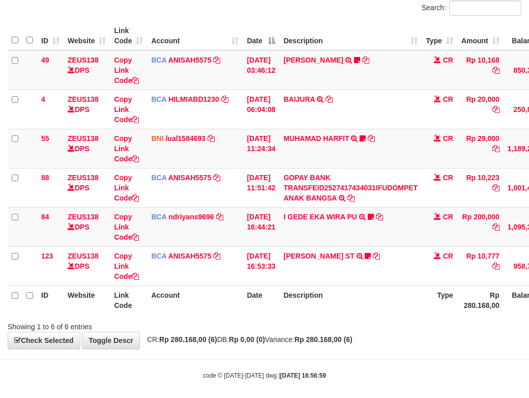
drag, startPoint x: 419, startPoint y: 361, endPoint x: 461, endPoint y: 367, distance: 43.2
click at [457, 348] on div "**********" at bounding box center [264, 149] width 529 height 399
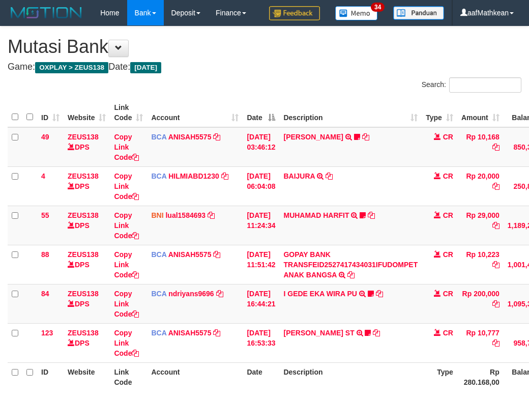
scroll to position [77, 0]
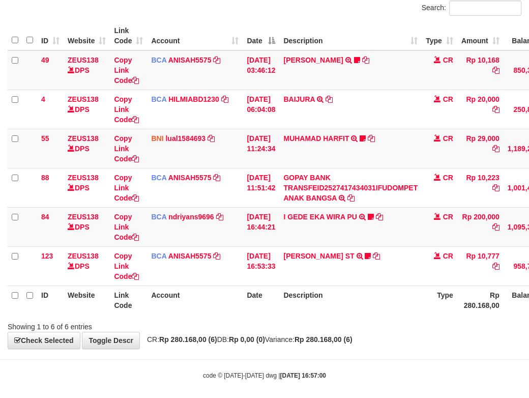
click at [254, 312] on table "ID Website Link Code Account Date Description Type Amount Balance Status Action…" at bounding box center [311, 167] width 607 height 293
click at [391, 314] on th "Description" at bounding box center [350, 299] width 142 height 29
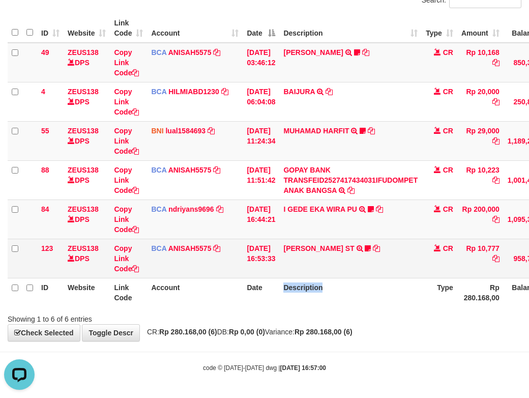
click at [462, 269] on tr "123 ZEUS138 DPS Copy Link Code BCA ANISAH5575 DPS [PERSON_NAME] mutasi_20251001…" at bounding box center [311, 258] width 607 height 39
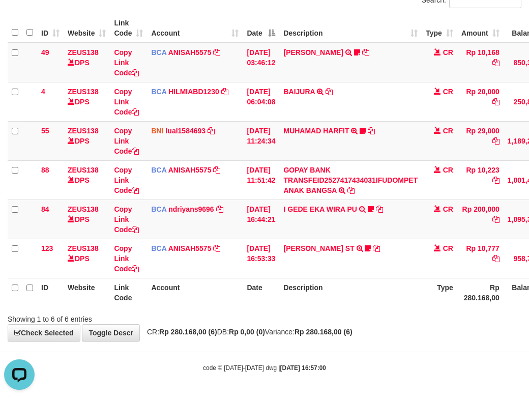
click at [457, 280] on th "Type" at bounding box center [440, 292] width 36 height 29
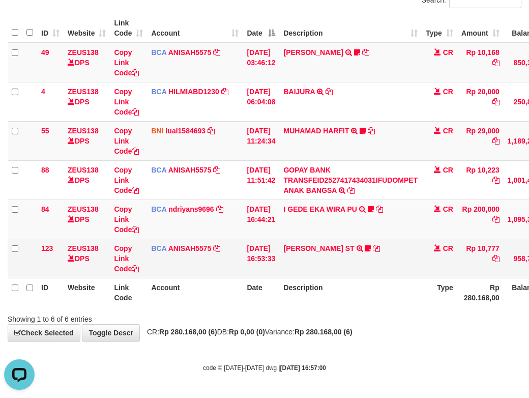
click at [436, 274] on td "CR" at bounding box center [440, 258] width 36 height 39
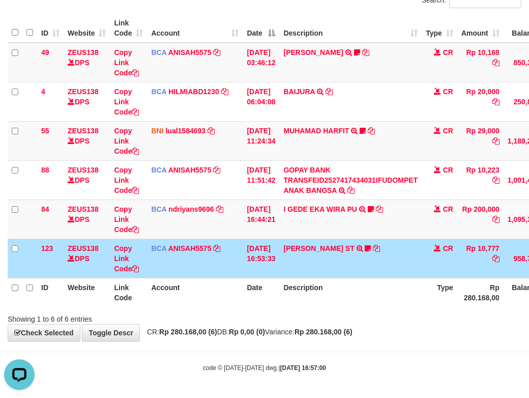
click at [373, 289] on th "Description" at bounding box center [350, 292] width 142 height 29
drag, startPoint x: 357, startPoint y: 300, endPoint x: 340, endPoint y: 295, distance: 17.5
click at [350, 300] on th "Description" at bounding box center [350, 292] width 142 height 29
click at [291, 300] on th "Description" at bounding box center [350, 292] width 142 height 29
click at [290, 304] on th "Description" at bounding box center [350, 292] width 142 height 29
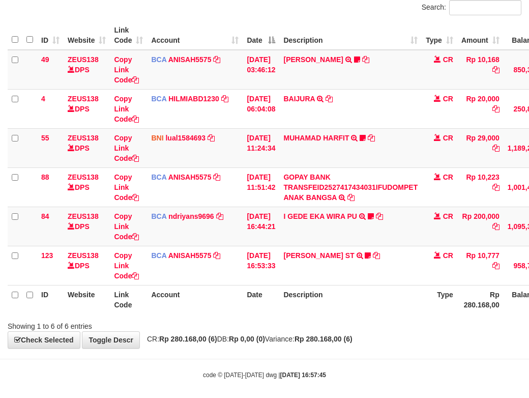
click at [367, 311] on th "Description" at bounding box center [350, 299] width 142 height 29
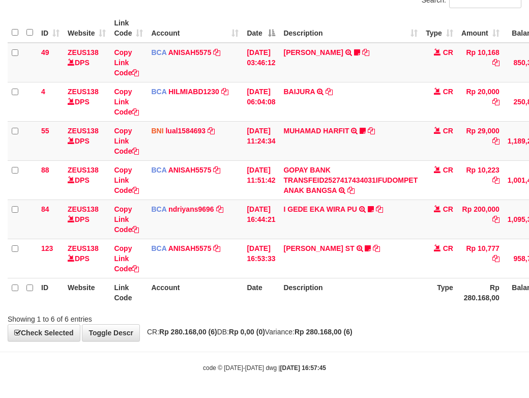
click at [365, 307] on div "ID Website Link Code Account Date Description Type Amount Balance Status Action…" at bounding box center [264, 160] width 529 height 299
click at [329, 317] on div "Showing 1 to 6 of 6 entries" at bounding box center [264, 317] width 529 height 14
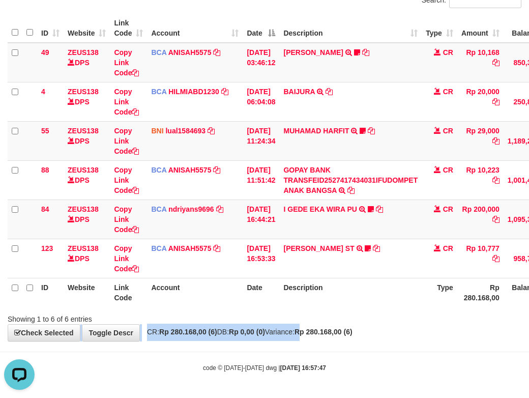
click at [326, 325] on div "**********" at bounding box center [264, 141] width 529 height 399
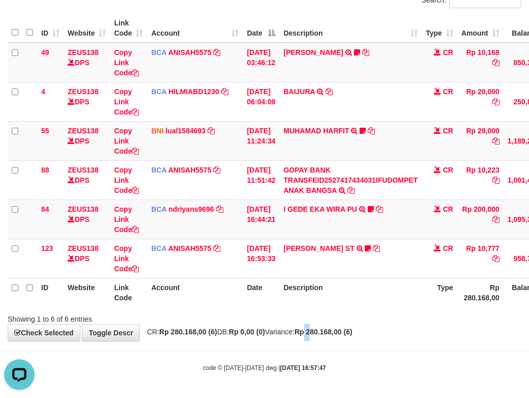
drag, startPoint x: 333, startPoint y: 334, endPoint x: 340, endPoint y: 343, distance: 11.3
click at [336, 339] on div "**********" at bounding box center [264, 141] width 529 height 399
drag, startPoint x: 365, startPoint y: 342, endPoint x: 355, endPoint y: 340, distance: 9.9
click at [361, 342] on body "Toggle navigation Home Bank Account List Load By Website Group [OXPLAY] ZEUS138…" at bounding box center [264, 157] width 529 height 482
click at [356, 340] on div "**********" at bounding box center [264, 141] width 529 height 399
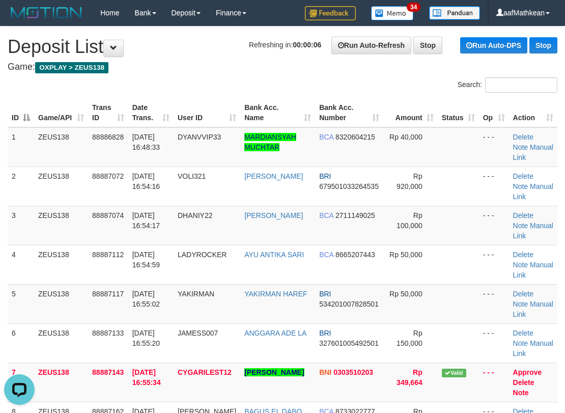
click at [114, 118] on table "ID Game/API Trans ID Date Trans. User ID Bank Acc. Name Bank Acc. Number Amount…" at bounding box center [282, 323] width 549 height 450
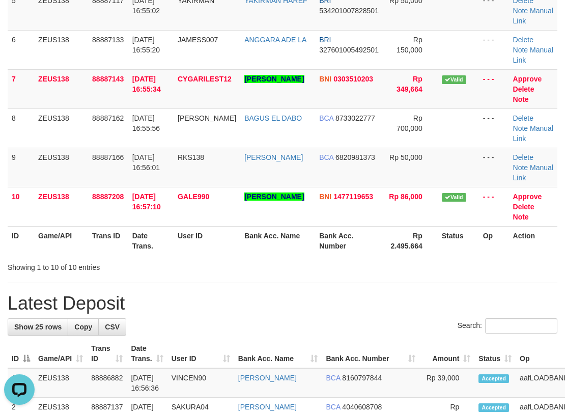
click at [117, 72] on tbody "1 ZEUS138 88886828 01/10/2025 16:48:33 DYANVVIP33 MARDIANSYAH MUCHTAR BCA 83206…" at bounding box center [282, 30] width 549 height 392
click at [202, 79] on tbody "1 ZEUS138 88886828 01/10/2025 16:48:33 DYANVVIP33 MARDIANSYAH MUCHTAR BCA 83206…" at bounding box center [282, 30] width 549 height 392
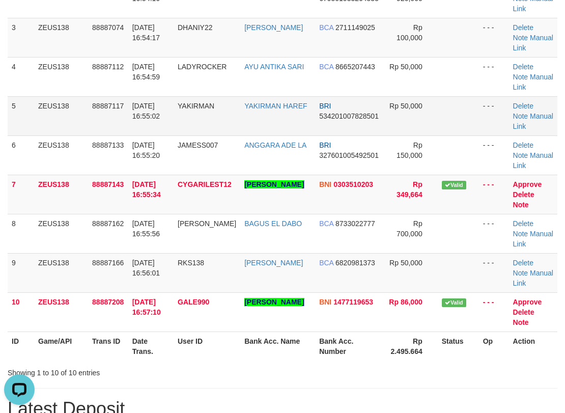
scroll to position [187, 0]
click at [544, 111] on td "Delete Note Manual Link" at bounding box center [533, 116] width 48 height 39
click at [534, 114] on link "Manual Link" at bounding box center [533, 121] width 40 height 18
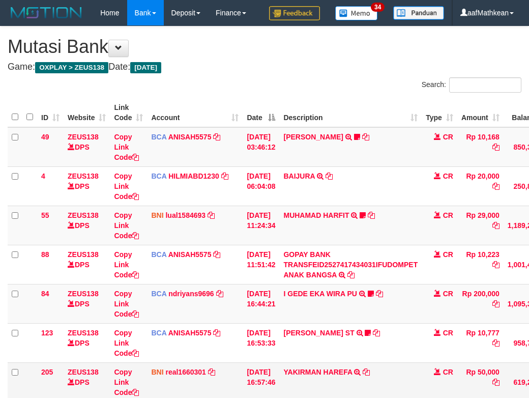
scroll to position [110, 0]
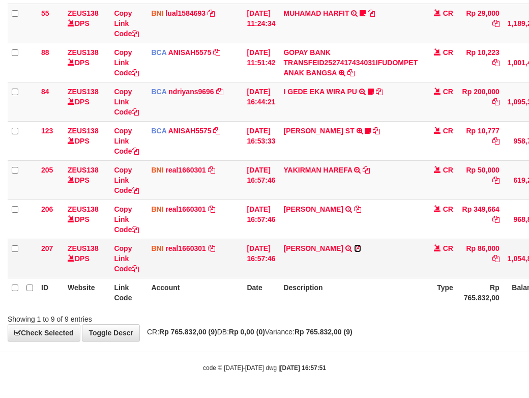
click at [361, 249] on icon at bounding box center [357, 248] width 7 height 7
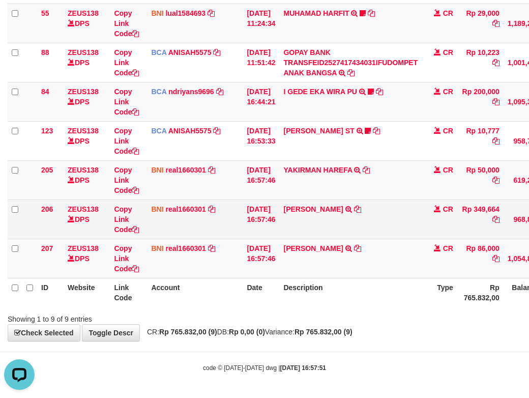
scroll to position [0, 0]
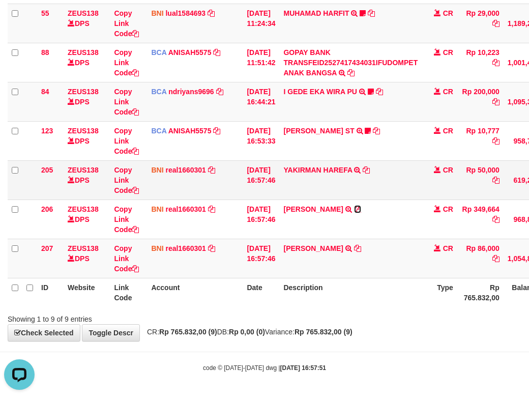
drag, startPoint x: 393, startPoint y: 208, endPoint x: 432, endPoint y: 186, distance: 44.4
click at [361, 208] on icon at bounding box center [357, 209] width 7 height 7
click at [370, 170] on icon at bounding box center [366, 169] width 7 height 7
click at [393, 216] on tbody "49 ZEUS138 DPS Copy Link Code BCA ANISAH5575 DPS [PERSON_NAME] mutasi_20251001_…" at bounding box center [311, 101] width 607 height 353
drag, startPoint x: 277, startPoint y: 256, endPoint x: 534, endPoint y: 267, distance: 257.1
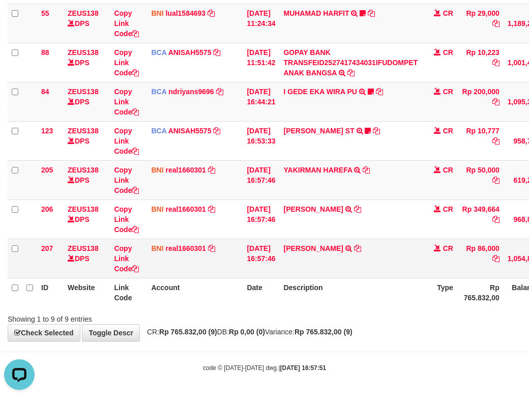
click at [353, 266] on tbody "49 ZEUS138 DPS Copy Link Code BCA ANISAH5575 DPS ANISAH mutasi_20251001_3827 | …" at bounding box center [311, 101] width 607 height 353
click at [132, 191] on link "Copy Link Code" at bounding box center [126, 180] width 25 height 28
click at [529, 249] on html "Toggle navigation Home Bank Account List Load By Website Group [OXPLAY] ZEUS138…" at bounding box center [264, 98] width 529 height 600
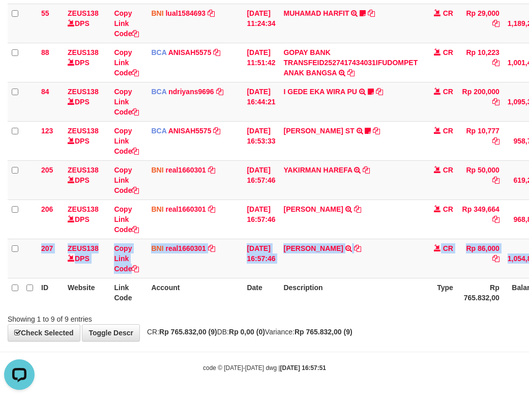
scroll to position [227, 43]
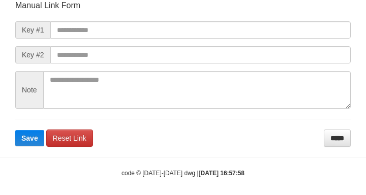
scroll to position [119, 0]
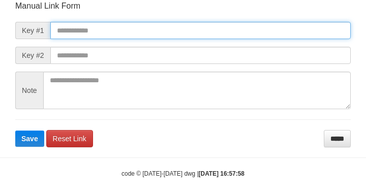
click at [63, 35] on input "text" at bounding box center [200, 30] width 301 height 17
paste input "**********"
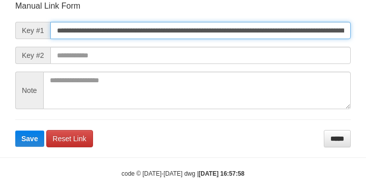
scroll to position [0, 759]
type input "**********"
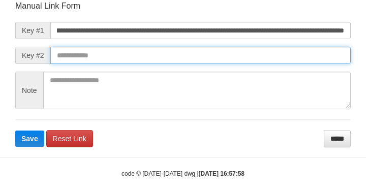
click at [15, 131] on button "Save" at bounding box center [29, 139] width 29 height 16
click at [219, 56] on input "text" at bounding box center [200, 55] width 301 height 17
click at [15, 131] on button "Save" at bounding box center [29, 139] width 29 height 16
click at [247, 65] on form "**********" at bounding box center [183, 74] width 336 height 147
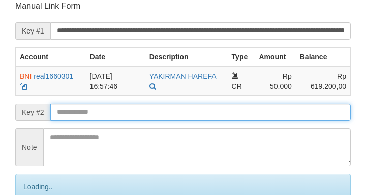
click at [155, 111] on input "text" at bounding box center [200, 112] width 301 height 17
drag, startPoint x: 156, startPoint y: 113, endPoint x: 150, endPoint y: 111, distance: 6.9
click at [156, 113] on input "text" at bounding box center [200, 112] width 301 height 17
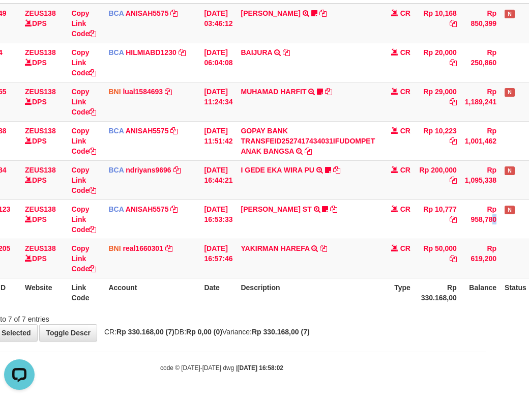
click at [486, 242] on html "Toggle navigation Home Bank Account List Load By Website Group [OXPLAY] ZEUS138…" at bounding box center [221, 136] width 529 height 521
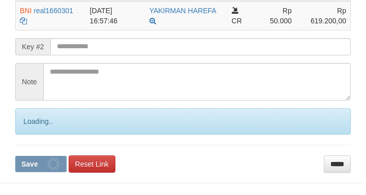
click at [95, 52] on input "text" at bounding box center [200, 46] width 301 height 17
click at [15, 156] on button "Save" at bounding box center [40, 164] width 51 height 16
click at [92, 54] on input "text" at bounding box center [200, 46] width 301 height 17
click at [15, 156] on button "Save" at bounding box center [40, 164] width 51 height 16
click at [100, 50] on input "text" at bounding box center [200, 46] width 301 height 17
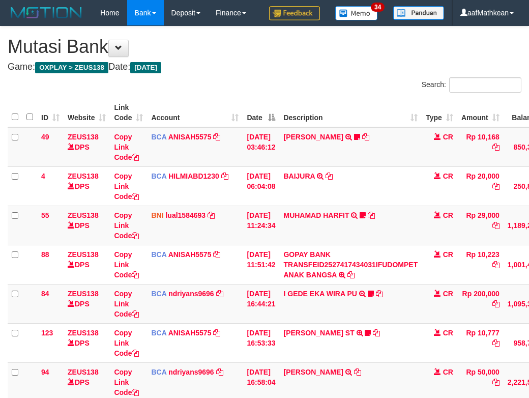
scroll to position [149, 43]
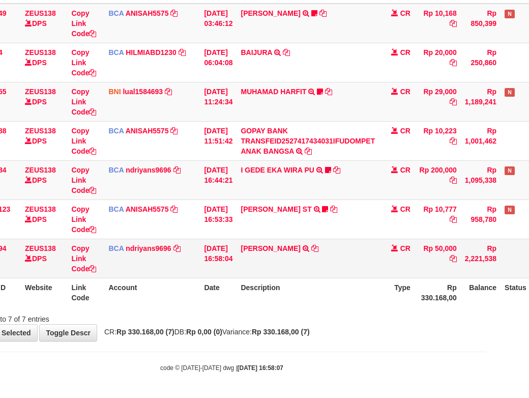
click at [354, 252] on td "[PERSON_NAME] TRSF E-BANKING CR 0110/FTSCY/WS95031 50000.00[PERSON_NAME]" at bounding box center [308, 258] width 142 height 39
drag, startPoint x: 355, startPoint y: 254, endPoint x: 383, endPoint y: 256, distance: 27.5
click at [364, 256] on td "[PERSON_NAME] TRSF E-BANKING CR 0110/FTSCY/WS95031 50000.00[PERSON_NAME]" at bounding box center [308, 258] width 142 height 39
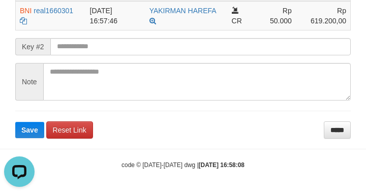
click at [22, 2] on td "BNI real1660301 DPS [PERSON_NAME] mutasi_20251001_4647 | 205 mutasi_20251001_46…" at bounding box center [51, 16] width 70 height 30
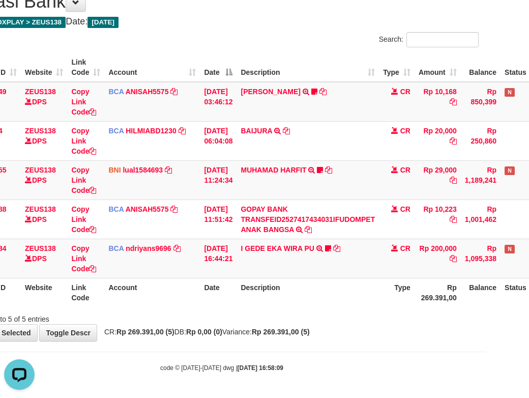
click at [486, 253] on html "Toggle navigation Home Bank Account List Load By Website Group [OXPLAY] ZEUS138…" at bounding box center [221, 176] width 529 height 443
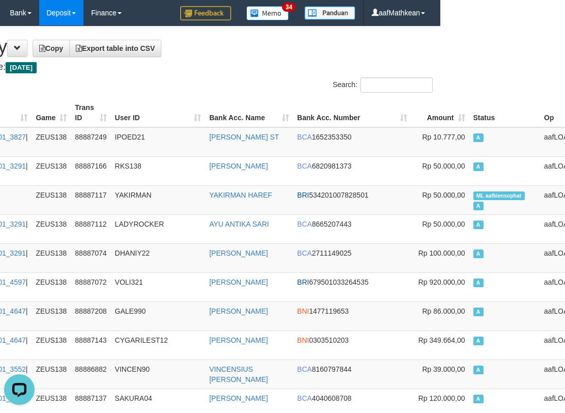
drag, startPoint x: 131, startPoint y: 89, endPoint x: 62, endPoint y: 1, distance: 112.3
click at [122, 89] on div "Search:" at bounding box center [157, 86] width 565 height 18
copy span "aafkiensophat"
drag, startPoint x: 443, startPoint y: 194, endPoint x: 470, endPoint y: 197, distance: 27.6
click at [473, 197] on span "ML aafkiensophat" at bounding box center [498, 195] width 51 height 9
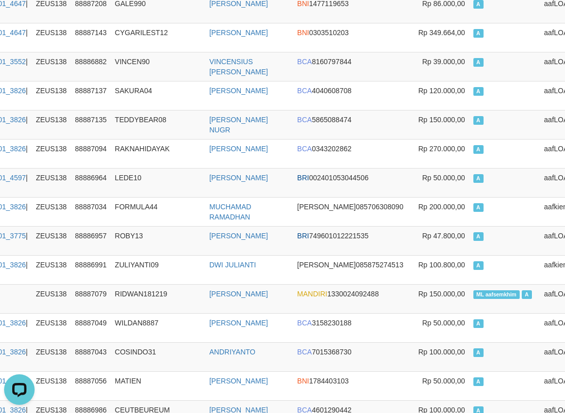
scroll to position [1496, 125]
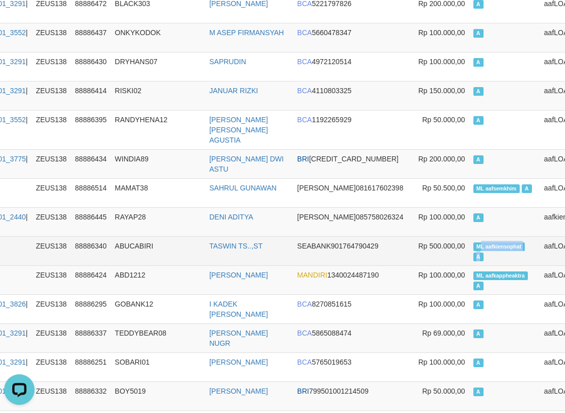
drag, startPoint x: 430, startPoint y: 237, endPoint x: 458, endPoint y: 244, distance: 29.5
click at [469, 244] on td "ML aafkiensophat A" at bounding box center [504, 250] width 71 height 29
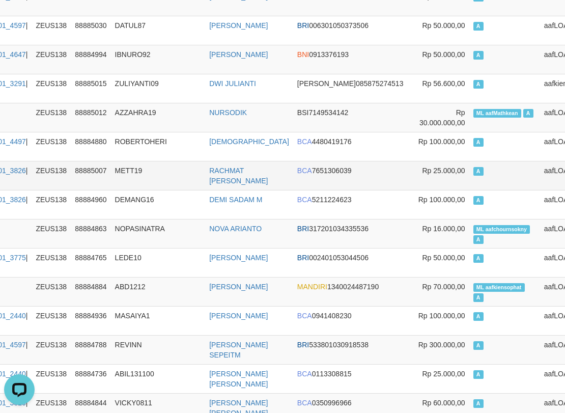
scroll to position [3739, 125]
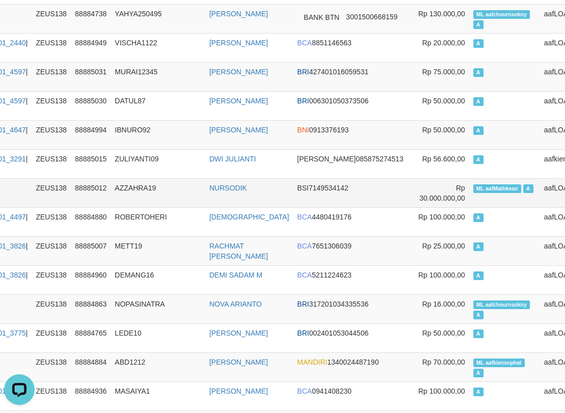
click at [473, 184] on span "ML aafMathkean" at bounding box center [497, 188] width 48 height 9
copy td "aafMathkean"
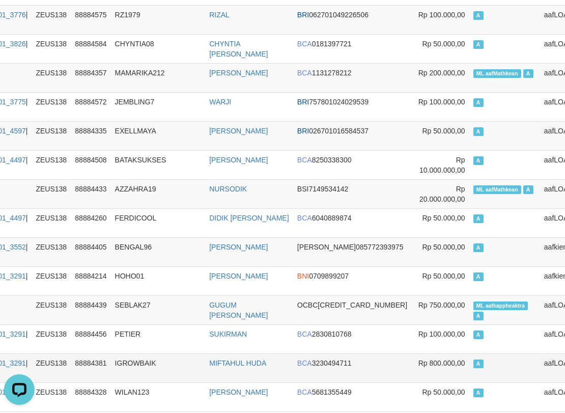
scroll to position [4600, 125]
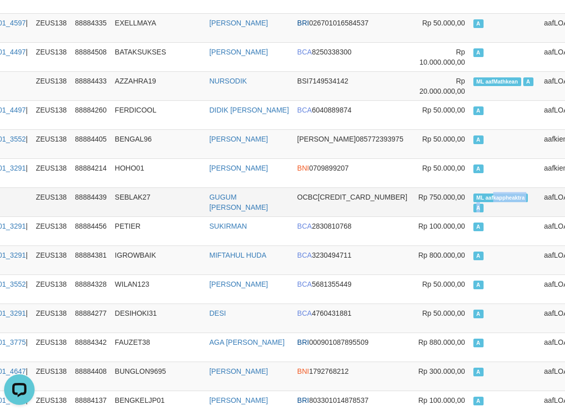
drag, startPoint x: 470, startPoint y: 189, endPoint x: 481, endPoint y: 192, distance: 11.1
click at [481, 192] on td "ML aafkappheaktra A" at bounding box center [504, 201] width 71 height 29
click at [473, 193] on span "ML aafkappheaktra" at bounding box center [500, 197] width 55 height 9
copy td "aafkappheaktra"
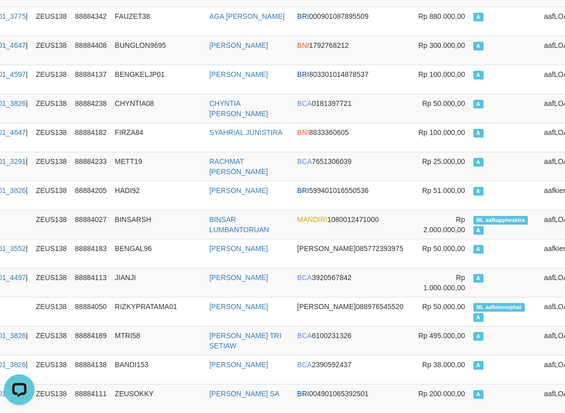
scroll to position [5911, 125]
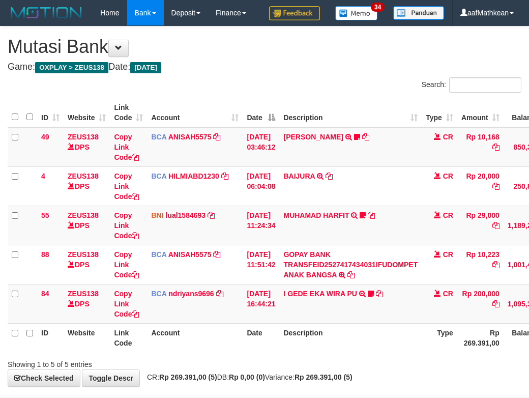
scroll to position [71, 93]
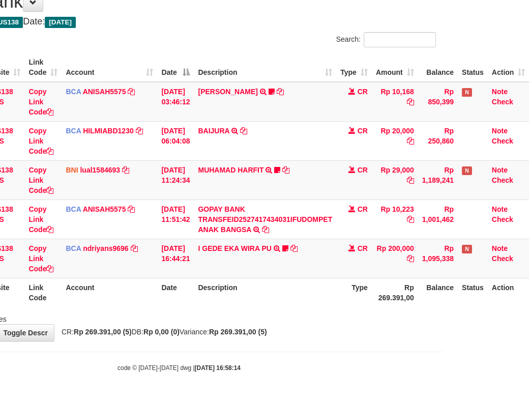
drag, startPoint x: 244, startPoint y: 331, endPoint x: 362, endPoint y: 373, distance: 125.8
click at [255, 341] on body "Toggle navigation Home Bank Account List Load By Website Group [OXPLAY] ZEUS138…" at bounding box center [179, 176] width 529 height 443
drag, startPoint x: 362, startPoint y: 373, endPoint x: 423, endPoint y: 386, distance: 62.4
click at [393, 379] on body "Toggle navigation Home Bank Account List Load By Website Group [OXPLAY] ZEUS138…" at bounding box center [179, 176] width 529 height 443
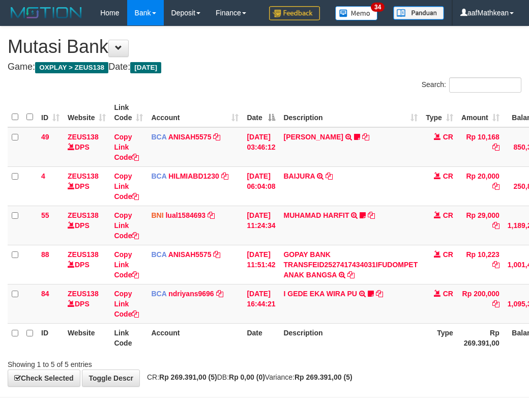
scroll to position [71, 93]
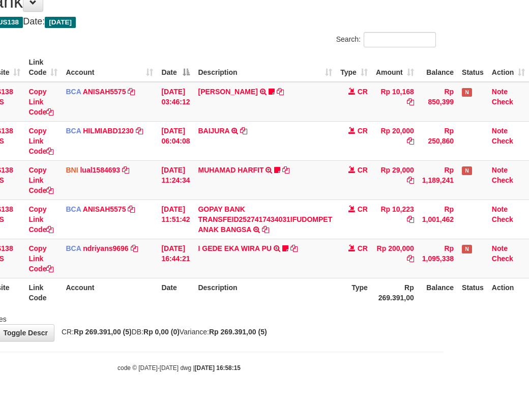
click at [343, 314] on div "Showing 1 to 5 of 5 entries" at bounding box center [179, 317] width 529 height 14
click at [329, 326] on div "**********" at bounding box center [179, 161] width 529 height 360
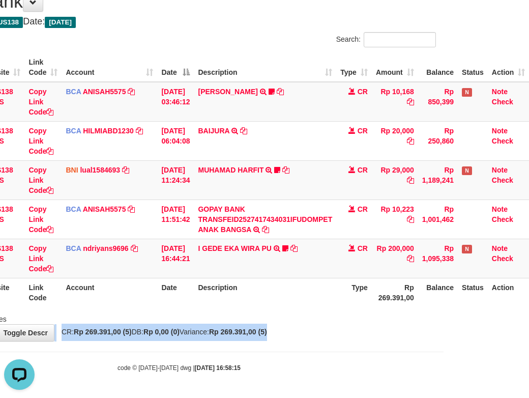
scroll to position [0, 0]
click at [216, 296] on th "Description" at bounding box center [265, 292] width 142 height 29
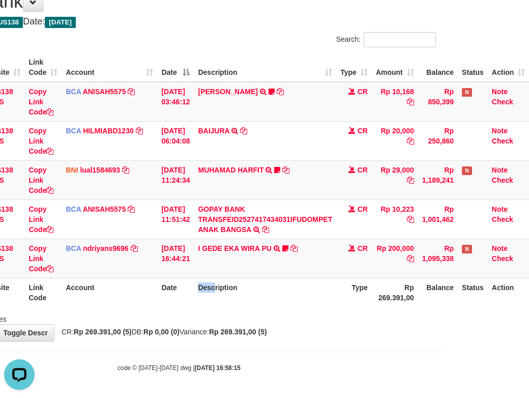
click at [250, 278] on table "ID Website Link Code Account Date Description Type Amount Balance Status Action…" at bounding box center [225, 180] width 607 height 254
click at [361, 316] on div "Search: ID Website Link Code Account Date Description Type Amount Balance Statu…" at bounding box center [179, 178] width 514 height 292
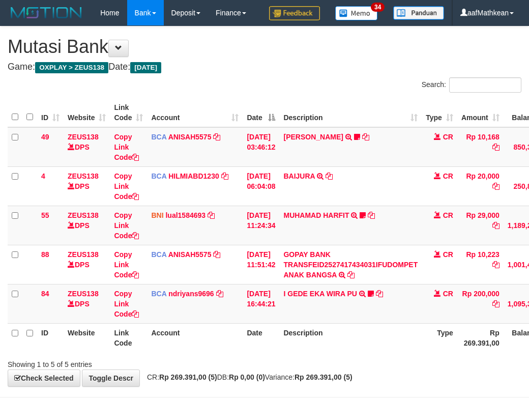
scroll to position [71, 93]
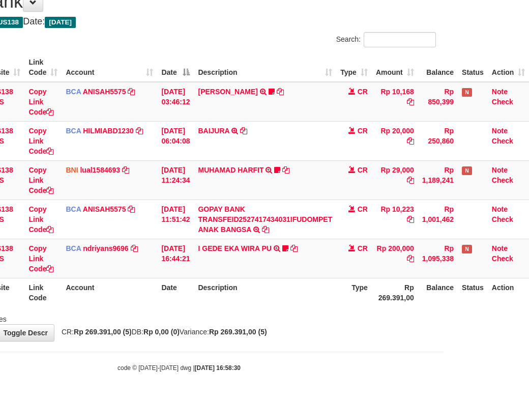
click at [335, 314] on div "Showing 1 to 5 of 5 entries" at bounding box center [179, 317] width 529 height 14
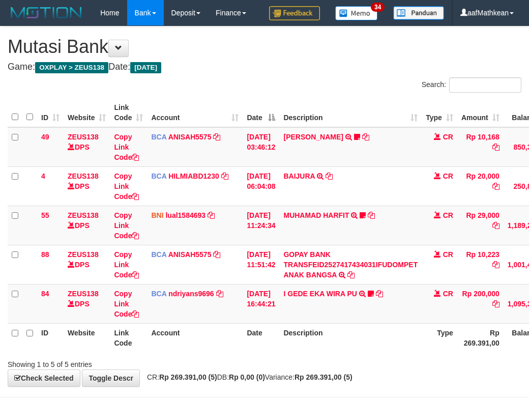
click at [309, 355] on div "Showing 1 to 5 of 5 entries" at bounding box center [264, 362] width 529 height 14
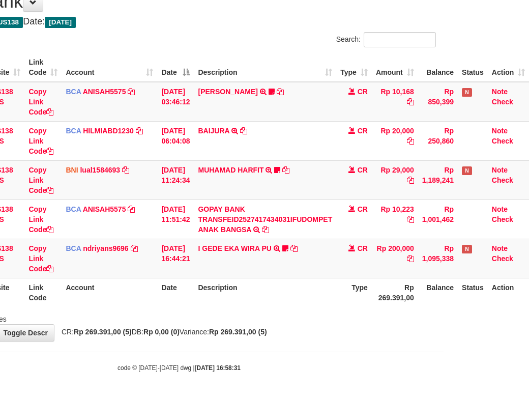
click at [313, 314] on div "Showing 1 to 5 of 5 entries" at bounding box center [179, 317] width 529 height 14
click at [312, 321] on div "Showing 1 to 5 of 5 entries" at bounding box center [179, 317] width 529 height 14
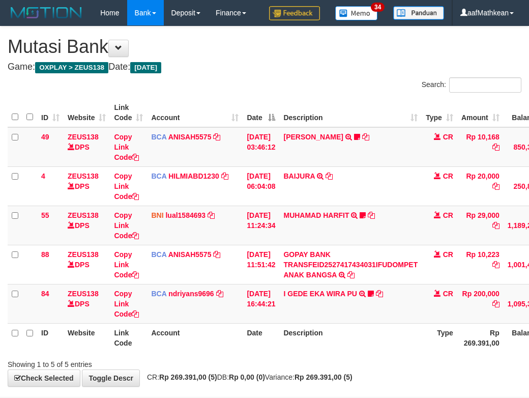
scroll to position [71, 93]
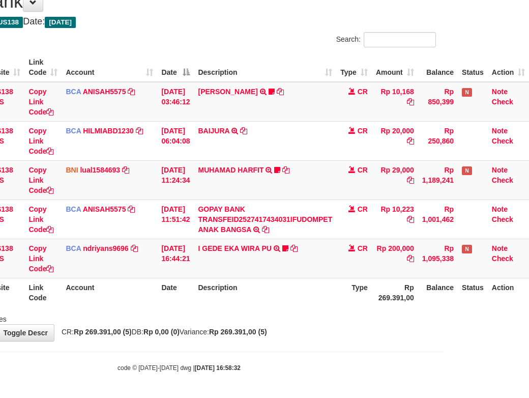
click at [325, 323] on div "Showing 1 to 5 of 5 entries" at bounding box center [179, 317] width 529 height 14
click at [316, 329] on div "**********" at bounding box center [179, 161] width 529 height 360
click at [299, 339] on div "**********" at bounding box center [179, 161] width 529 height 360
click at [309, 334] on div "**********" at bounding box center [179, 161] width 529 height 360
drag, startPoint x: 302, startPoint y: 332, endPoint x: 534, endPoint y: 319, distance: 232.9
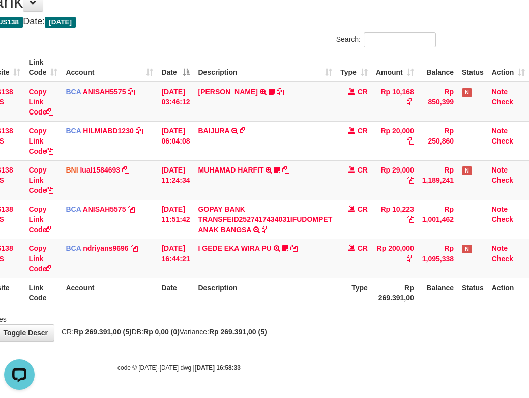
click at [421, 331] on div "**********" at bounding box center [179, 161] width 529 height 360
click at [198, 244] on link "I GEDE EKA WIRA PU" at bounding box center [234, 248] width 73 height 8
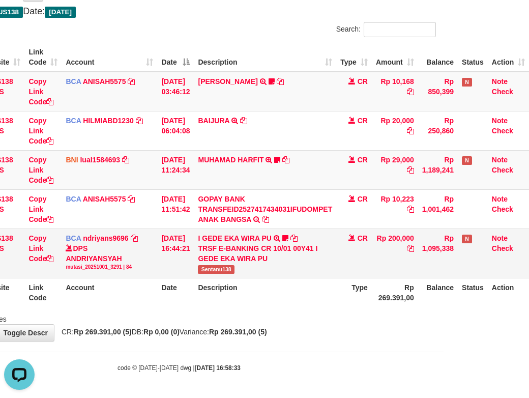
click at [281, 251] on td "I GEDE EKA WIRA PU TRSF E-BANKING CR 10/01 00Y41 I GEDE EKA WIRA PU Sentanu138" at bounding box center [265, 252] width 142 height 49
click at [279, 261] on div "TRSF E-BANKING CR 10/01 00Y41 I GEDE EKA WIRA PU" at bounding box center [265, 253] width 134 height 20
click at [284, 258] on div "TRSF E-BANKING CR 10/01 00Y41 I GEDE EKA WIRA PU" at bounding box center [265, 253] width 134 height 20
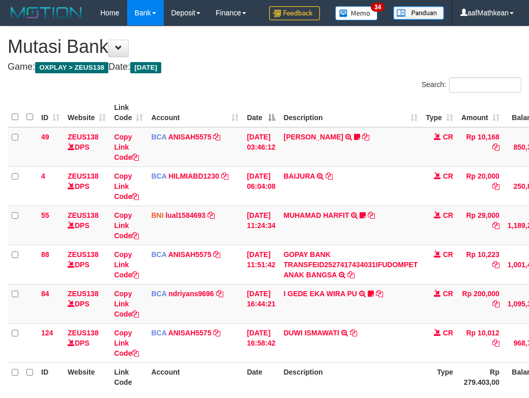
scroll to position [71, 93]
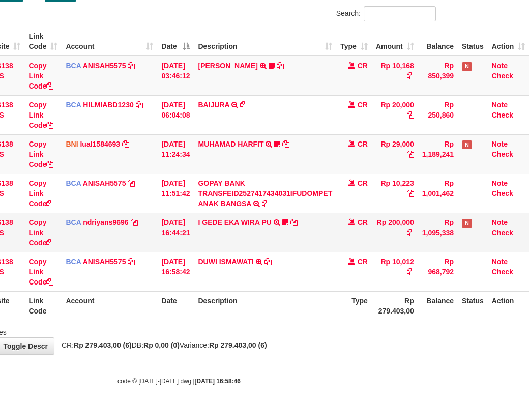
click at [284, 252] on td "I GEDE EKA WIRA PU TRSF E-BANKING CR 10/01 00Y41 I GEDE EKA WIRA PU Sentanu138" at bounding box center [265, 232] width 142 height 39
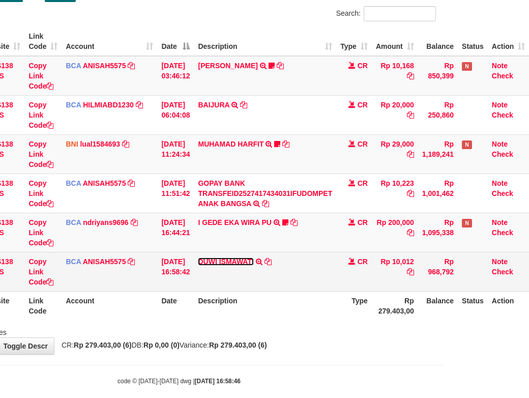
click at [240, 266] on link "DUWI ISMAWATI" at bounding box center [225, 261] width 55 height 8
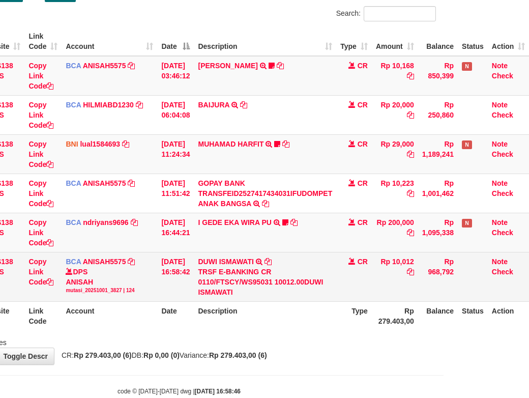
drag, startPoint x: 298, startPoint y: 273, endPoint x: 293, endPoint y: 289, distance: 16.6
click at [291, 252] on td "I GEDE EKA WIRA PU TRSF E-BANKING CR 10/01 00Y41 I GEDE EKA WIRA PU Sentanu138" at bounding box center [265, 232] width 142 height 39
drag, startPoint x: 293, startPoint y: 289, endPoint x: 281, endPoint y: 284, distance: 12.6
click at [293, 288] on td "DUWI ISMAWATI TRSF E-BANKING CR 0110/FTSCY/WS95031 10012.00DUWI ISMAWATI" at bounding box center [265, 276] width 142 height 49
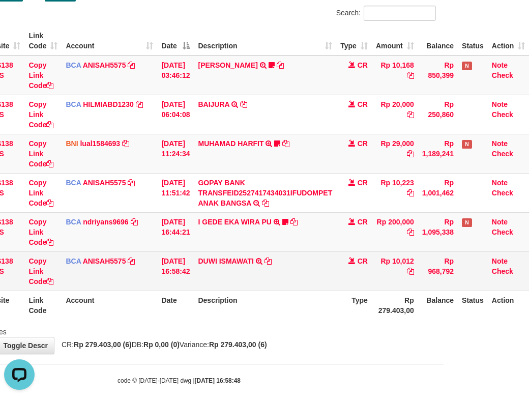
drag, startPoint x: 188, startPoint y: 304, endPoint x: 193, endPoint y: 305, distance: 5.8
click at [189, 290] on td "[DATE] 16:58:42" at bounding box center [175, 270] width 37 height 39
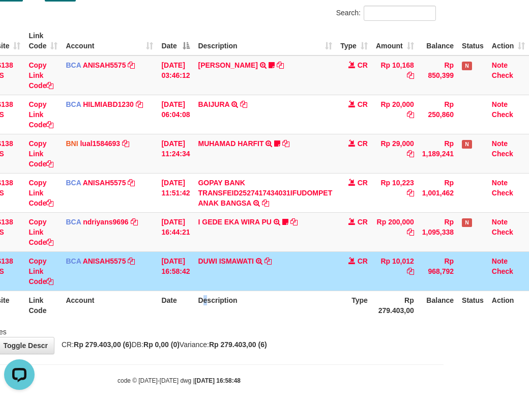
click at [220, 319] on th "Description" at bounding box center [265, 304] width 142 height 29
drag, startPoint x: 236, startPoint y: 328, endPoint x: 249, endPoint y: 326, distance: 13.3
click at [249, 319] on th "Description" at bounding box center [265, 304] width 142 height 29
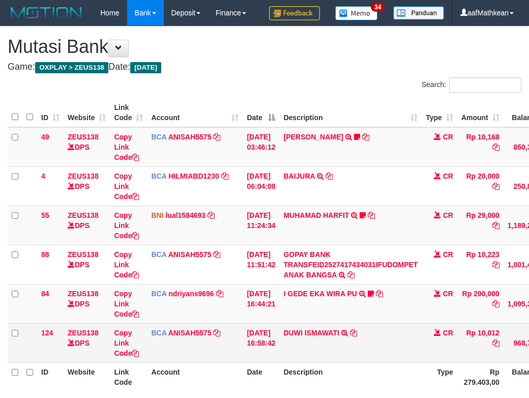
scroll to position [72, 93]
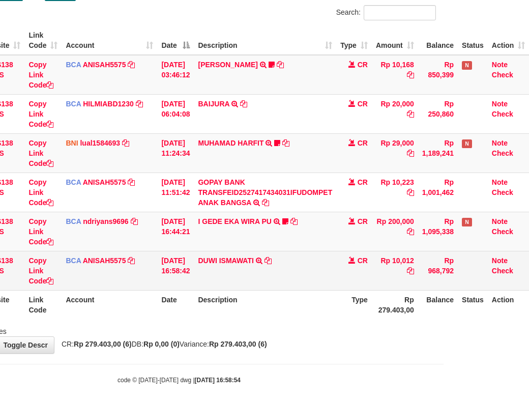
click at [303, 290] on td "DUWI ISMAWATI TRSF E-BANKING CR 0110/FTSCY/WS95031 10012.00DUWI ISMAWATI" at bounding box center [265, 270] width 142 height 39
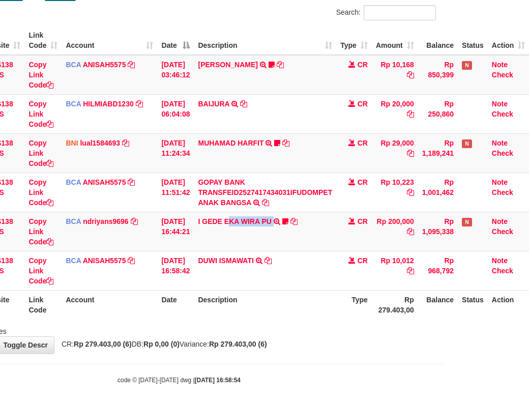
drag, startPoint x: 232, startPoint y: 255, endPoint x: 661, endPoint y: 275, distance: 429.3
click at [444, 275] on html "Toggle navigation Home Bank Account List Load By Website Group [OXPLAY] ZEUS138…" at bounding box center [179, 169] width 529 height 482
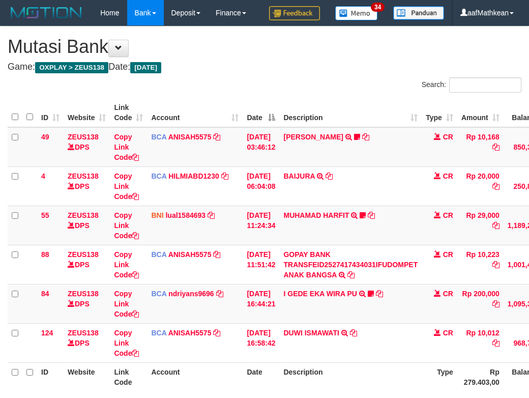
scroll to position [73, 93]
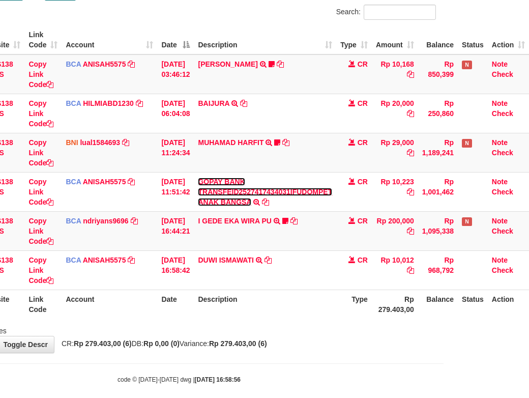
click at [198, 178] on link "GOPAY BANK TRANSFEID2527417434031IFUDOMPET ANAK BANGSA" at bounding box center [265, 192] width 134 height 28
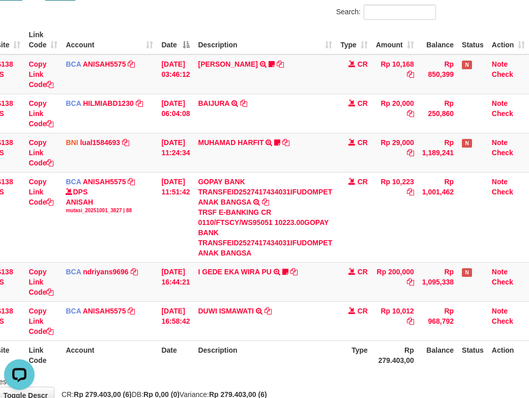
scroll to position [0, 0]
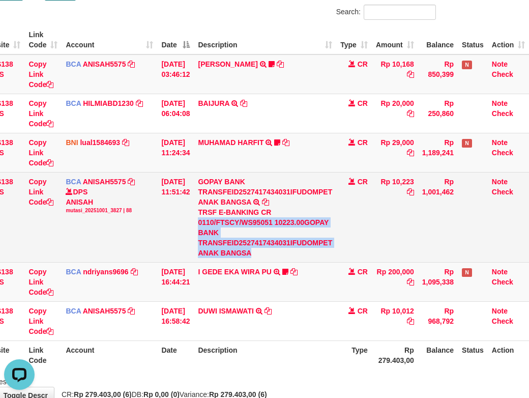
click at [315, 258] on div "TRSF E-BANKING CR 0110/FTSCY/WS95051 10223.00GOPAY BANK TRANSFEID2527417434031I…" at bounding box center [265, 232] width 134 height 51
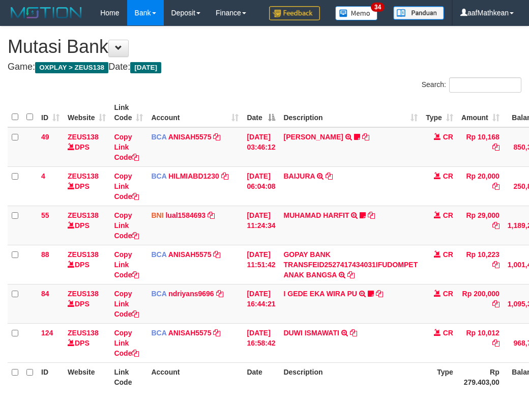
click at [298, 311] on table "ID Website Link Code Account Date Description Type Amount Balance Status Action…" at bounding box center [311, 244] width 607 height 293
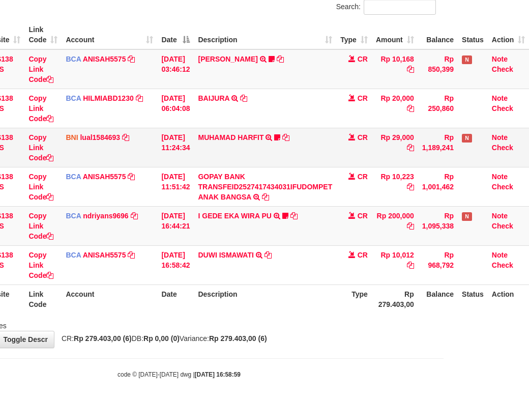
click at [325, 165] on td "MUHAMAD HARFIT TRANSFER DARI SDR MUHAMAD HARFIT Sano27" at bounding box center [265, 147] width 142 height 39
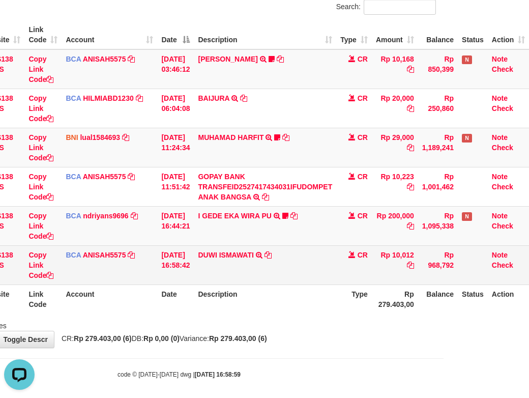
click at [258, 284] on td "DUWI ISMAWATI TRSF E-BANKING CR 0110/FTSCY/WS95031 10012.00DUWI ISMAWATI" at bounding box center [265, 264] width 142 height 39
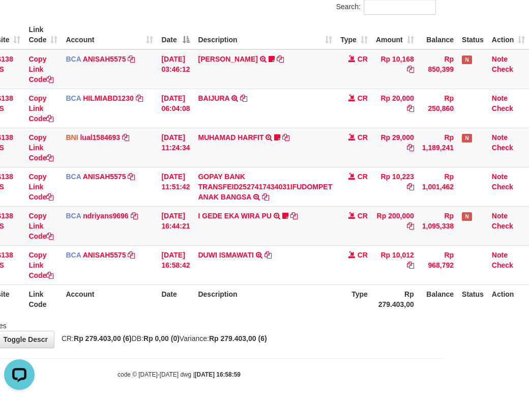
click at [379, 284] on tr "124 ZEUS138 DPS Copy Link Code BCA ANISAH5575 DPS [PERSON_NAME] mutasi_20251001…" at bounding box center [225, 264] width 607 height 39
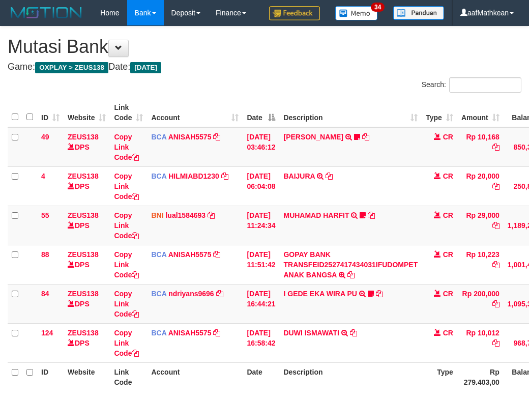
scroll to position [78, 93]
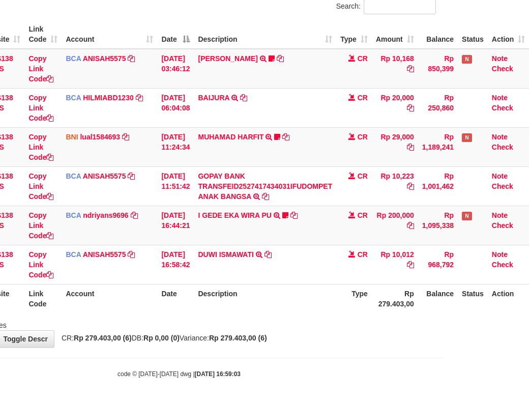
drag, startPoint x: 228, startPoint y: 347, endPoint x: 243, endPoint y: 349, distance: 14.9
click at [229, 330] on div "Showing 1 to 6 of 6 entries" at bounding box center [179, 323] width 529 height 14
click at [237, 330] on div "Showing 1 to 6 of 6 entries" at bounding box center [179, 323] width 529 height 14
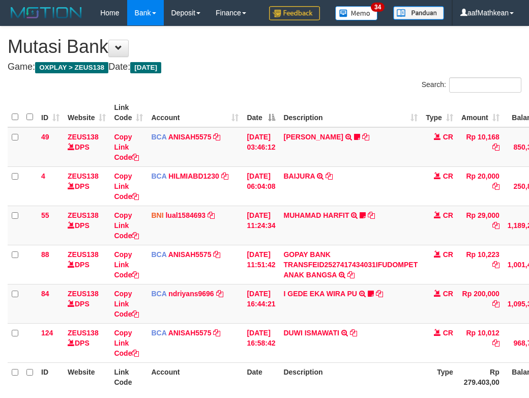
scroll to position [78, 93]
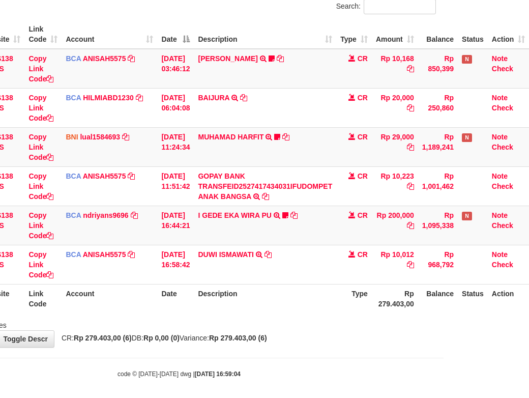
click at [283, 313] on th "Description" at bounding box center [265, 298] width 142 height 29
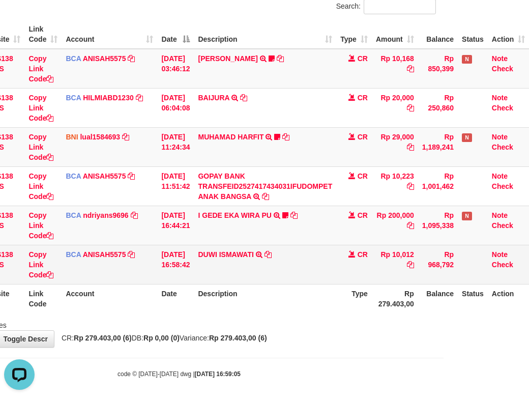
click at [351, 282] on tbody "49 ZEUS138 DPS Copy Link Code BCA ANISAH5575 DPS ANISAH mutasi_20251001_3827 | …" at bounding box center [225, 167] width 607 height 236
drag, startPoint x: 373, startPoint y: 294, endPoint x: 367, endPoint y: 296, distance: 6.6
click at [367, 284] on td "CR" at bounding box center [354, 264] width 36 height 39
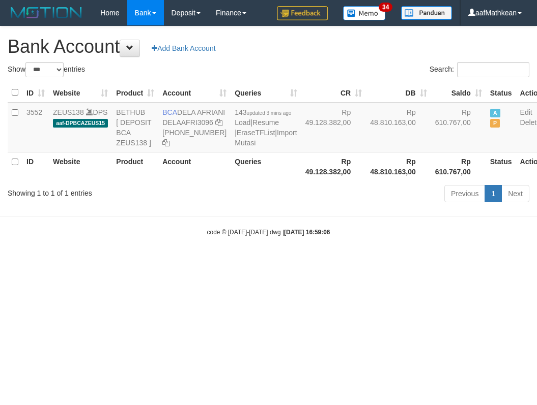
select select "***"
click at [331, 262] on body "Toggle navigation Home Bank Account List Load By Website Group [OXPLAY] ZEUS138…" at bounding box center [268, 131] width 537 height 262
drag, startPoint x: 337, startPoint y: 268, endPoint x: 286, endPoint y: 248, distance: 54.6
click at [337, 237] on div "code © 2012-2018 dwg | 2025/10/01 16:59:06" at bounding box center [268, 232] width 537 height 10
select select "***"
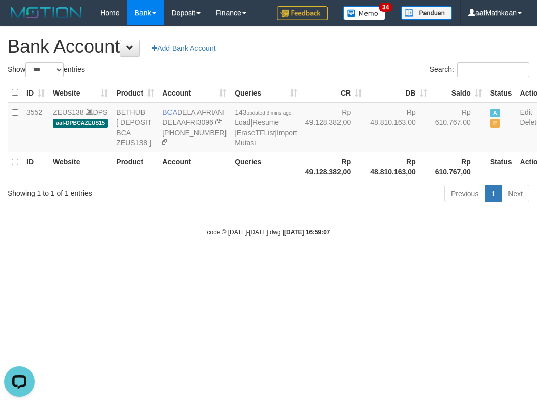
drag, startPoint x: 285, startPoint y: 221, endPoint x: 210, endPoint y: 134, distance: 115.0
click at [285, 206] on div "Previous 1 Next" at bounding box center [380, 195] width 298 height 22
copy td "DELA AFRIANI"
drag, startPoint x: 178, startPoint y: 108, endPoint x: 193, endPoint y: 119, distance: 18.6
click at [193, 119] on td "BCA DELA AFRIANI DELAAFRI3096 [PHONE_NUMBER]" at bounding box center [194, 128] width 72 height 50
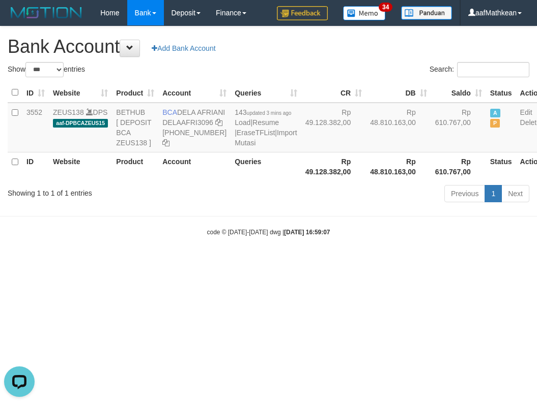
click at [285, 236] on strong "[DATE] 16:59:07" at bounding box center [307, 232] width 46 height 7
click at [288, 236] on strong "[DATE] 16:59:07" at bounding box center [307, 232] width 46 height 7
drag, startPoint x: 298, startPoint y: 262, endPoint x: 159, endPoint y: 114, distance: 203.3
click at [291, 251] on body "Toggle navigation Home Bank Account List Load By Website Group [OXPLAY] ZEUS138…" at bounding box center [268, 131] width 537 height 262
select select "***"
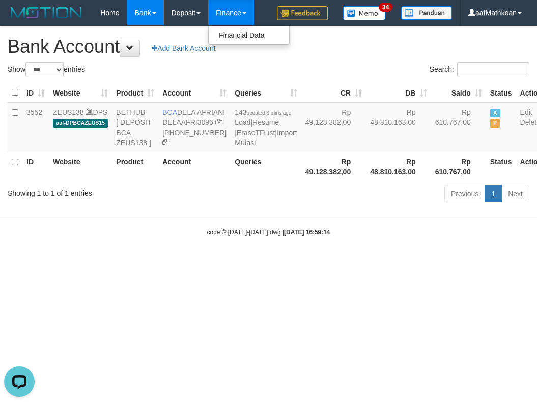
click at [304, 257] on body "Toggle navigation Home Bank Account List Load By Website Group [OXPLAY] ZEUS138…" at bounding box center [268, 131] width 537 height 262
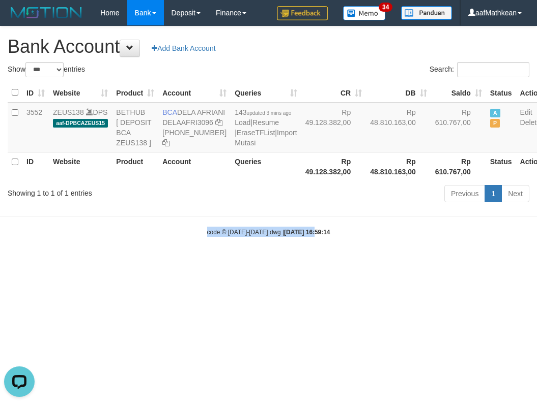
click at [304, 237] on div "code © [DATE]-[DATE] dwg | [DATE] 16:59:14" at bounding box center [268, 232] width 537 height 10
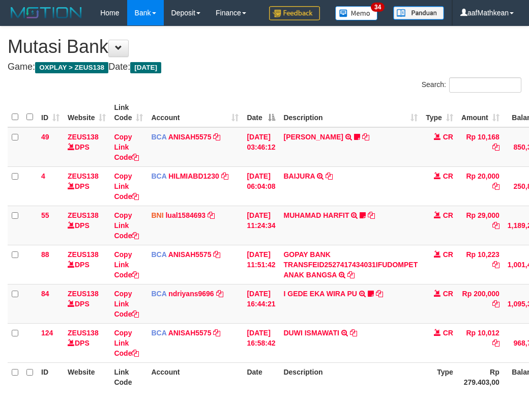
scroll to position [79, 93]
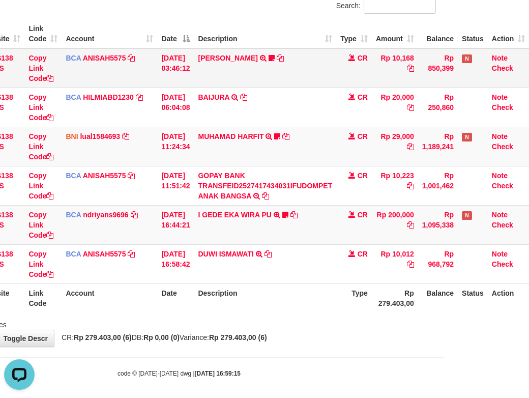
drag, startPoint x: 232, startPoint y: 72, endPoint x: 305, endPoint y: 264, distance: 204.9
click at [276, 207] on table "ID Website Link Code Account Date Description Type Amount Balance Status Action…" at bounding box center [225, 165] width 607 height 293
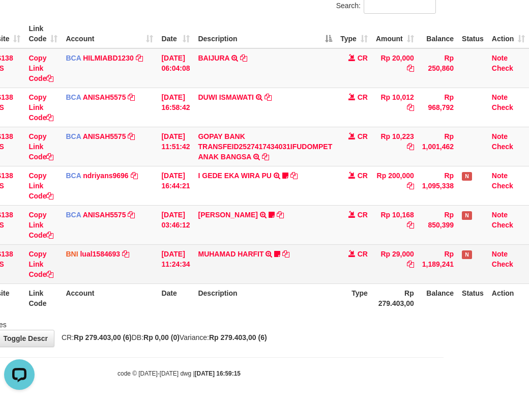
drag, startPoint x: 332, startPoint y: 278, endPoint x: 342, endPoint y: 303, distance: 26.9
click at [340, 283] on tr "55 ZEUS138 DPS Copy Link Code BNI lual1584693 DPS LUCKY ALAMSYAH mutasi_2025100…" at bounding box center [225, 263] width 607 height 39
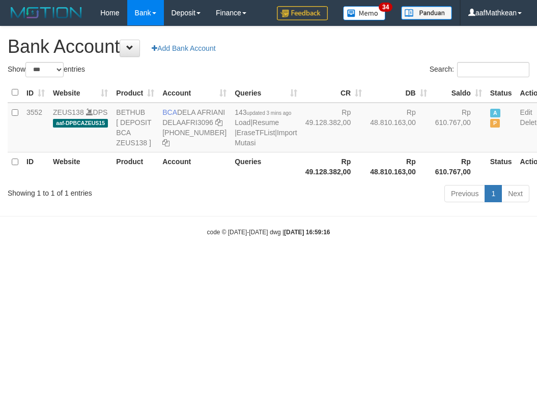
select select "***"
click at [304, 262] on body "Toggle navigation Home Bank Account List Load By Website Group [OXPLAY] ZEUS138…" at bounding box center [268, 131] width 537 height 262
click at [372, 262] on html "Toggle navigation Home Bank Account List Load By Website Group [OXPLAY] ZEUS138…" at bounding box center [268, 131] width 537 height 262
click at [381, 262] on html "Toggle navigation Home Bank Account List Load By Website Group [OXPLAY] ZEUS138…" at bounding box center [268, 131] width 537 height 262
